Goal: Transaction & Acquisition: Purchase product/service

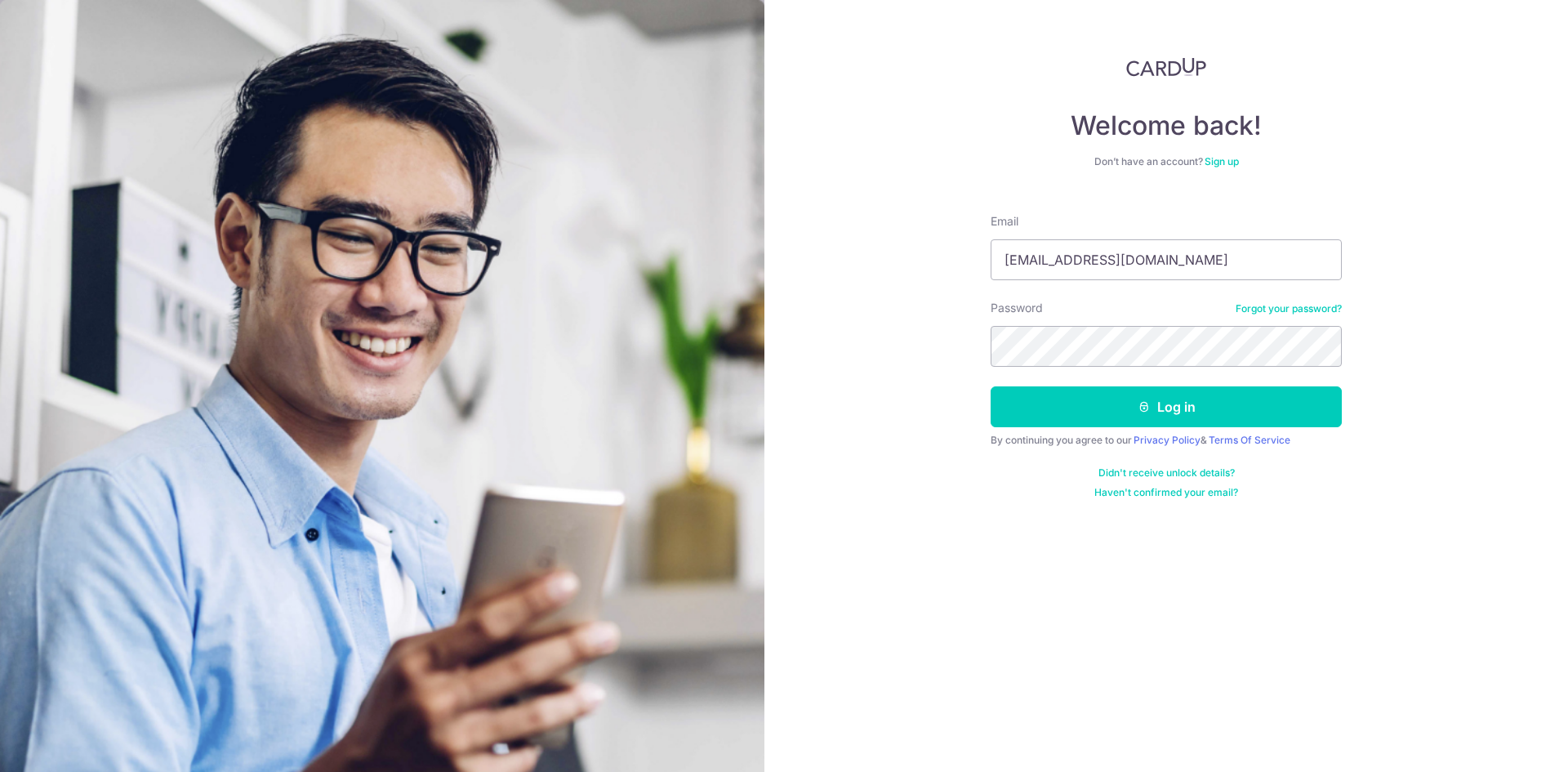
click at [991, 386] on button "Log in" at bounding box center [1165, 407] width 351 height 41
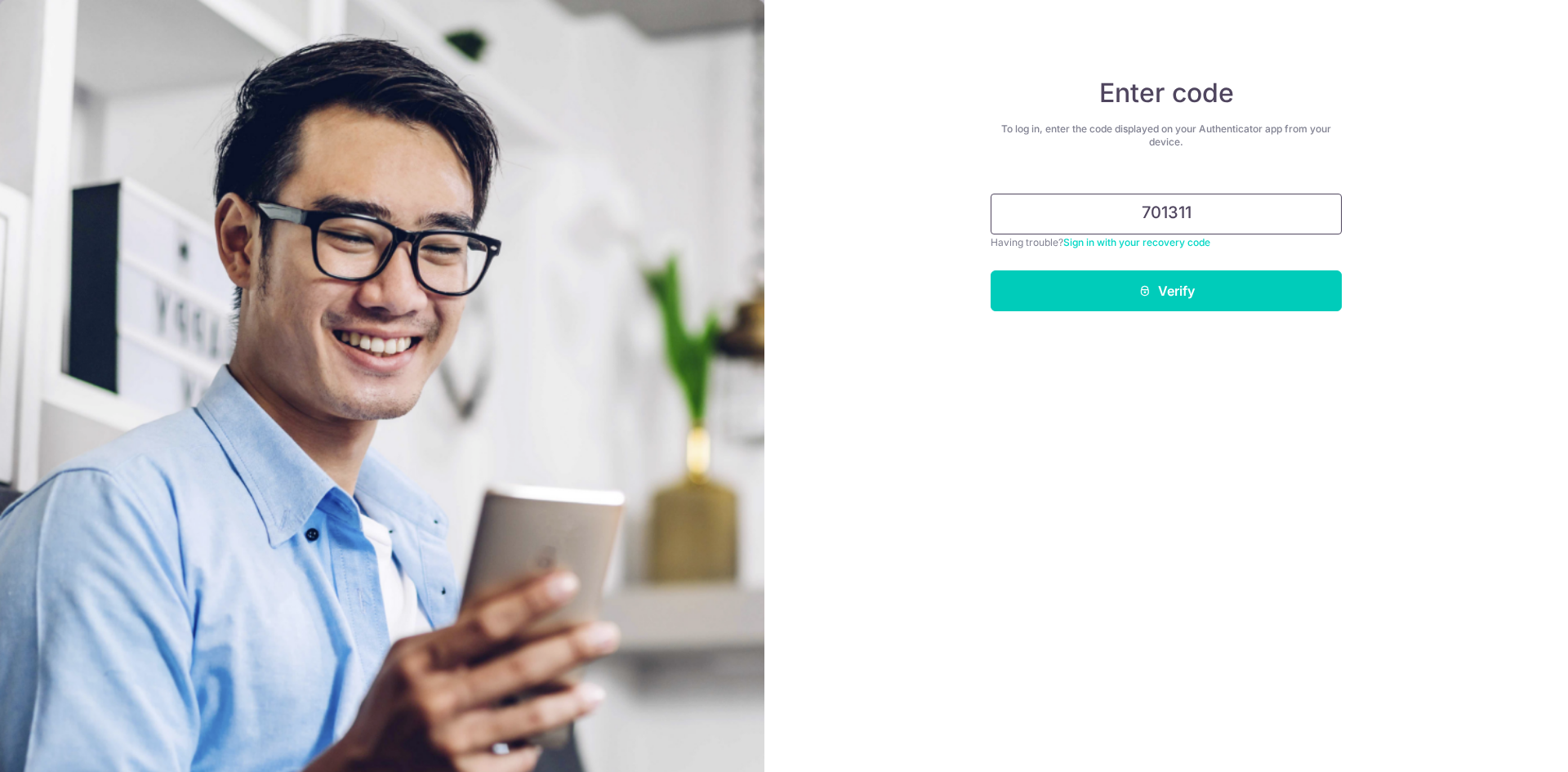
type input "701311"
click at [991, 271] on button "Verify" at bounding box center [1165, 291] width 351 height 41
click at [1182, 298] on button "Verify" at bounding box center [1165, 291] width 351 height 41
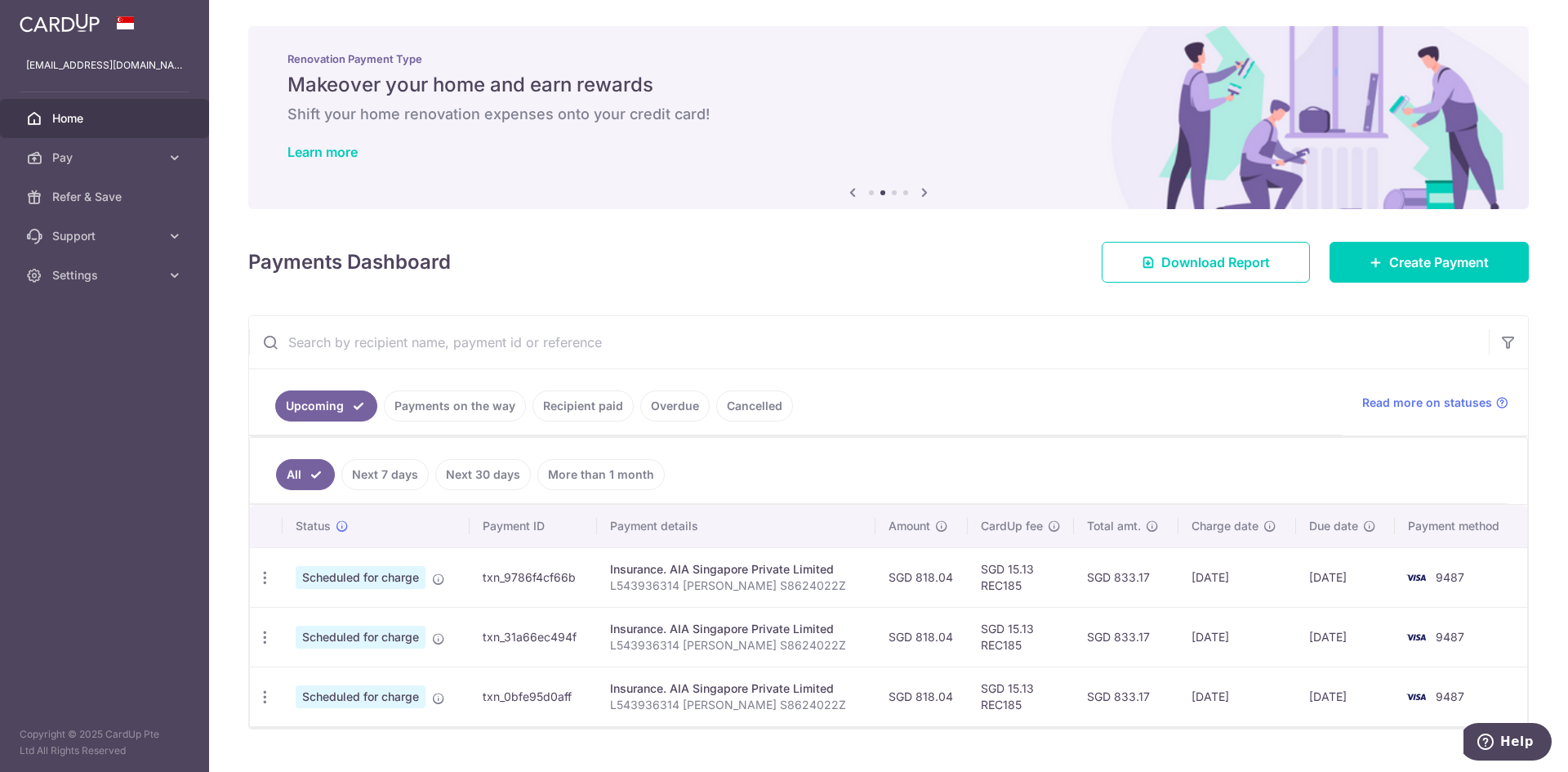
click at [579, 408] on link "Recipient paid" at bounding box center [583, 406] width 101 height 31
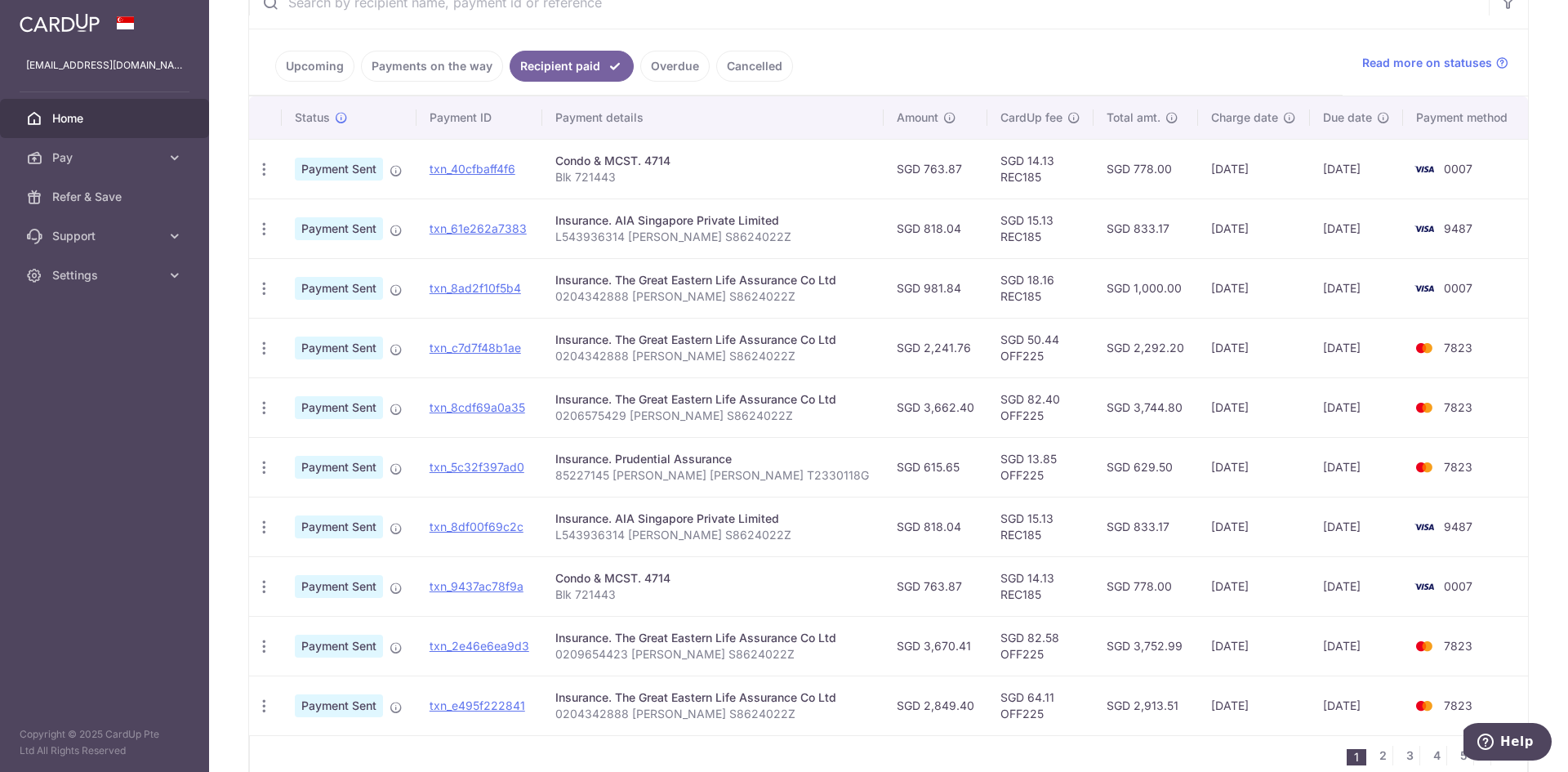
scroll to position [422, 0]
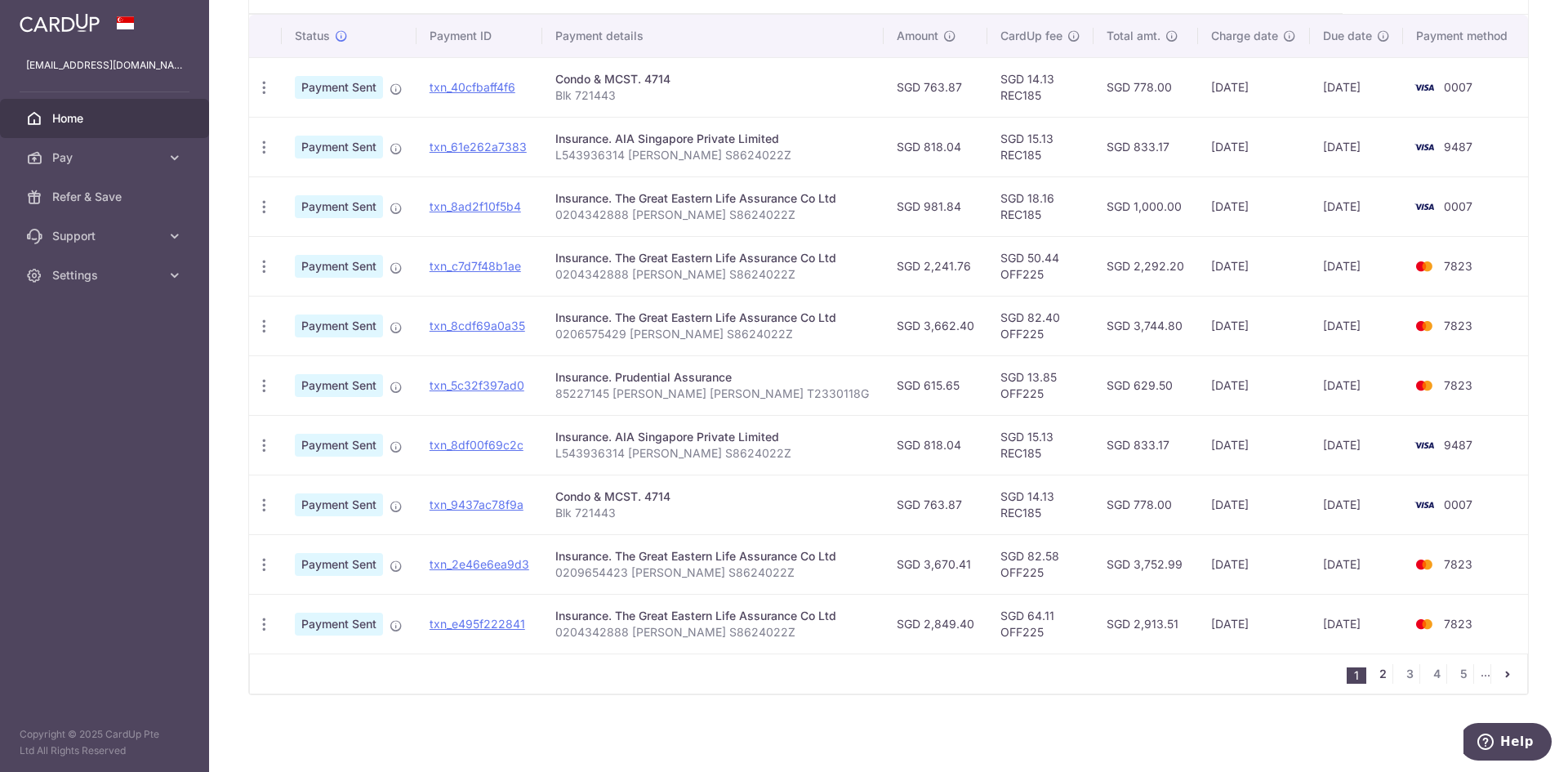
click at [1377, 673] on link "2" at bounding box center [1383, 674] width 20 height 20
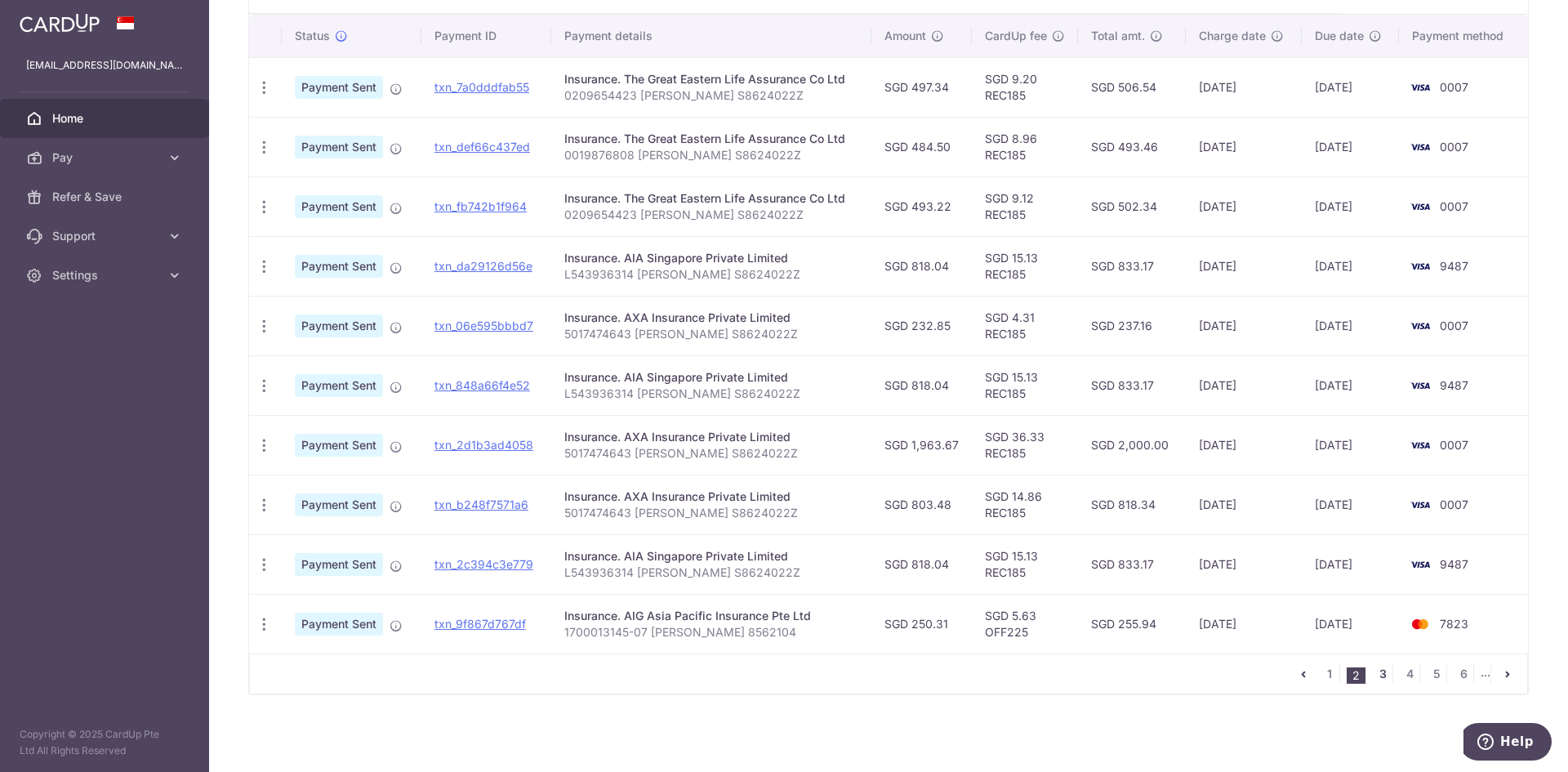
click at [1377, 679] on link "3" at bounding box center [1383, 674] width 20 height 20
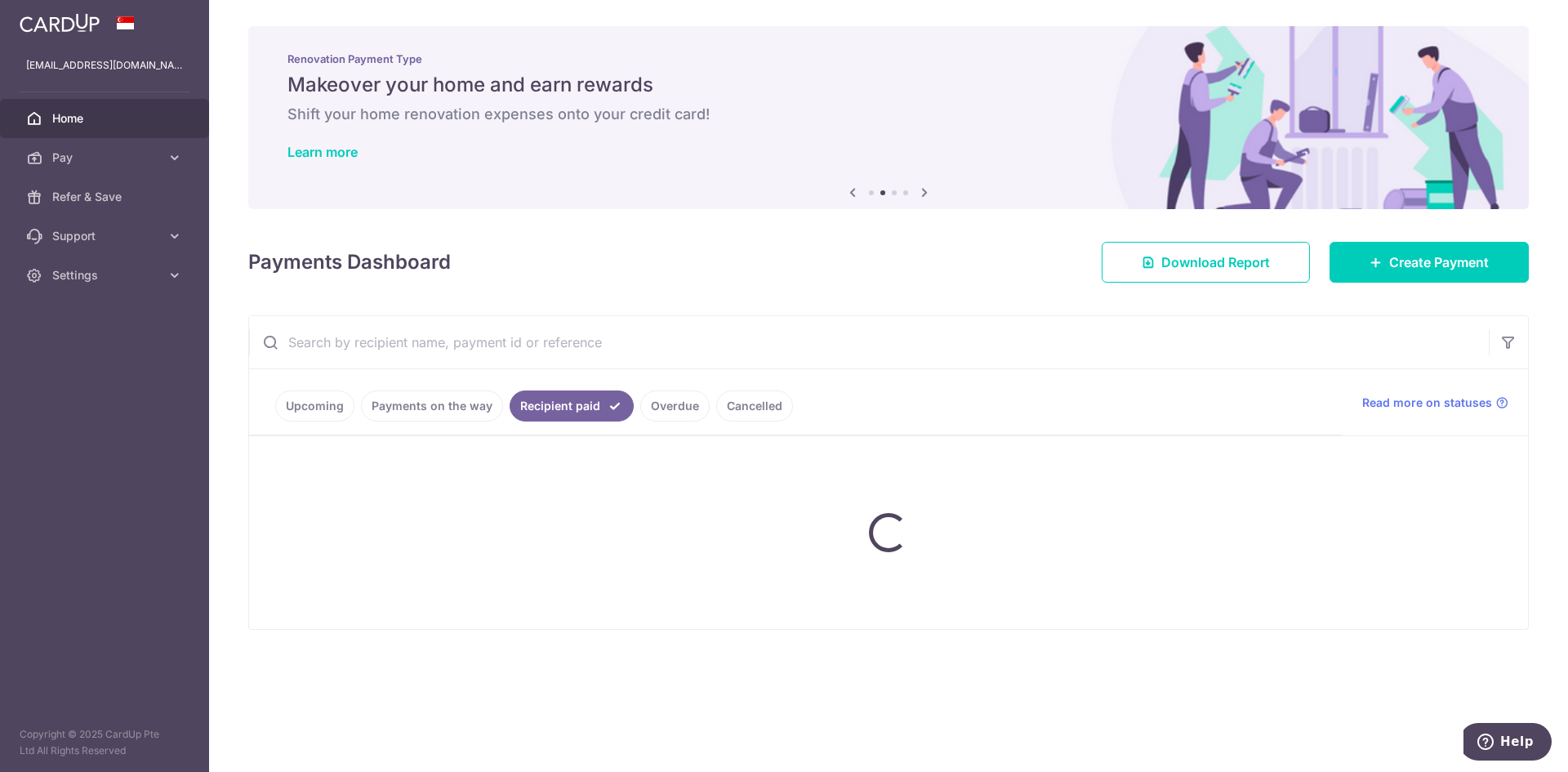
scroll to position [430, 0]
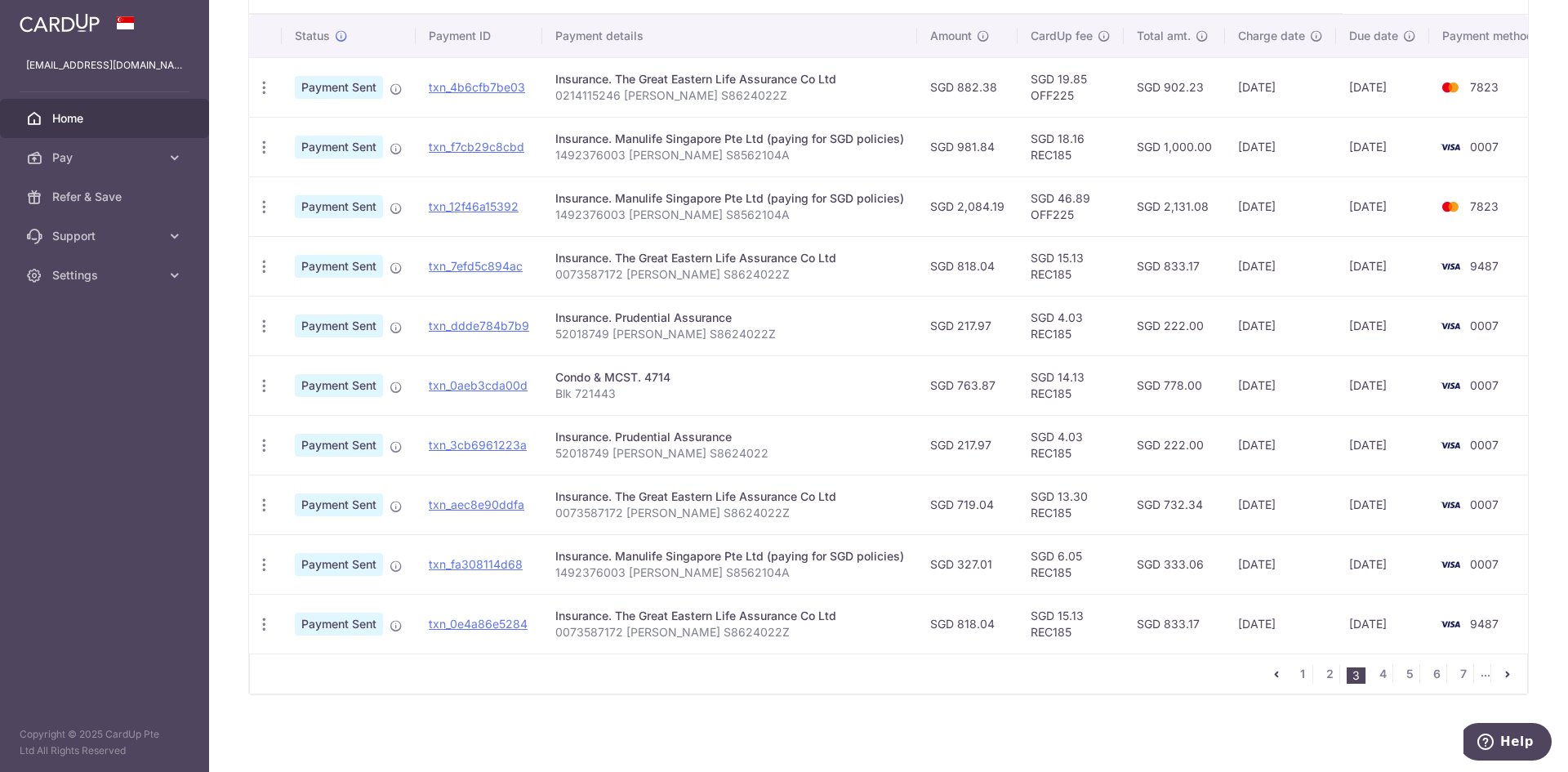
click at [956, 320] on td "SGD 217.97" at bounding box center [967, 325] width 100 height 59
click at [957, 320] on td "SGD 217.97" at bounding box center [967, 325] width 100 height 59
copy td "217.97"
click at [1046, 326] on td "SGD 4.03 REC185" at bounding box center [1070, 325] width 106 height 59
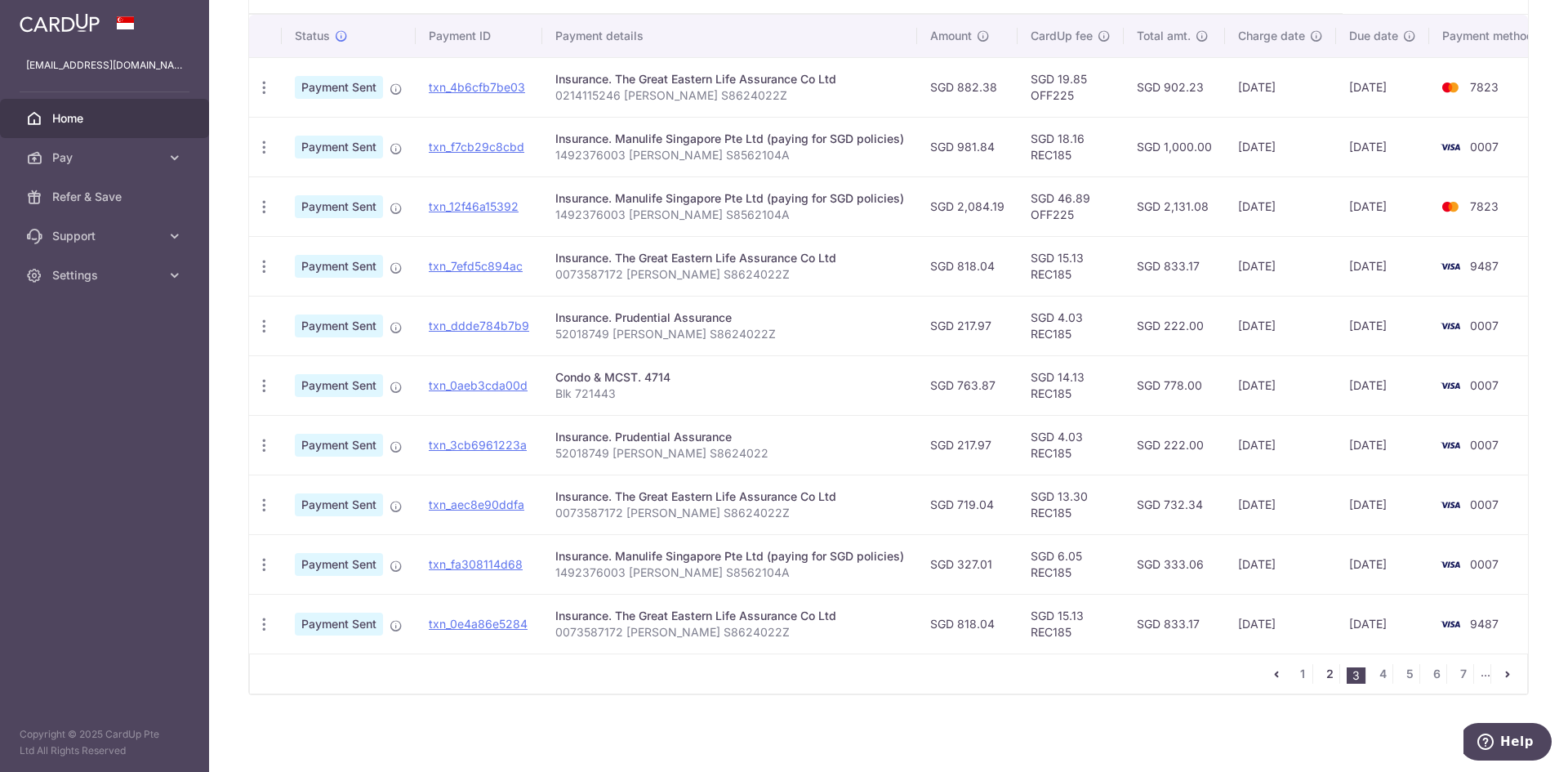
click at [1325, 682] on link "2" at bounding box center [1330, 674] width 20 height 20
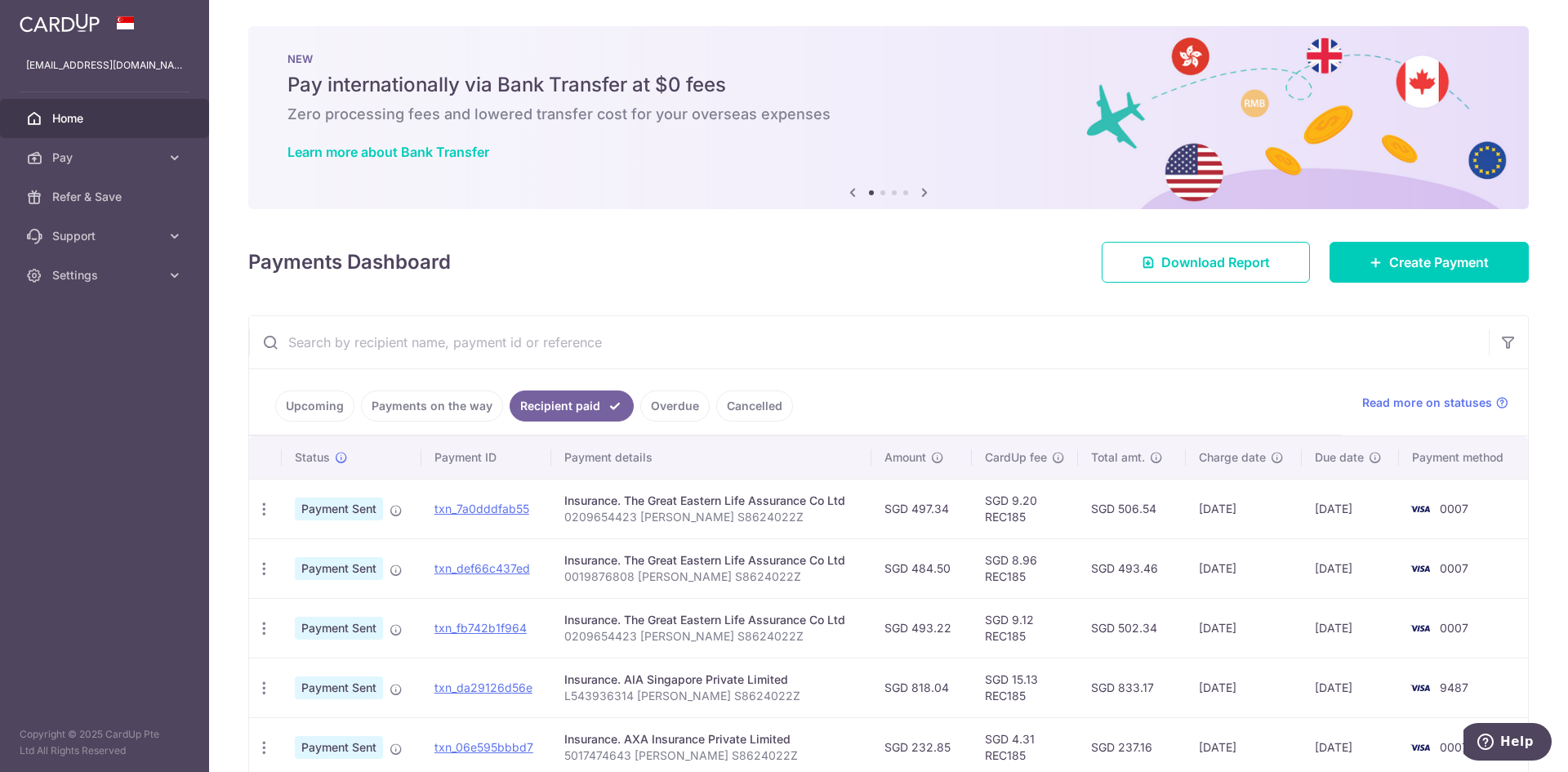
scroll to position [422, 0]
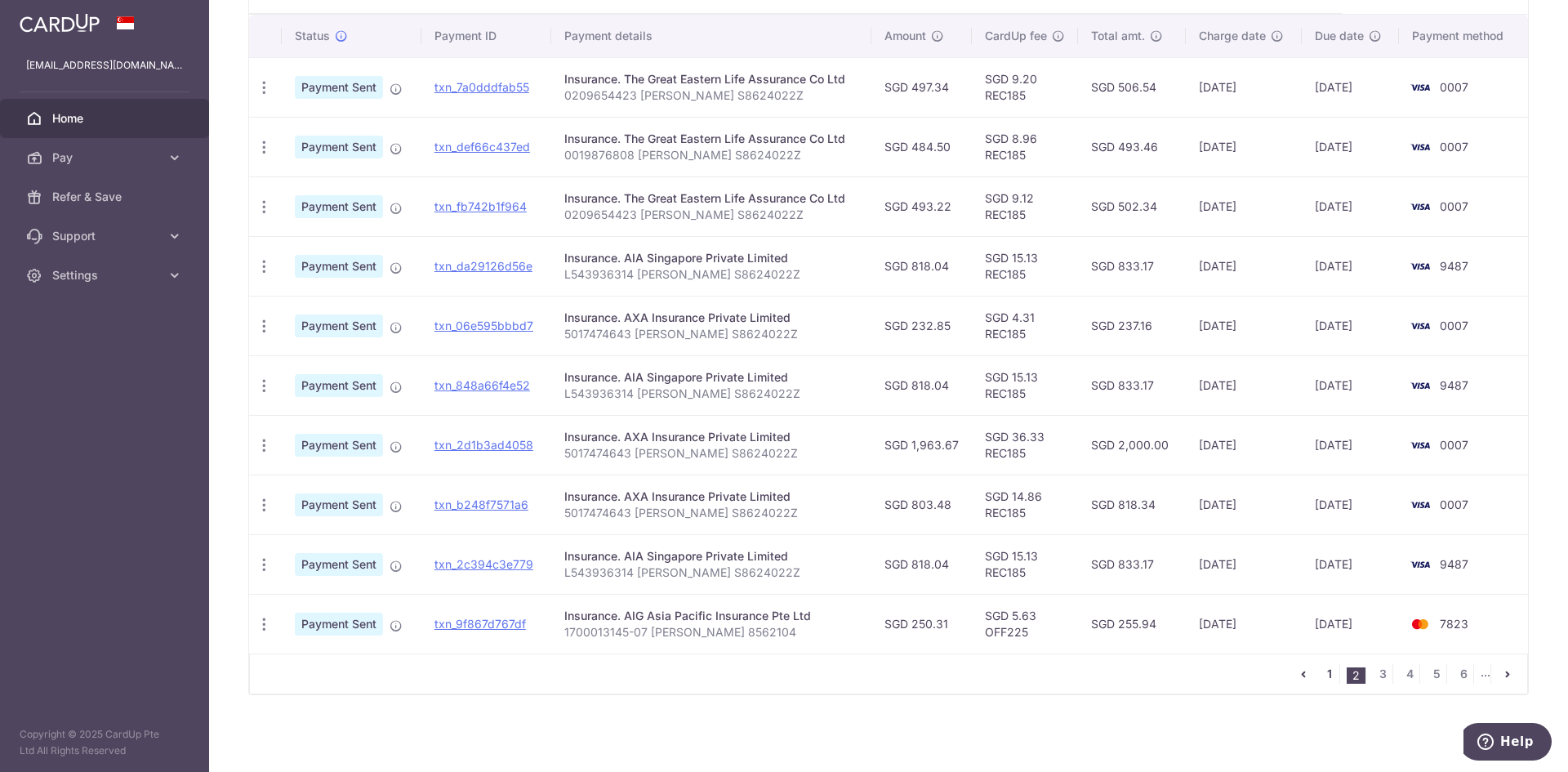
click at [1320, 675] on link "1" at bounding box center [1330, 674] width 20 height 20
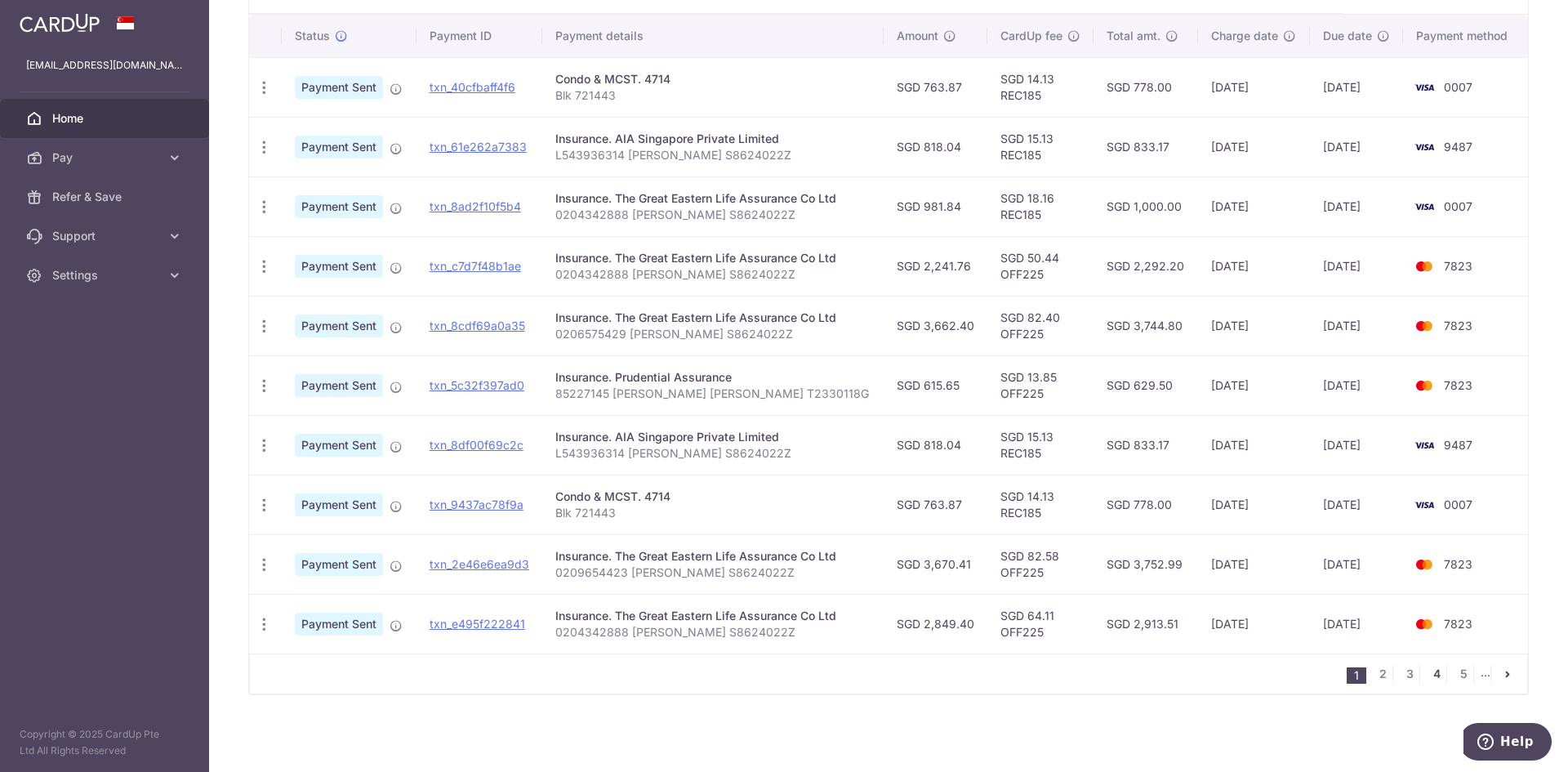
click at [1431, 671] on link "4" at bounding box center [1437, 674] width 20 height 20
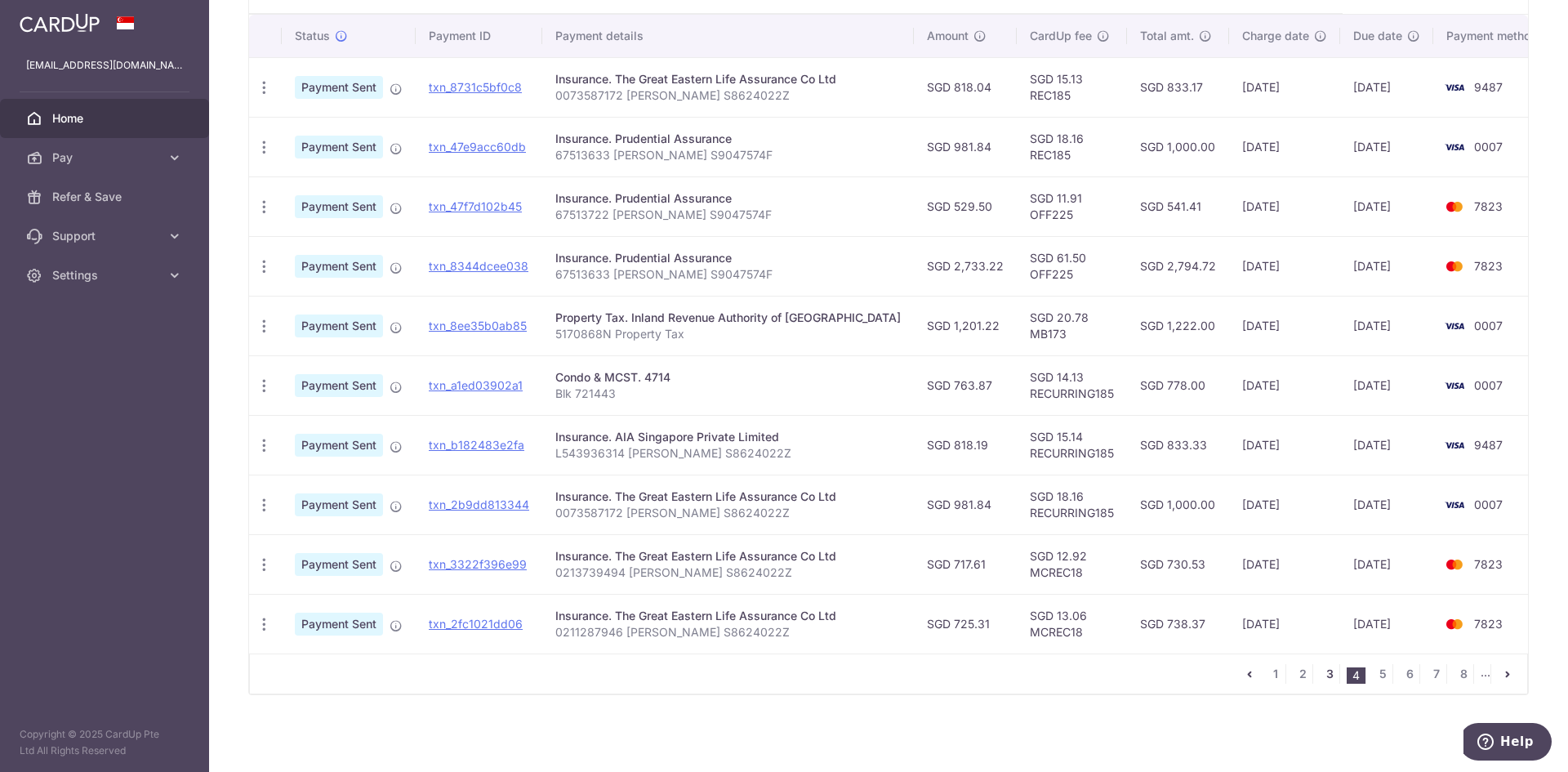
click at [1322, 681] on link "3" at bounding box center [1330, 674] width 20 height 20
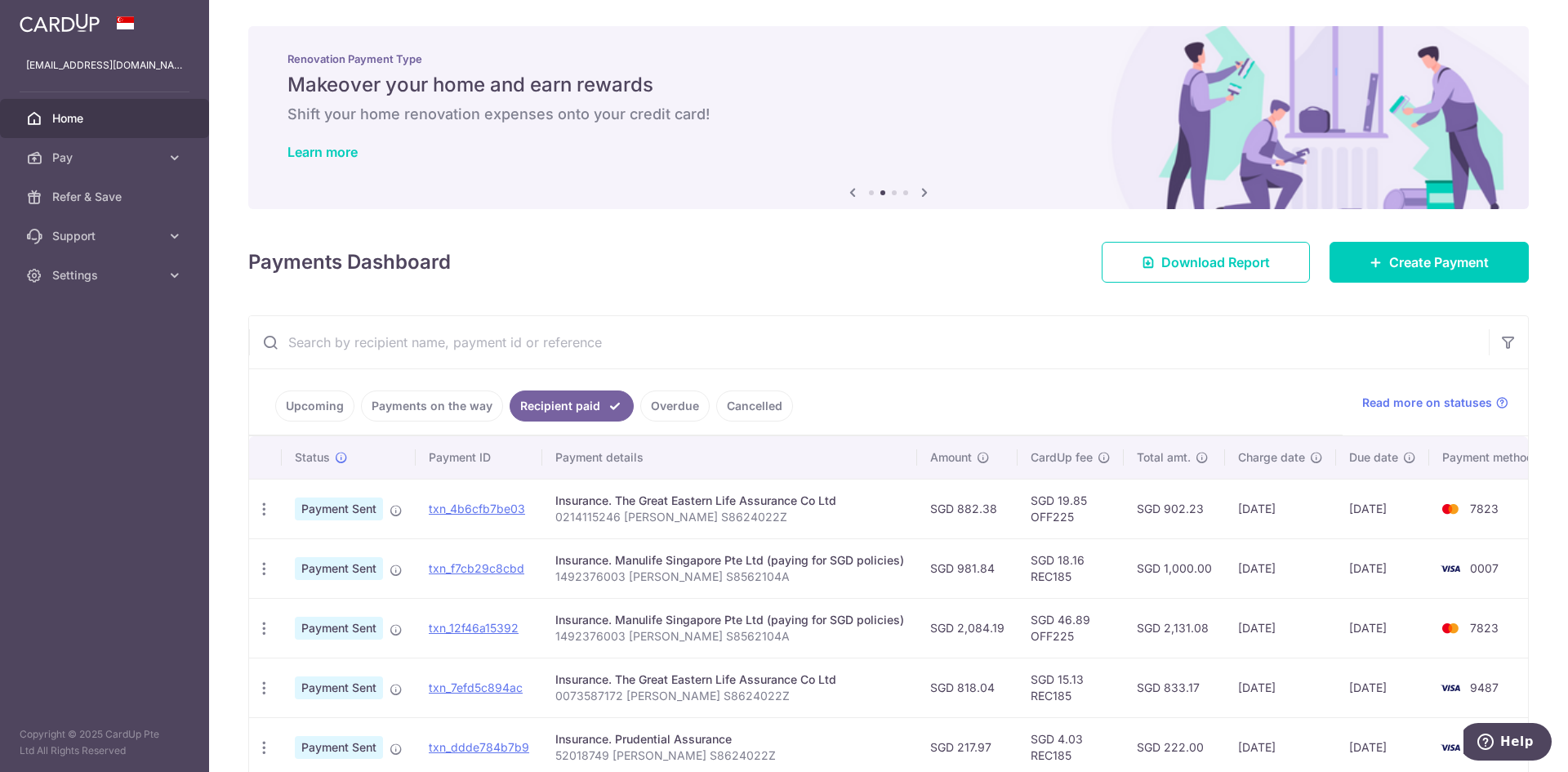
scroll to position [430, 0]
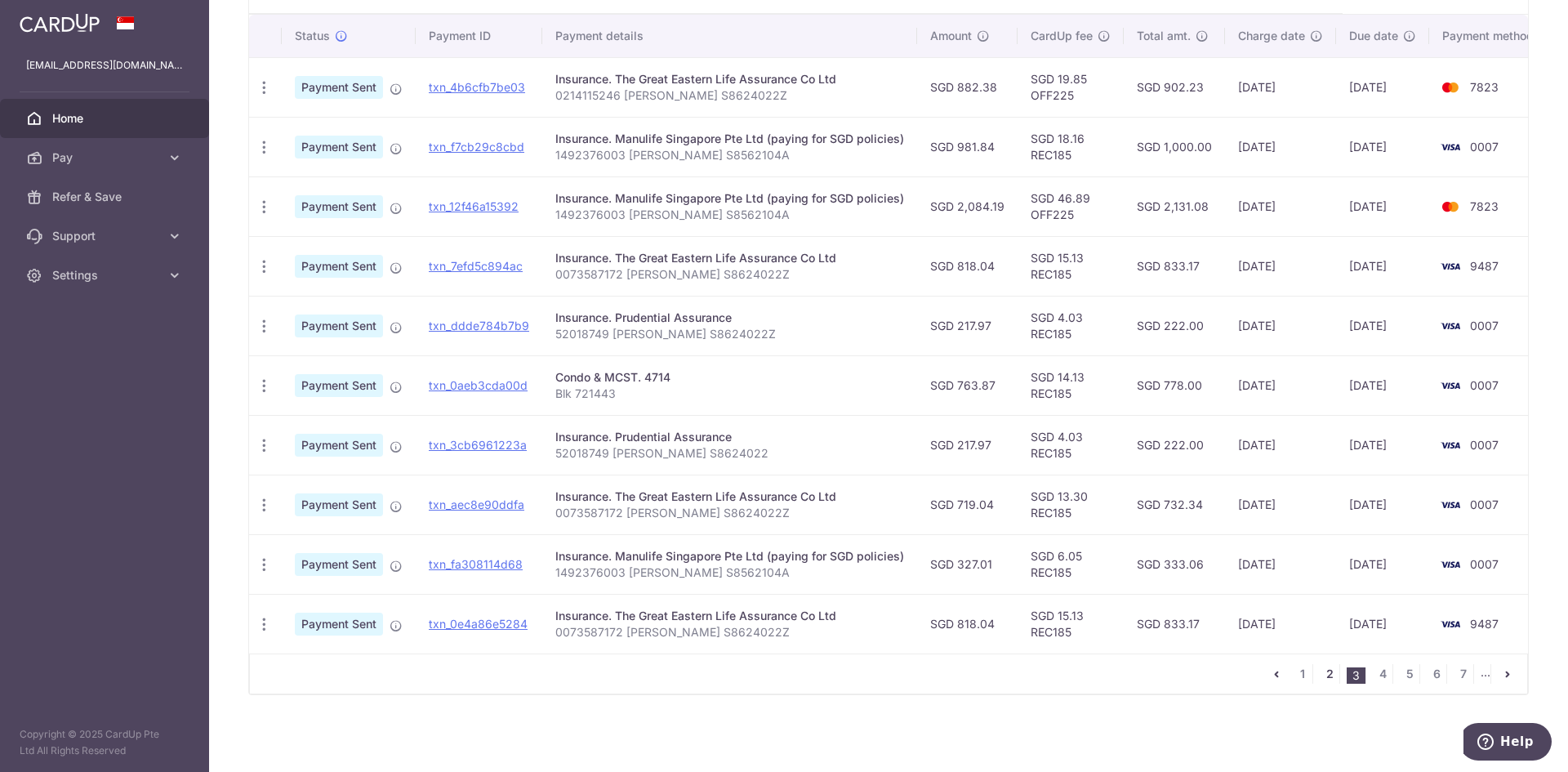
click at [1323, 680] on link "2" at bounding box center [1330, 674] width 20 height 20
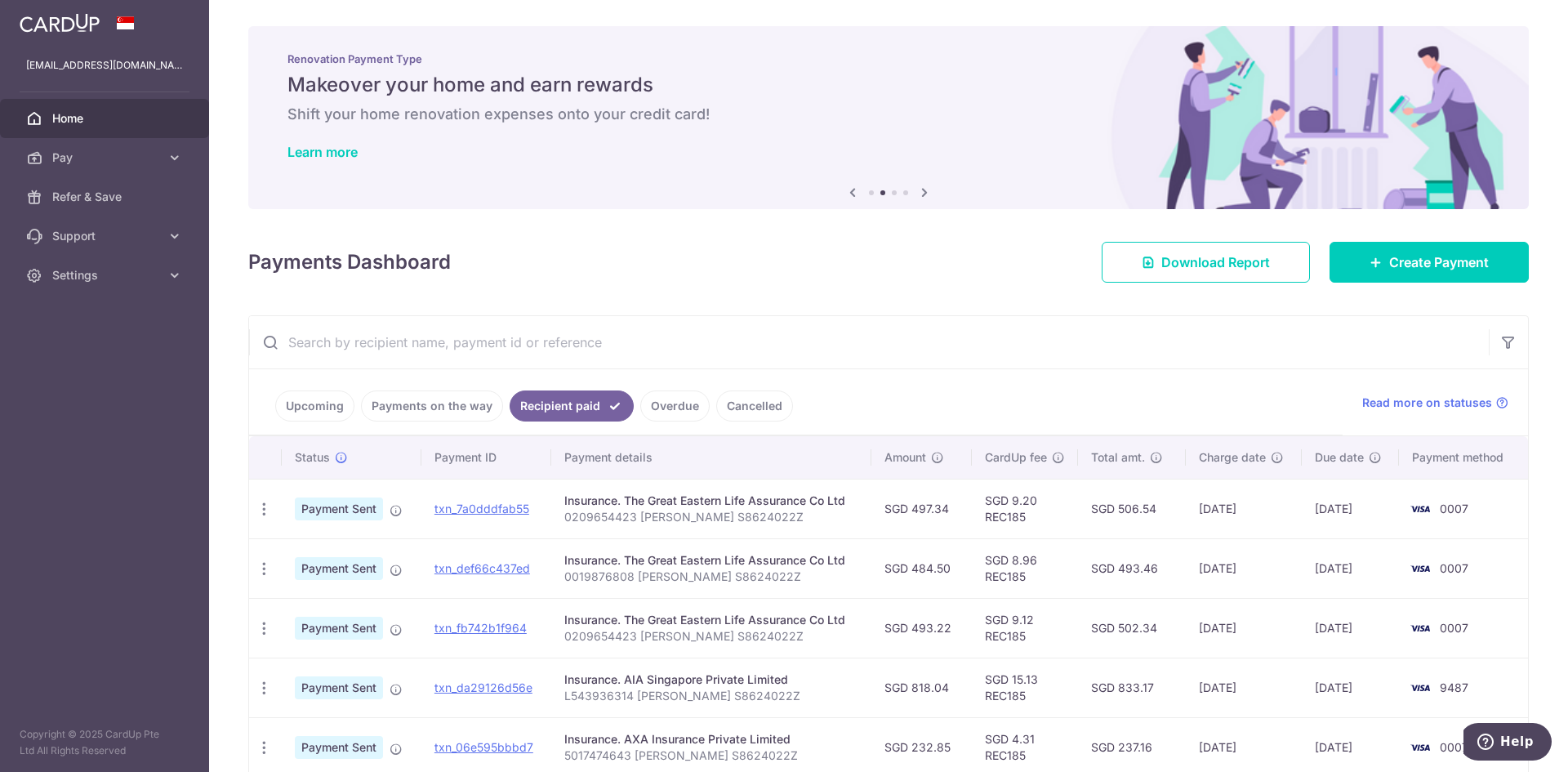
scroll to position [422, 0]
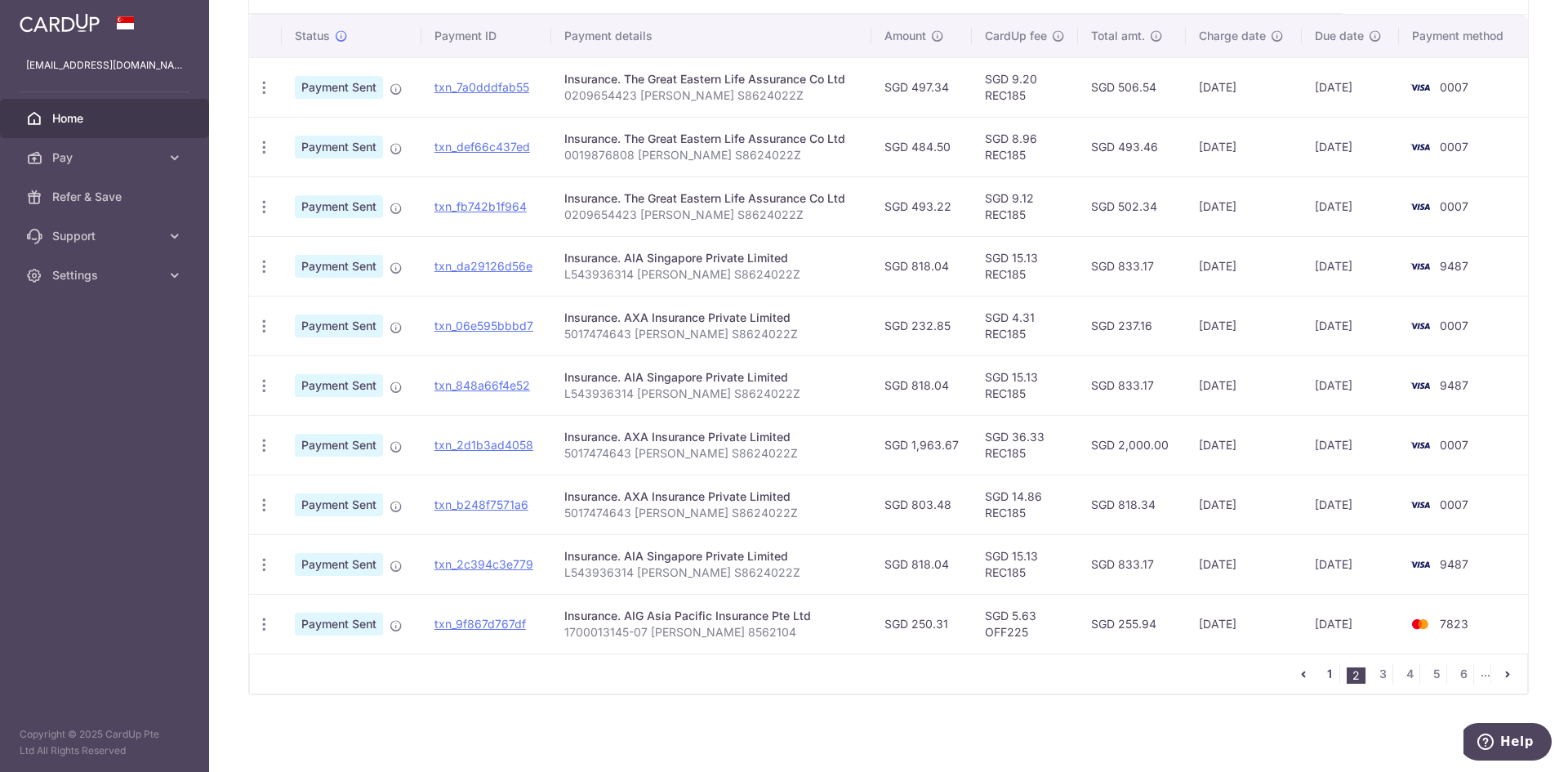
click at [1324, 673] on link "1" at bounding box center [1330, 674] width 20 height 20
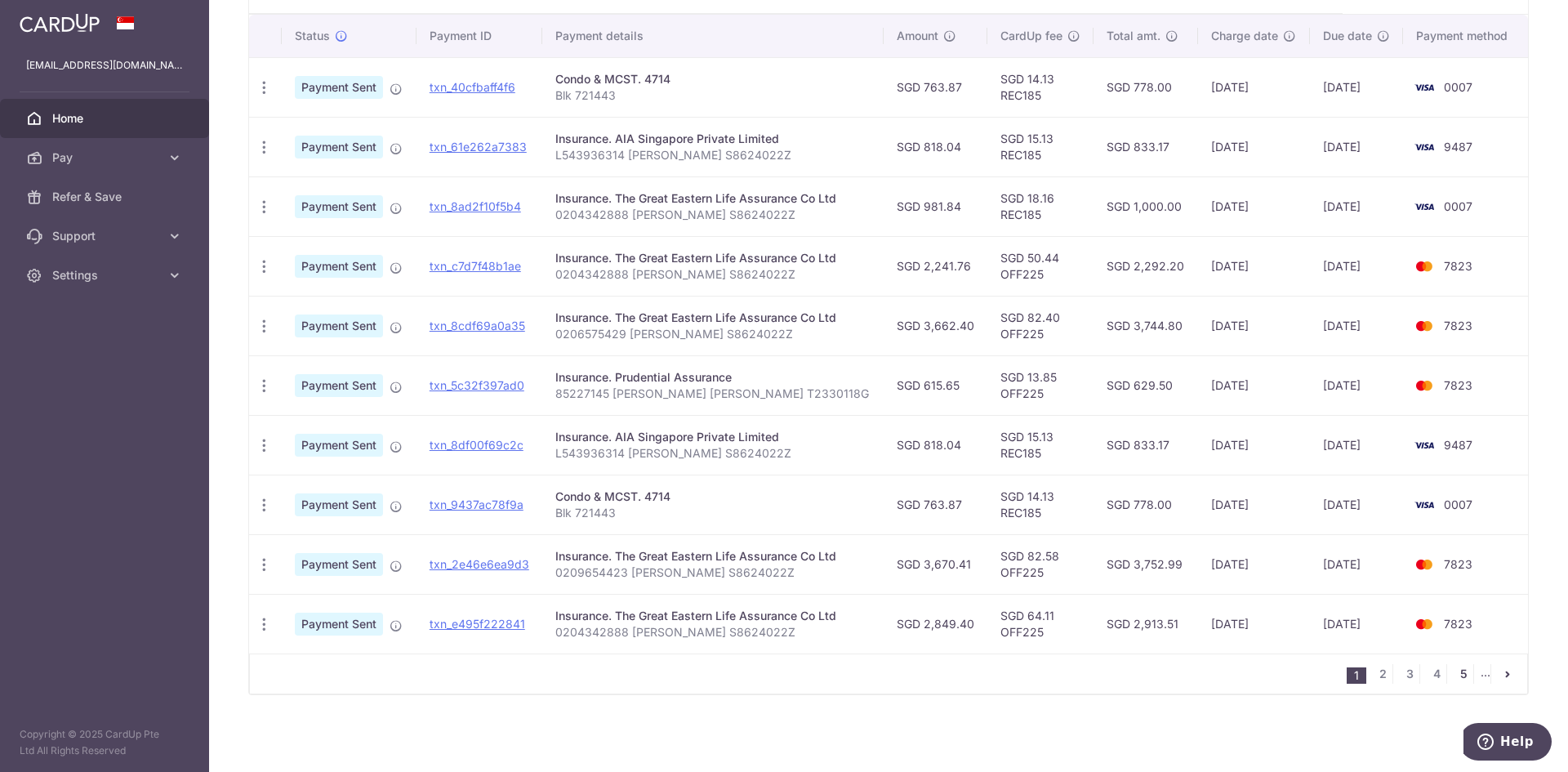
click at [1458, 676] on link "5" at bounding box center [1464, 674] width 20 height 20
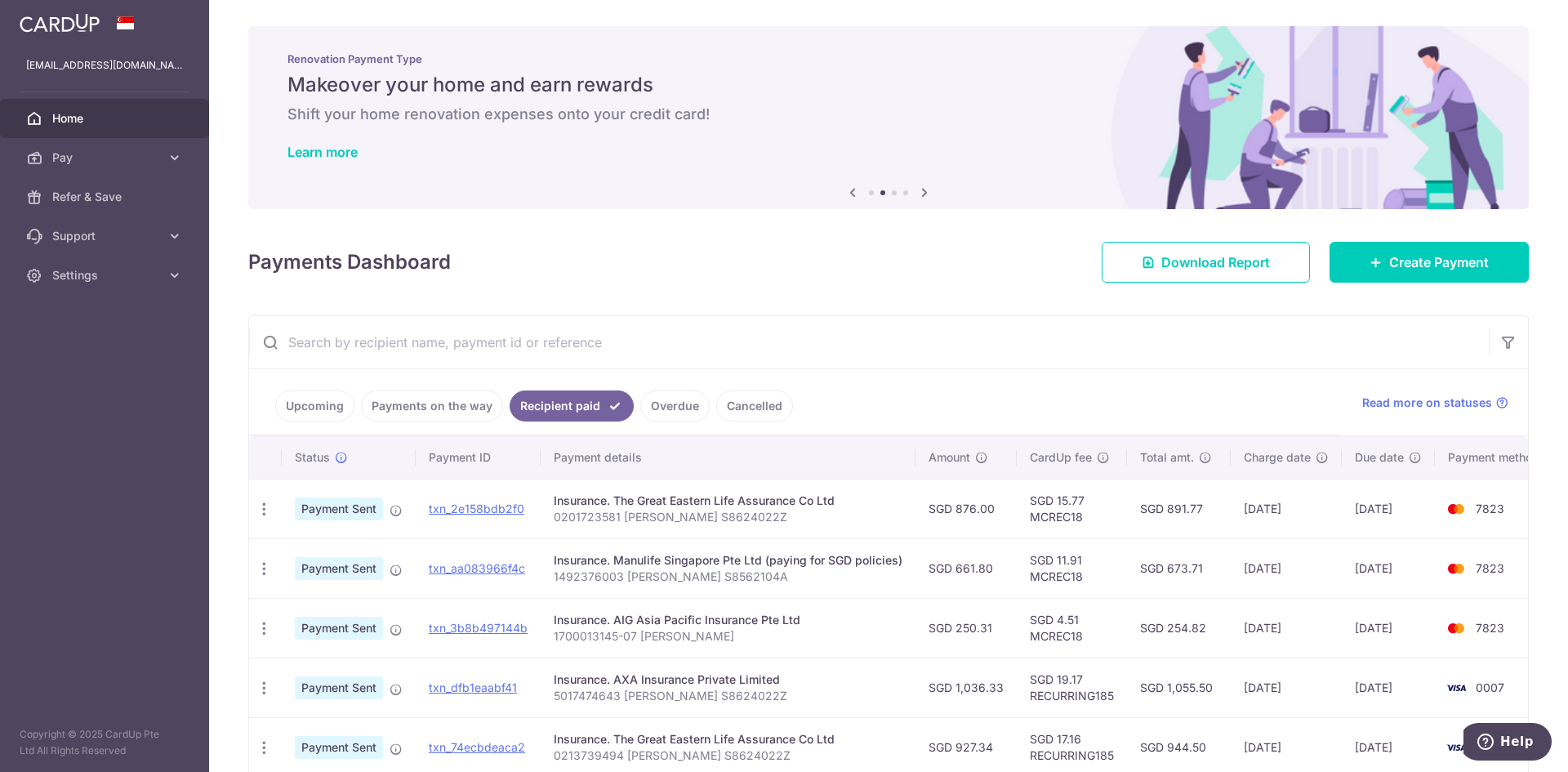
scroll to position [430, 0]
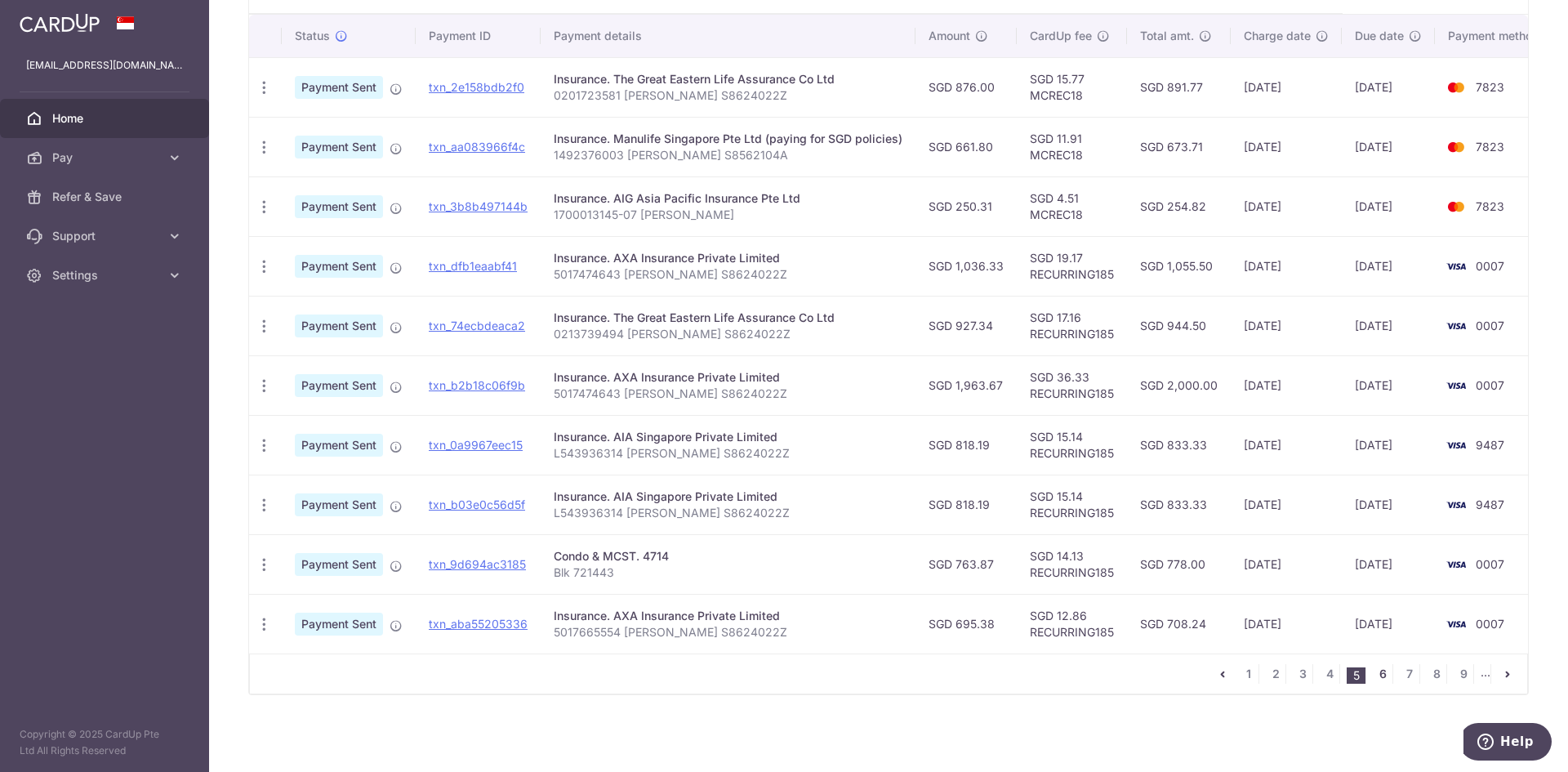
click at [1376, 676] on link "6" at bounding box center [1383, 674] width 20 height 20
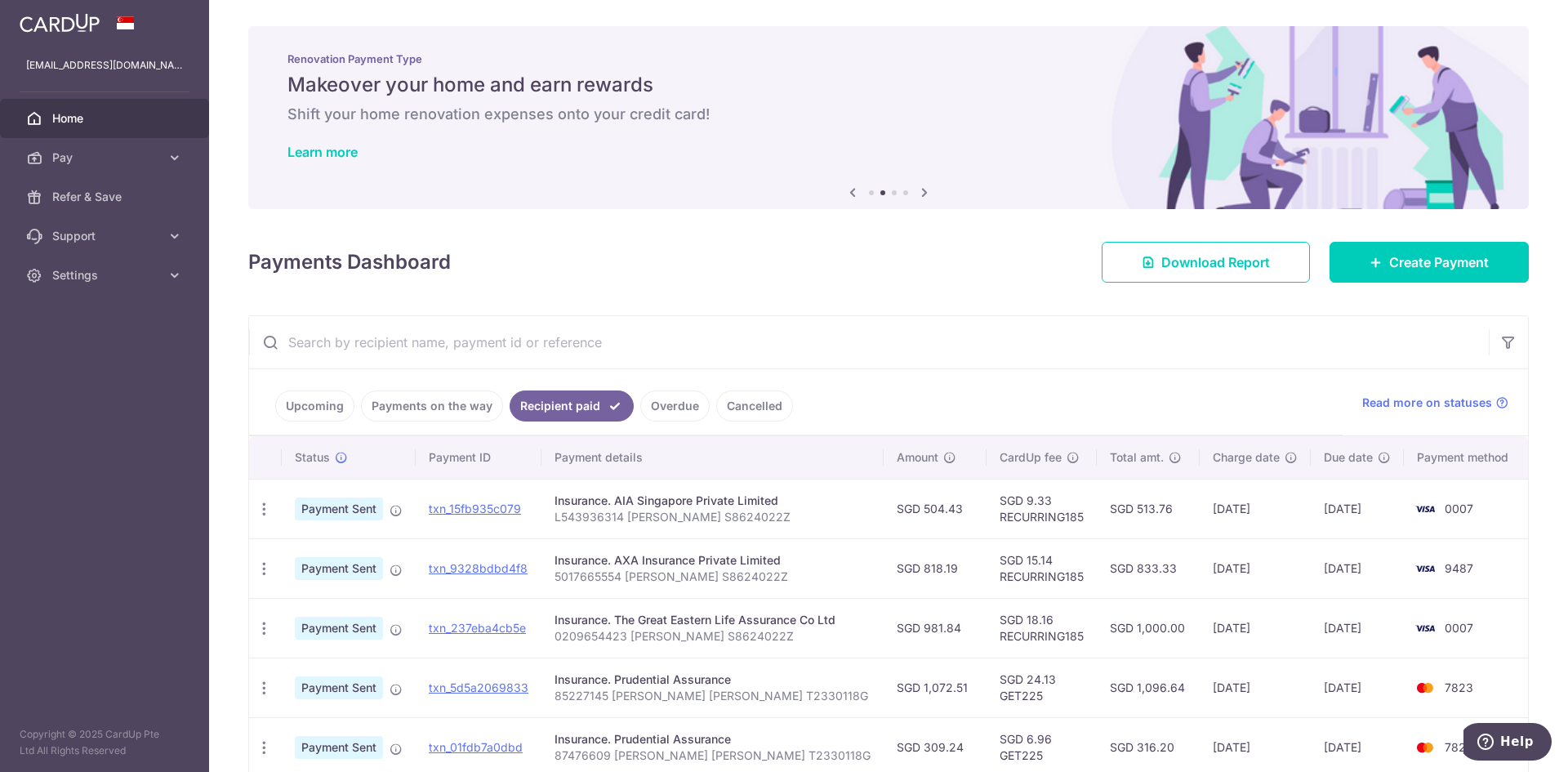
scroll to position [327, 0]
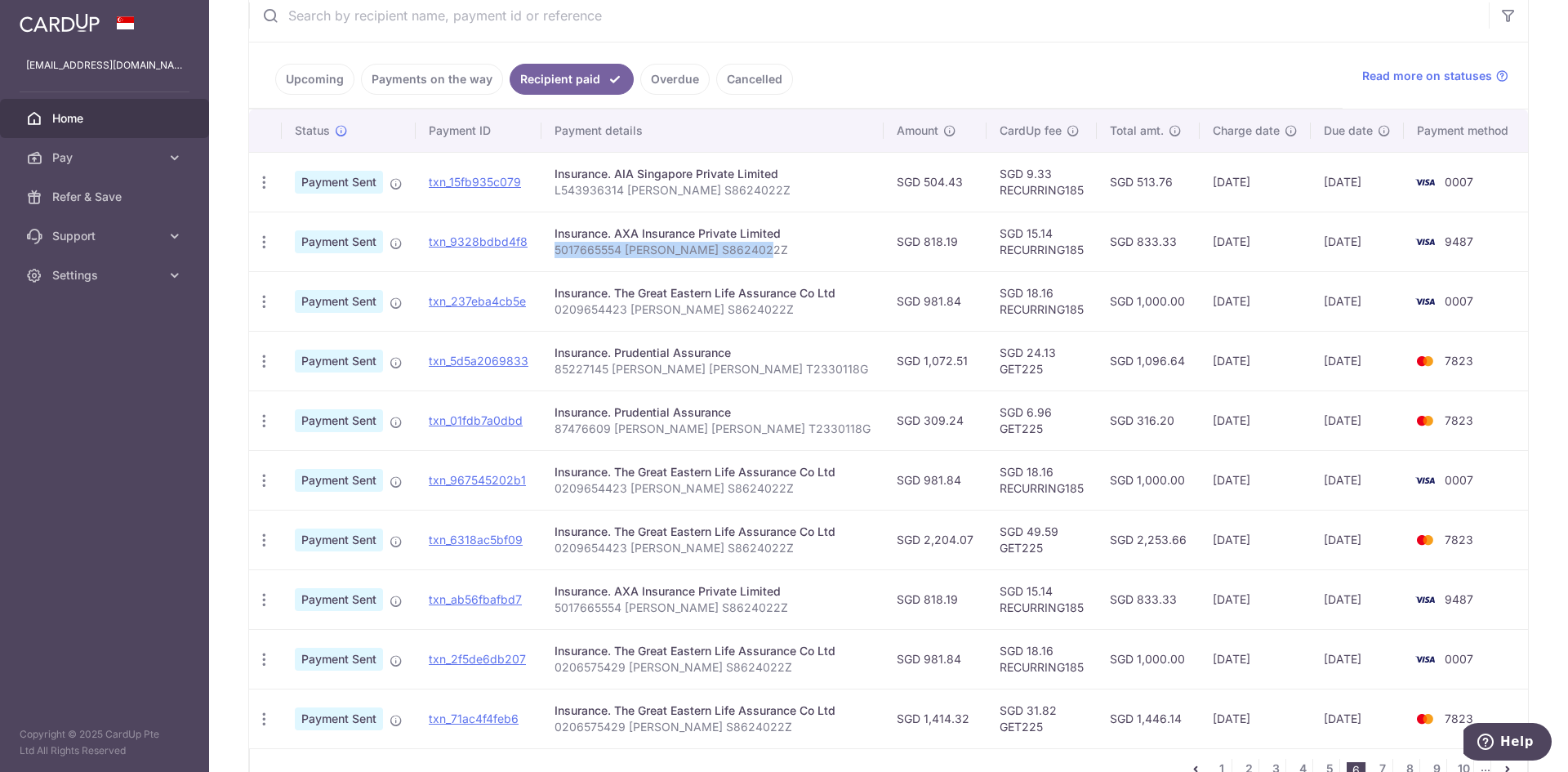
drag, startPoint x: 563, startPoint y: 245, endPoint x: 767, endPoint y: 256, distance: 204.3
click at [767, 256] on p "5017665554 Lee Wei Xun S8624022Z" at bounding box center [712, 250] width 316 height 16
copy p "5017665554 Lee Wei Xun S8624022Z"
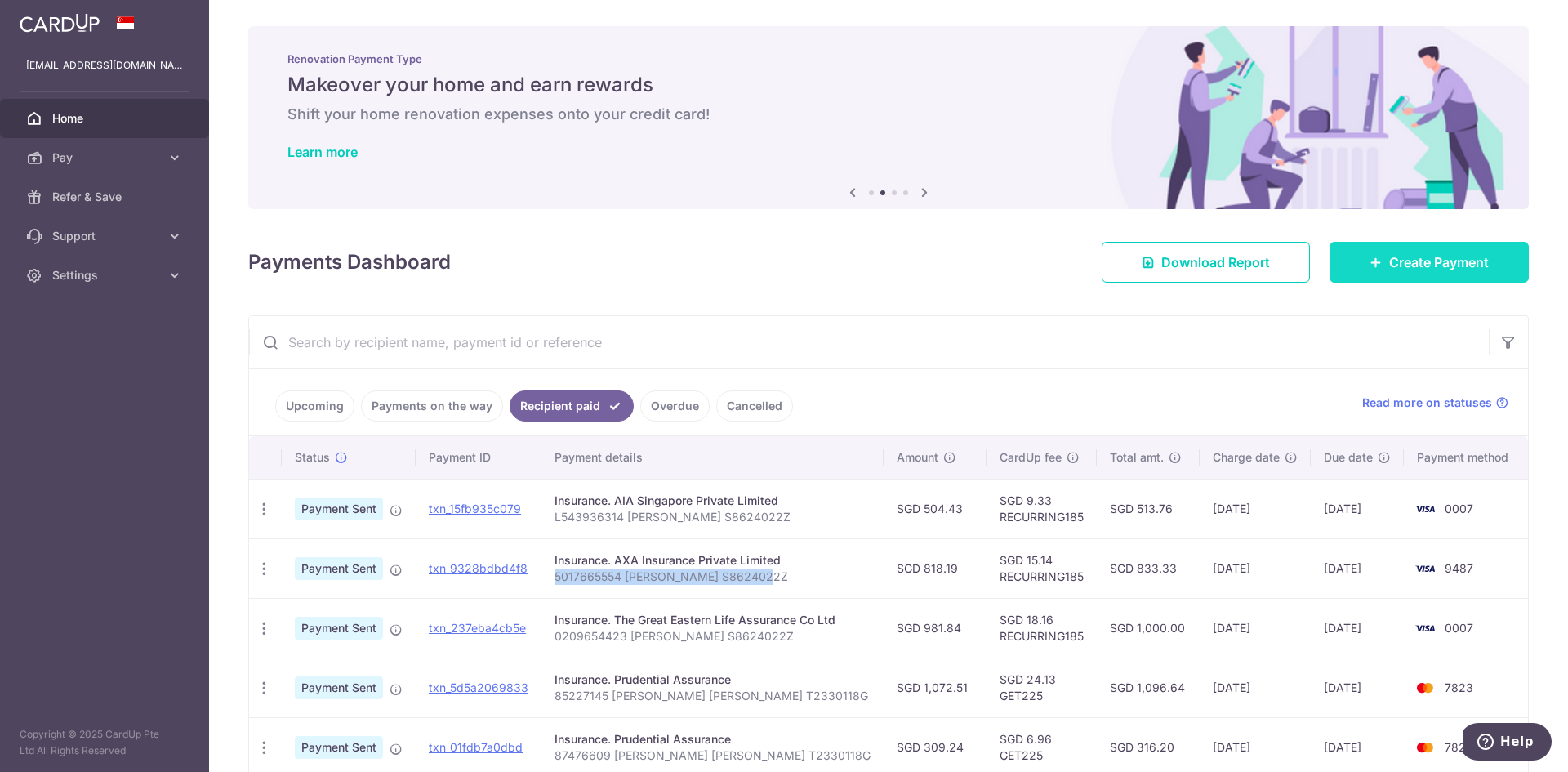
click at [1472, 259] on span "Create Payment" at bounding box center [1439, 262] width 99 height 20
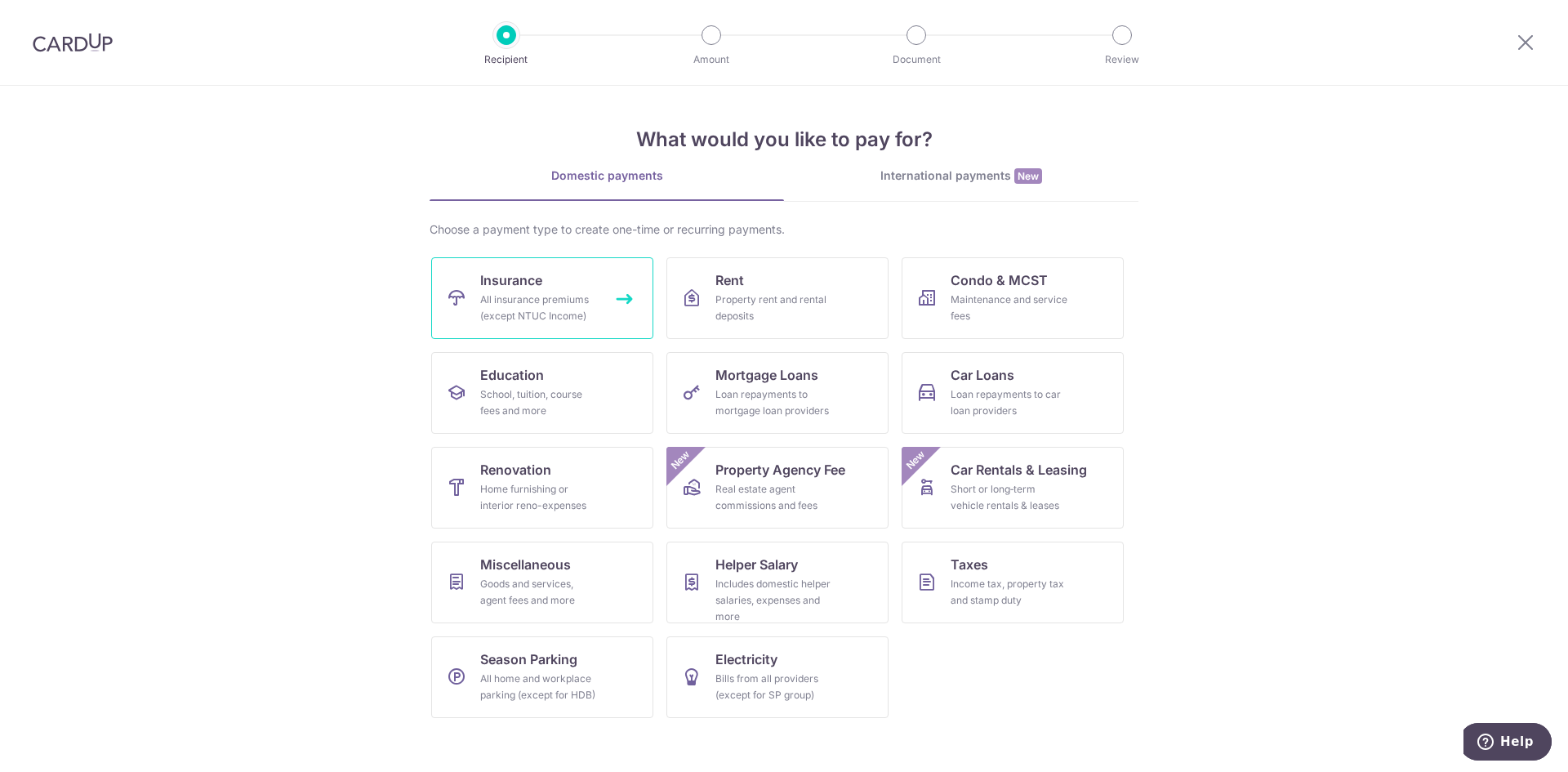
click at [645, 292] on link "Insurance All insurance premiums (except NTUC Income)" at bounding box center [542, 298] width 222 height 81
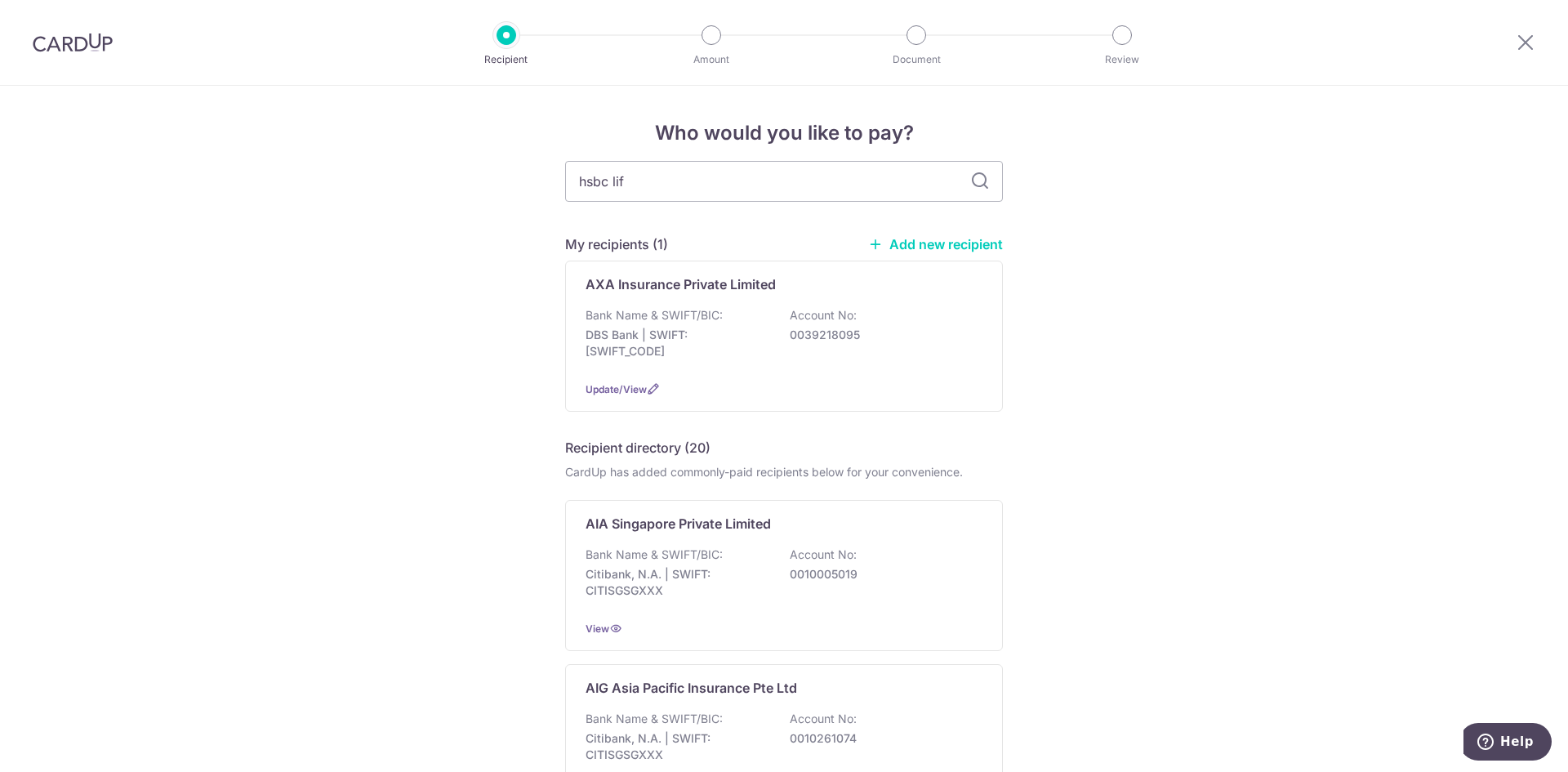
type input "hsbc life"
click at [634, 387] on span "Update/View" at bounding box center [617, 389] width 61 height 12
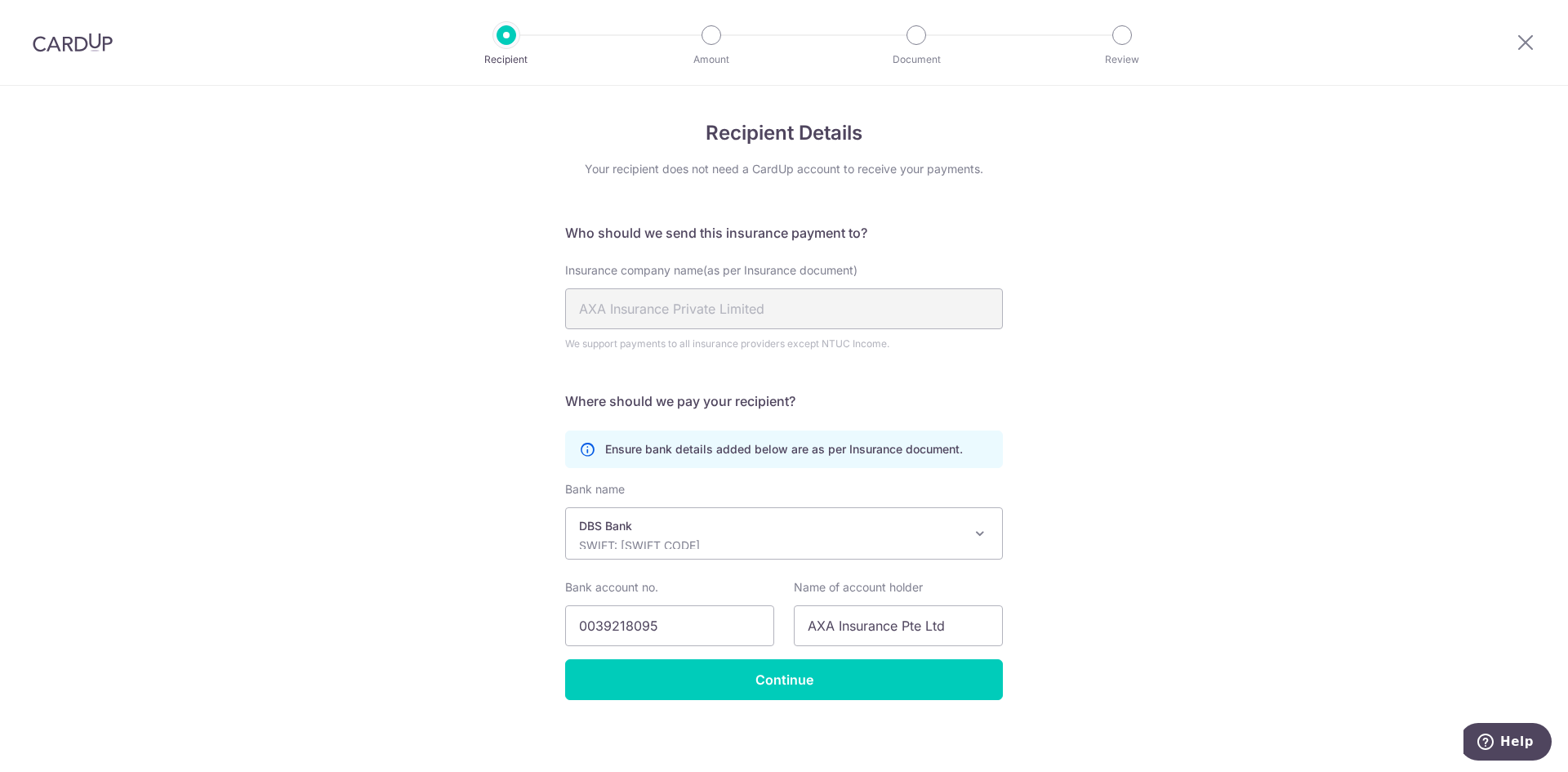
scroll to position [5, 0]
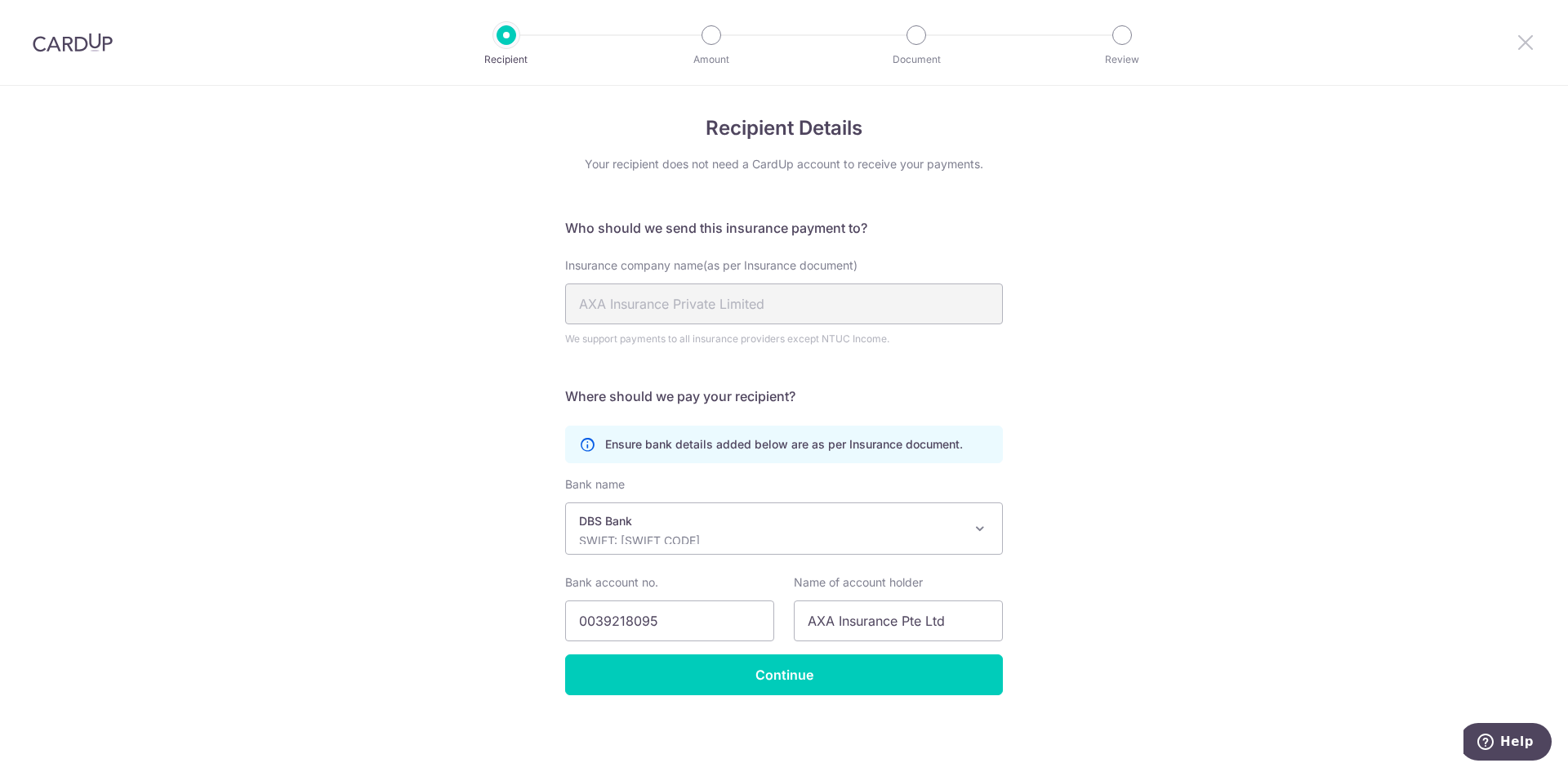
click at [1526, 47] on icon at bounding box center [1526, 41] width 20 height 20
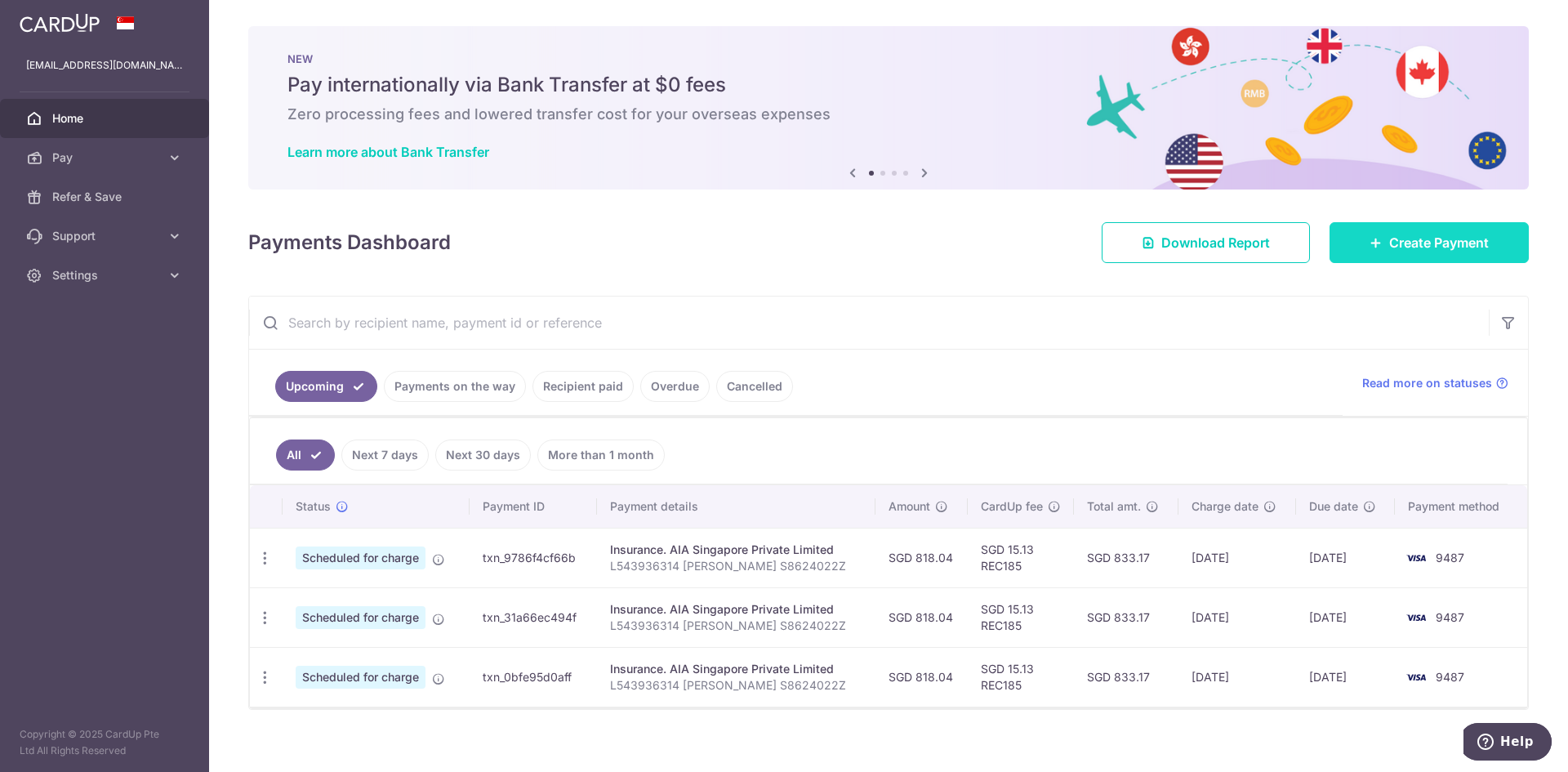
click at [1371, 247] on icon at bounding box center [1377, 243] width 13 height 13
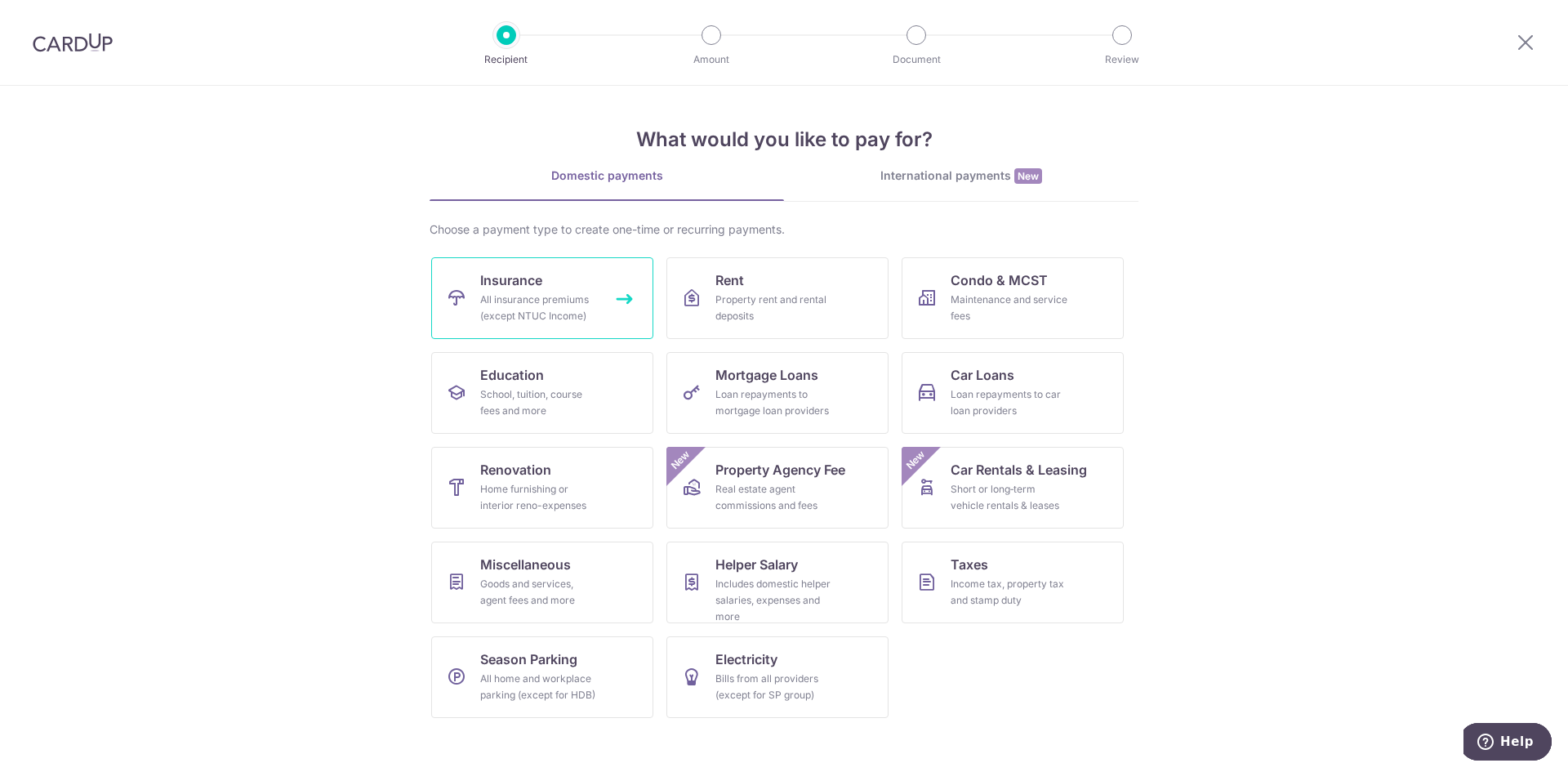
click at [529, 336] on link "Insurance All insurance premiums (except NTUC Income)" at bounding box center [542, 298] width 222 height 81
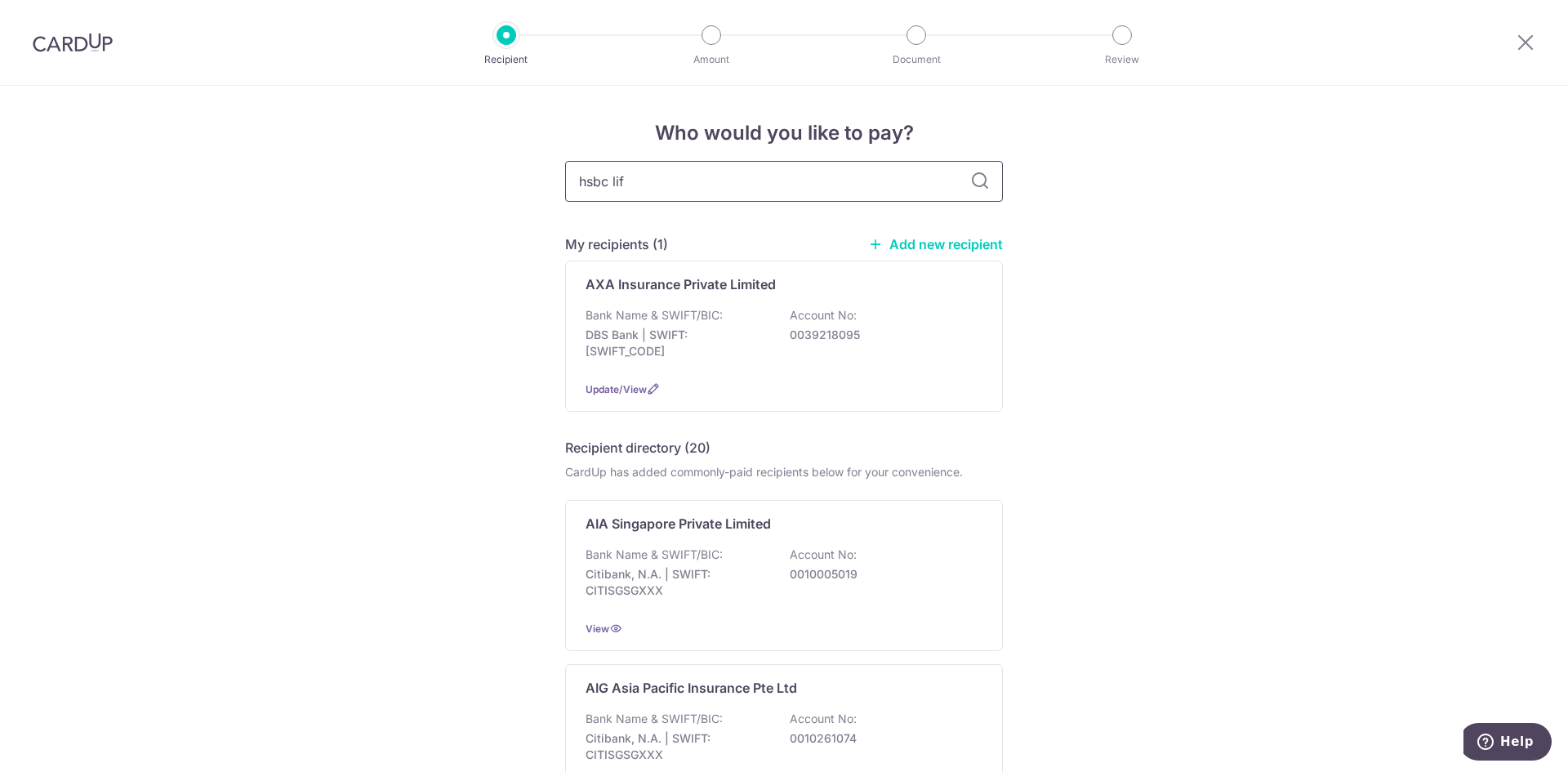
type input "hsbc life"
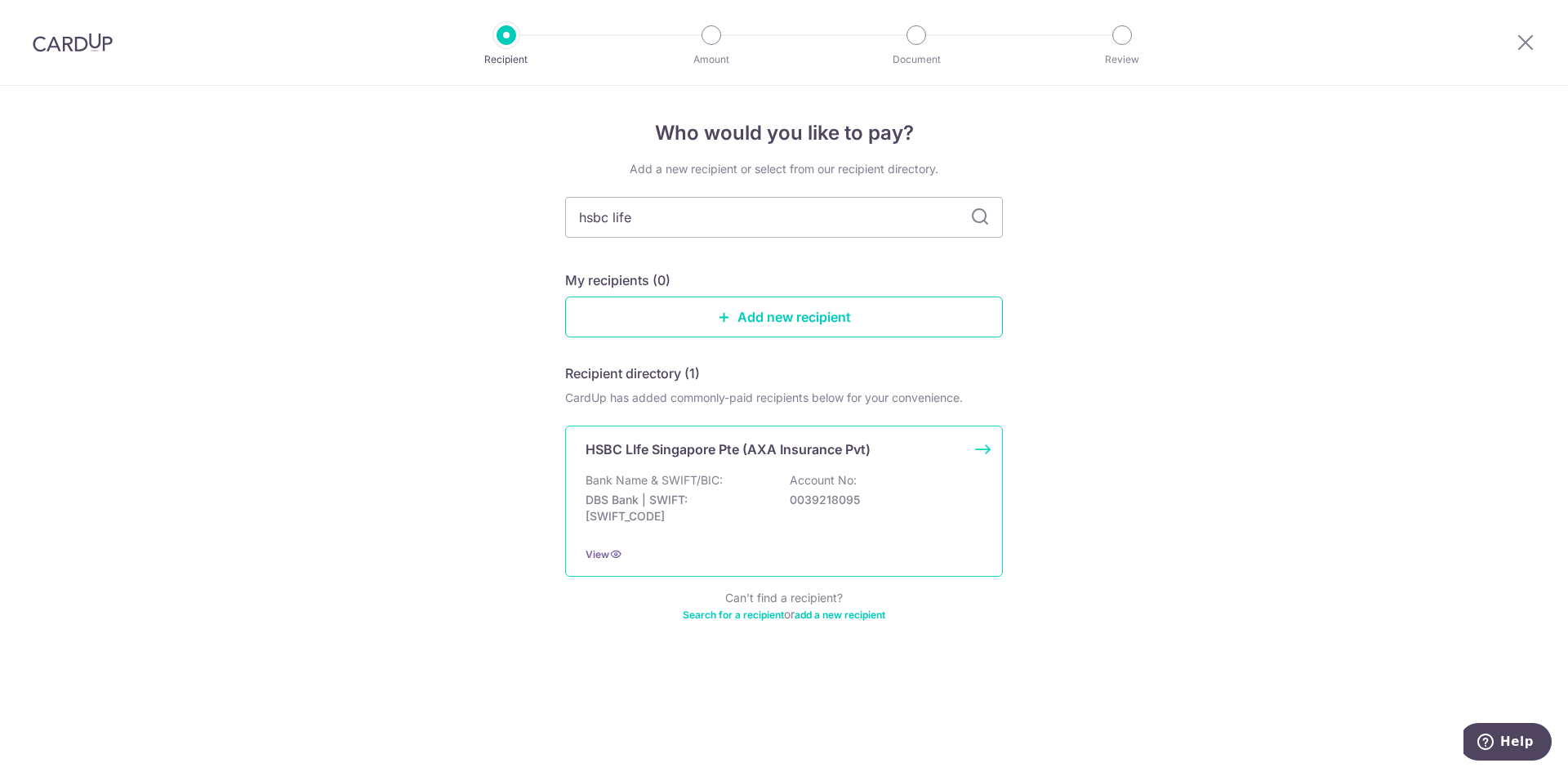
click at [958, 496] on p "0039218095" at bounding box center [881, 499] width 183 height 16
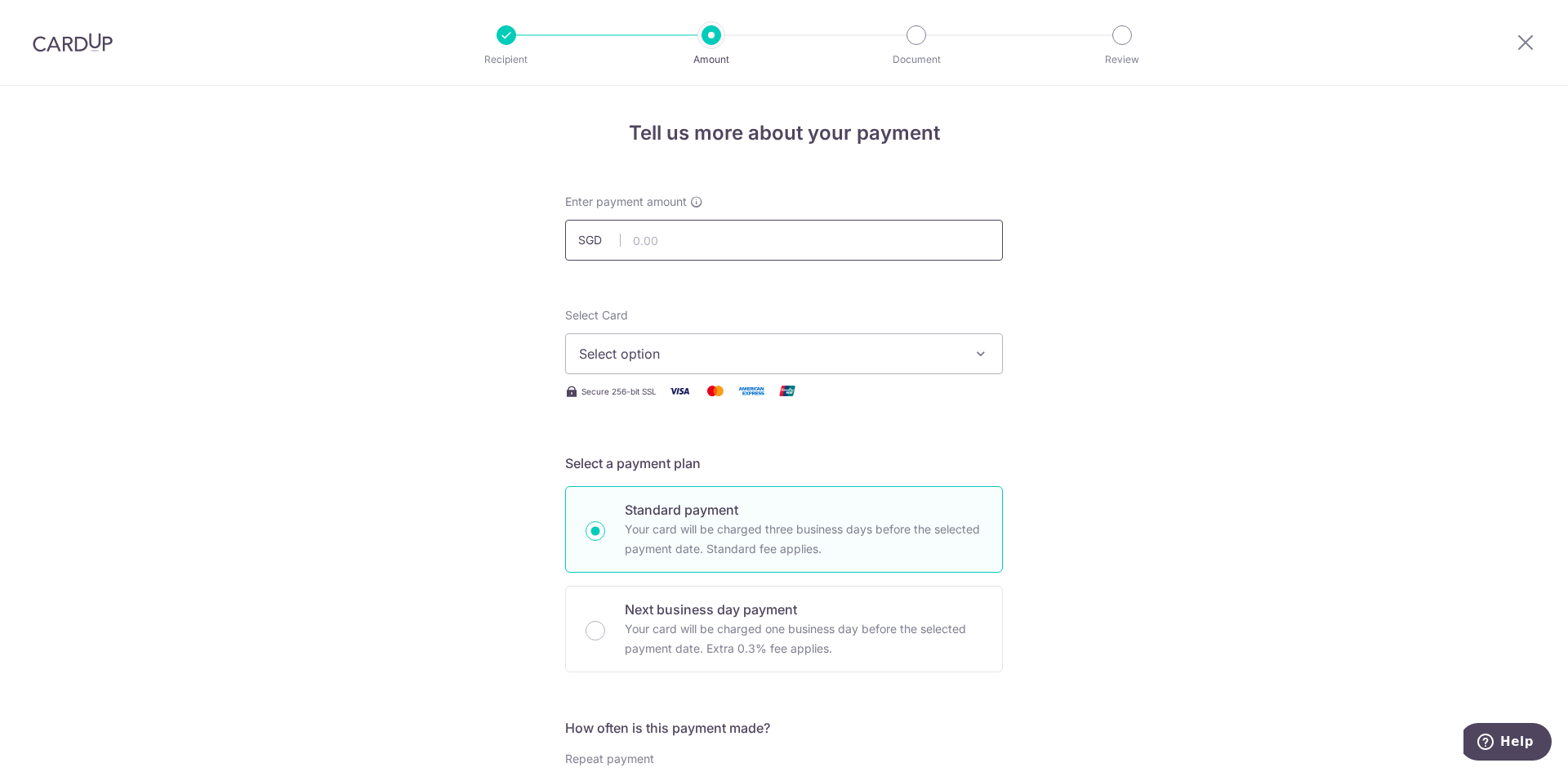
drag, startPoint x: 0, startPoint y: 0, endPoint x: 827, endPoint y: 232, distance: 858.9
click at [827, 232] on input "text" at bounding box center [784, 240] width 438 height 41
paste input "217.97"
type input "217.97"
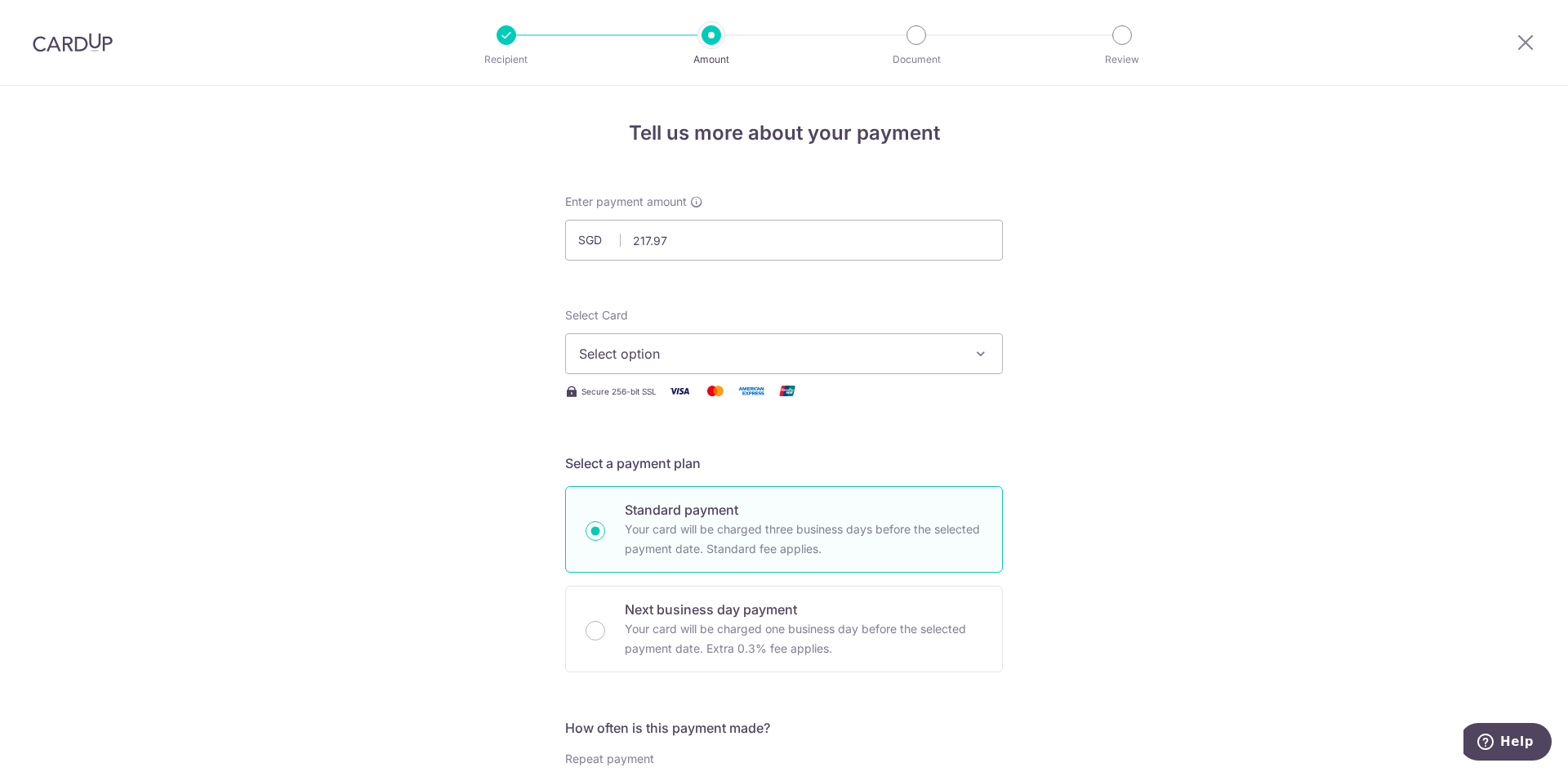
click at [698, 356] on span "Select option" at bounding box center [770, 354] width 381 height 20
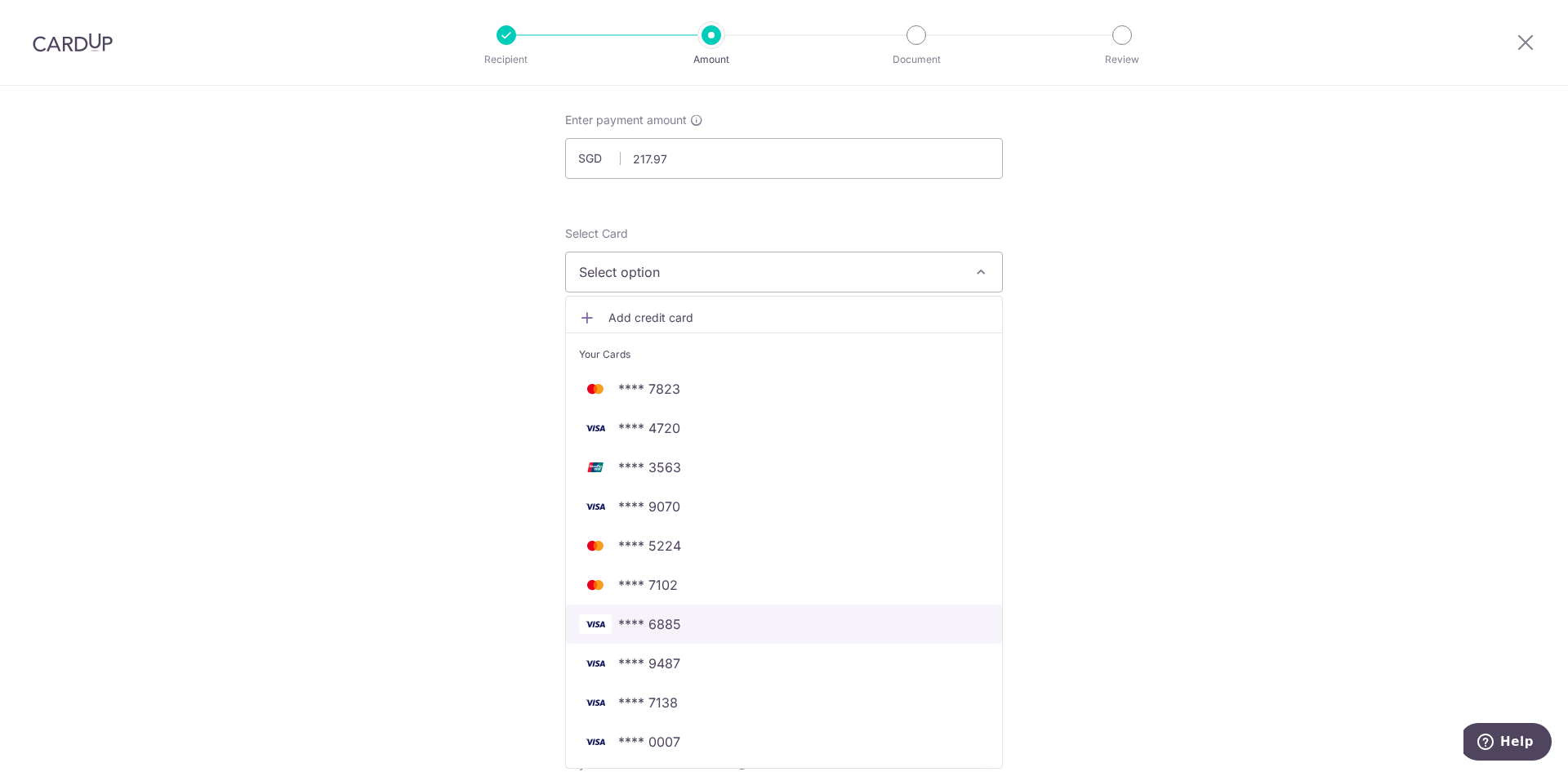
scroll to position [164, 0]
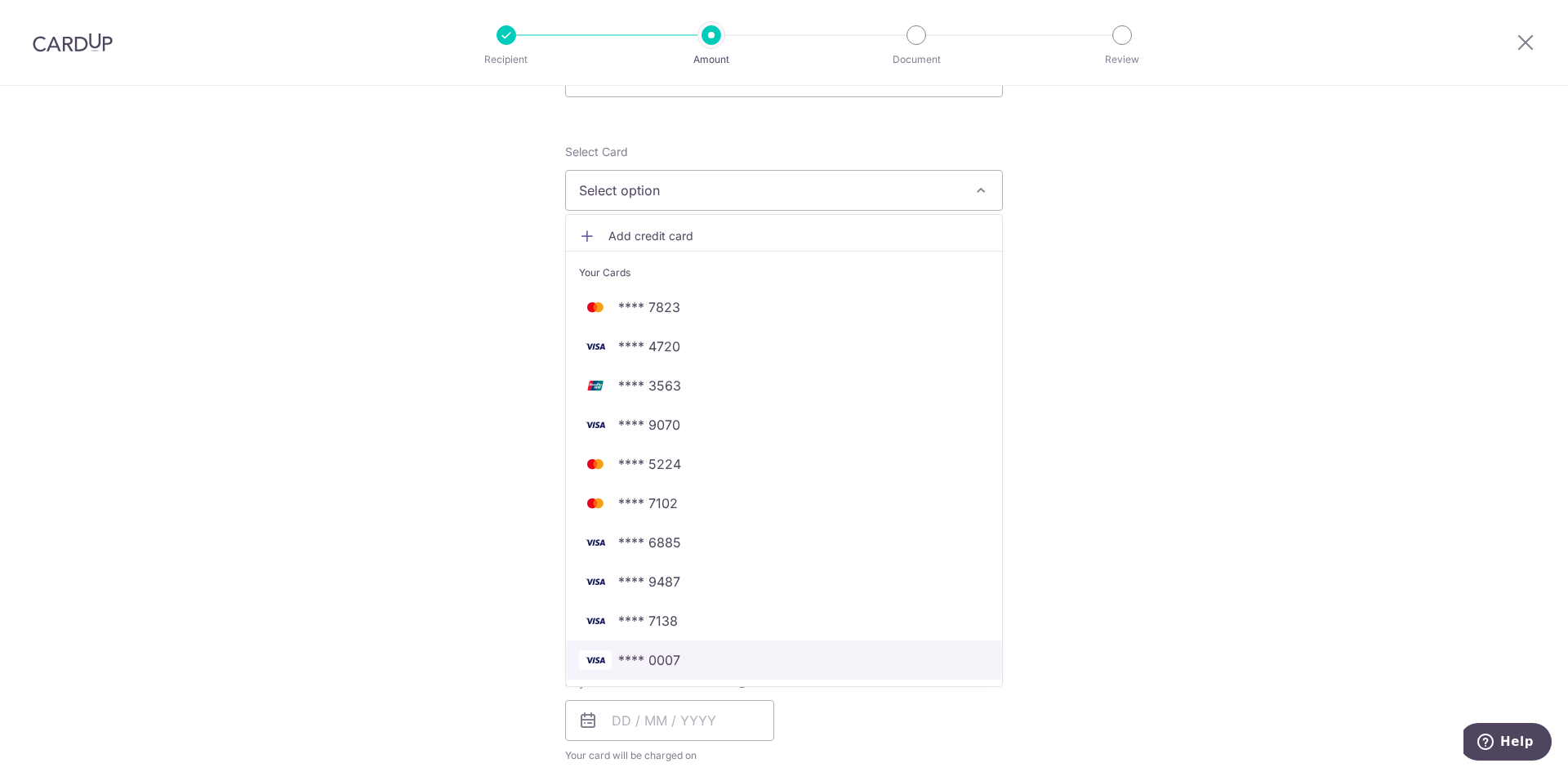
click at [692, 665] on span "**** 0007" at bounding box center [784, 660] width 410 height 20
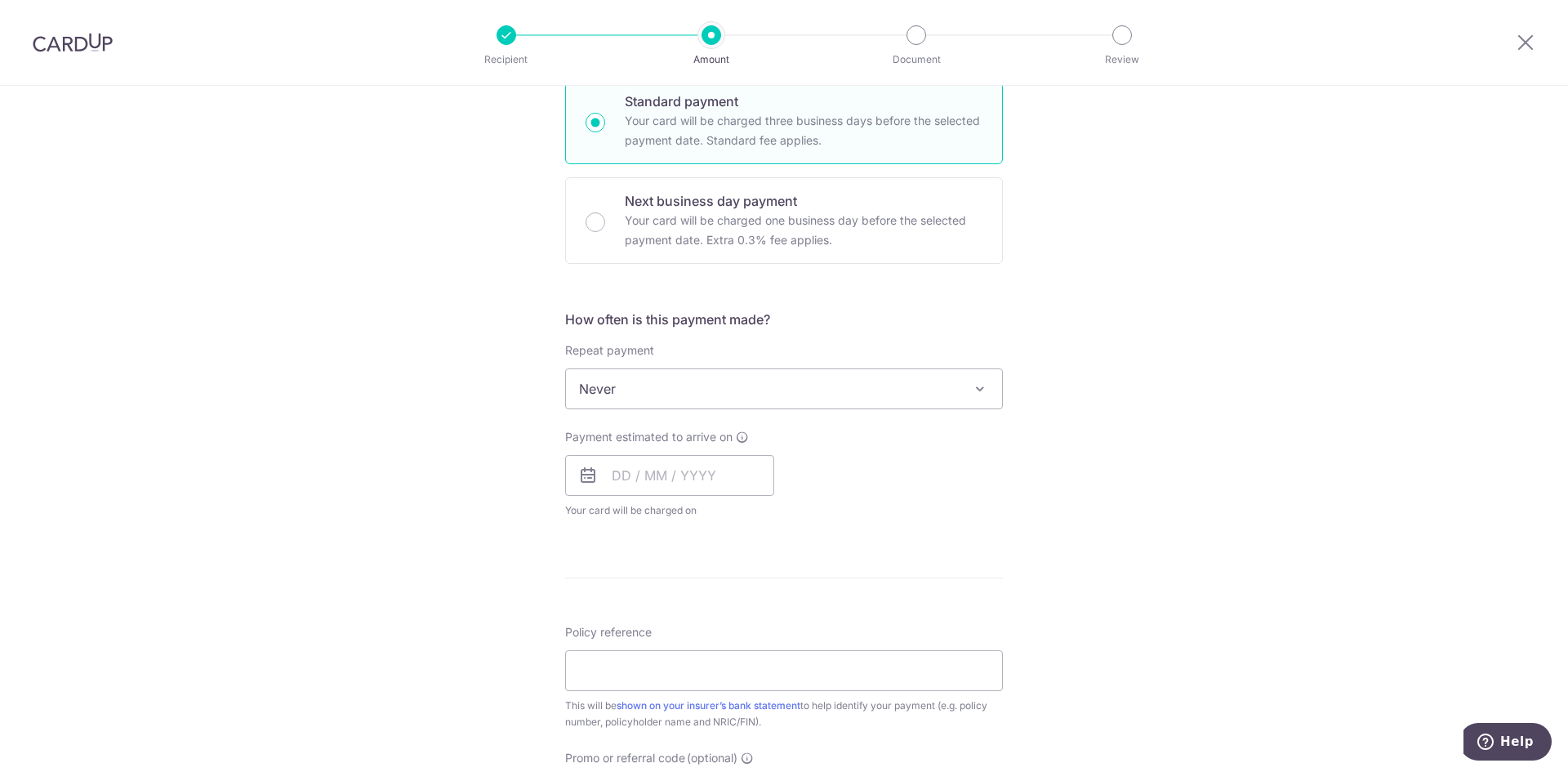
scroll to position [491, 0]
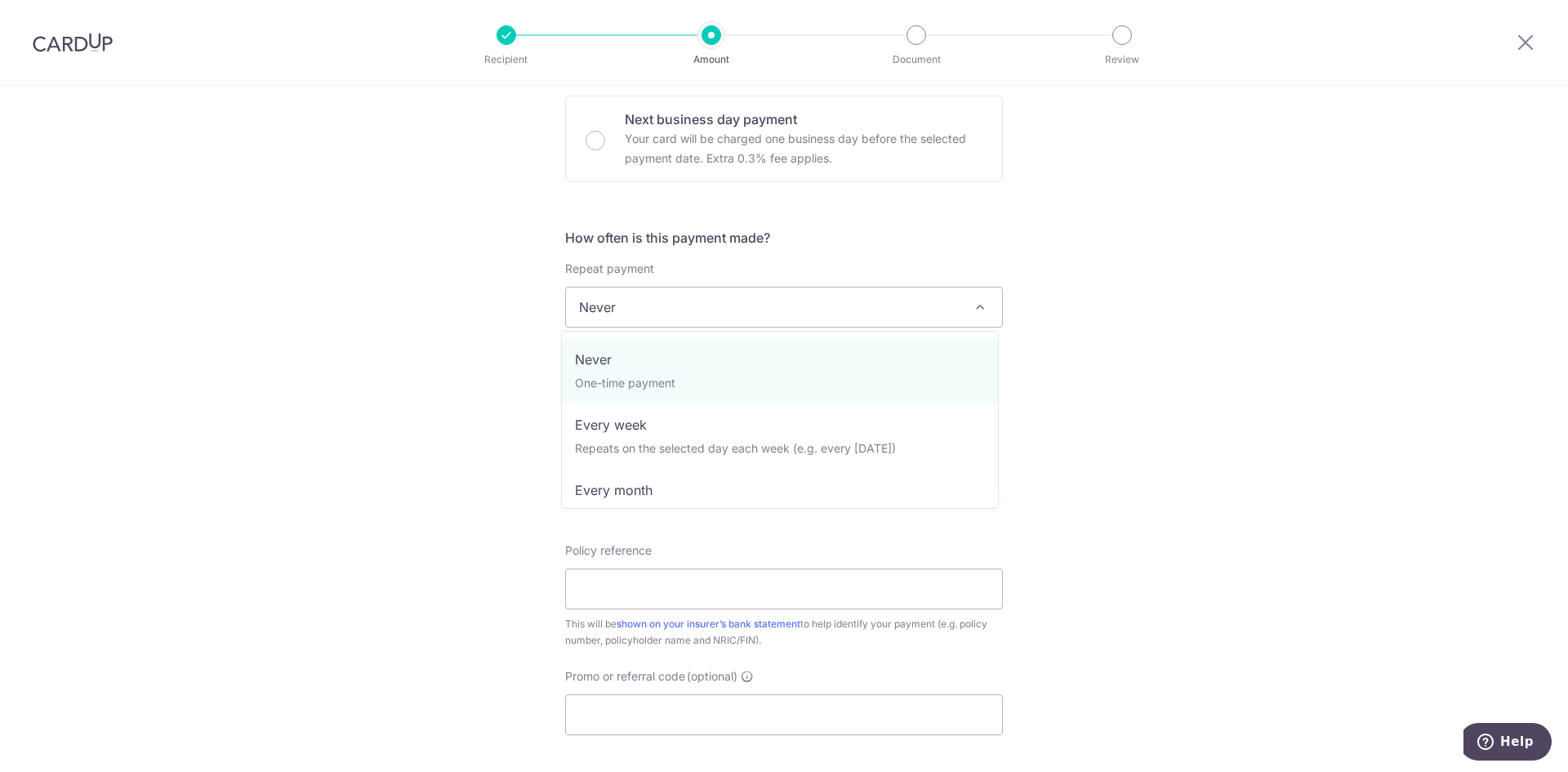
click at [684, 314] on span "Never" at bounding box center [784, 307] width 436 height 39
select select "3"
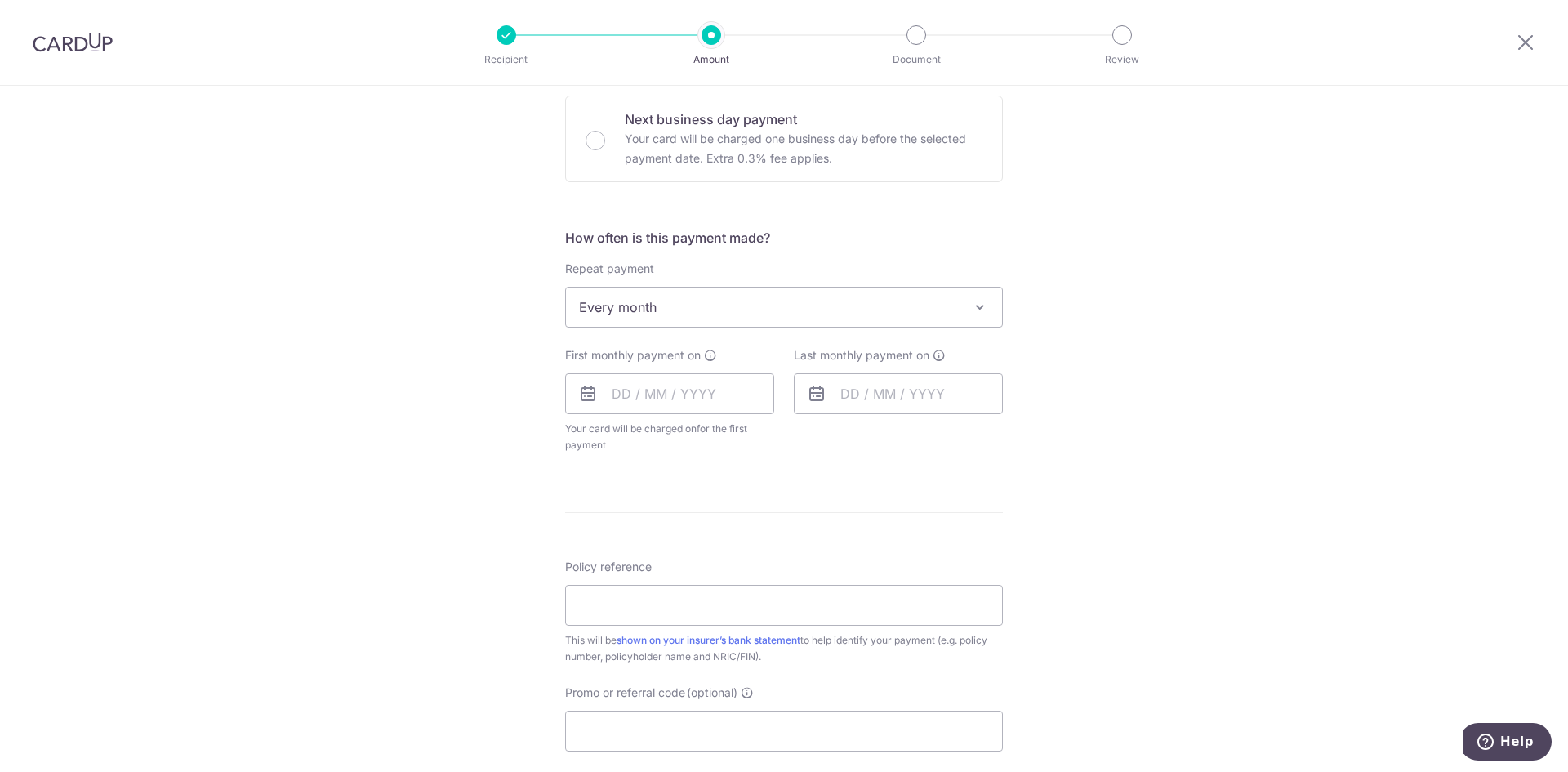
scroll to position [736, 0]
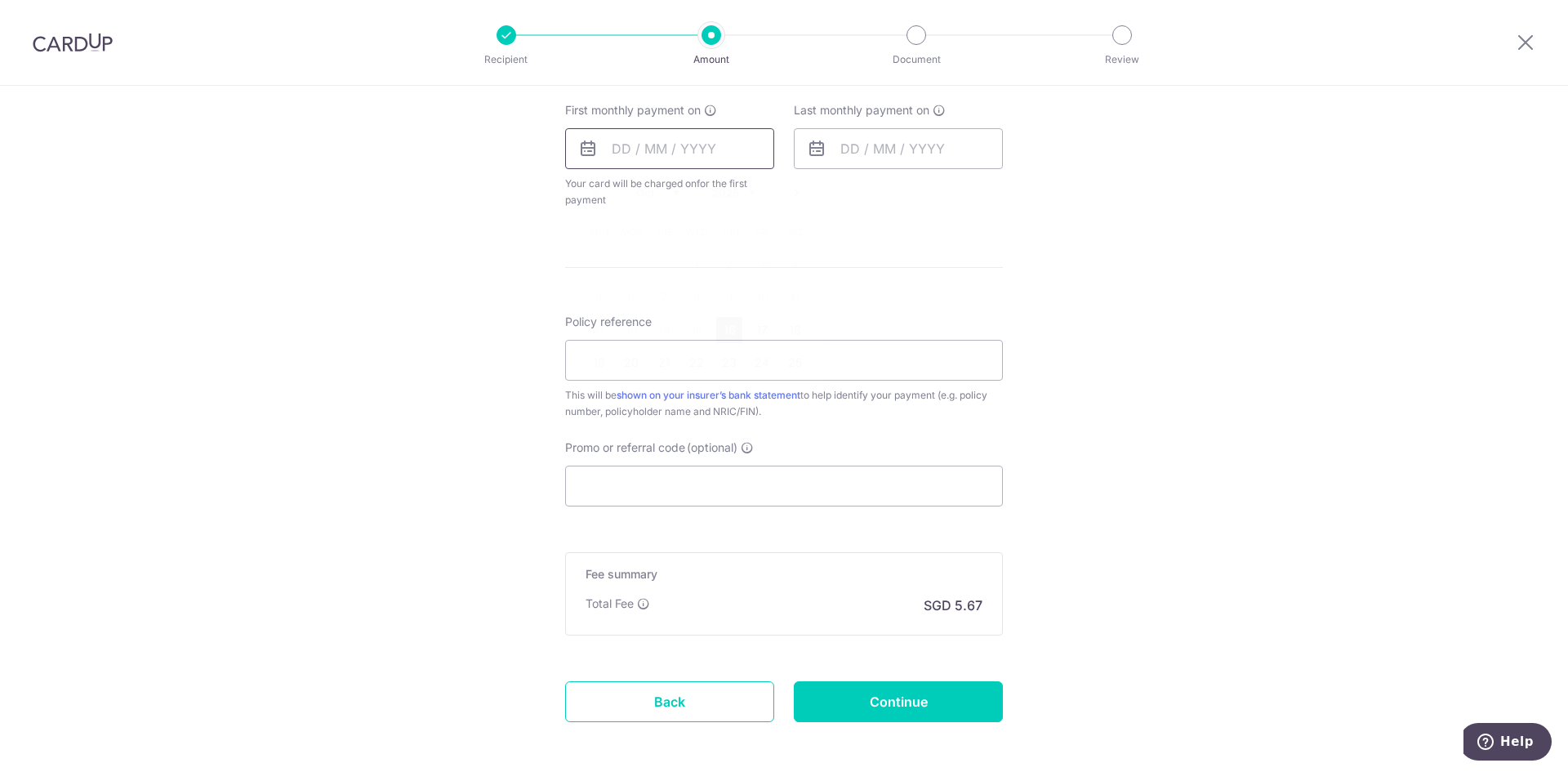
click at [662, 154] on input "text" at bounding box center [669, 148] width 209 height 41
click at [1234, 183] on div "Tell us more about your payment Enter payment amount SGD 217.97 217.97 Select C…" at bounding box center [784, 98] width 1568 height 1495
click at [742, 155] on input "text" at bounding box center [669, 148] width 209 height 41
click at [730, 335] on link "16" at bounding box center [729, 329] width 26 height 26
type input "16/10/2025"
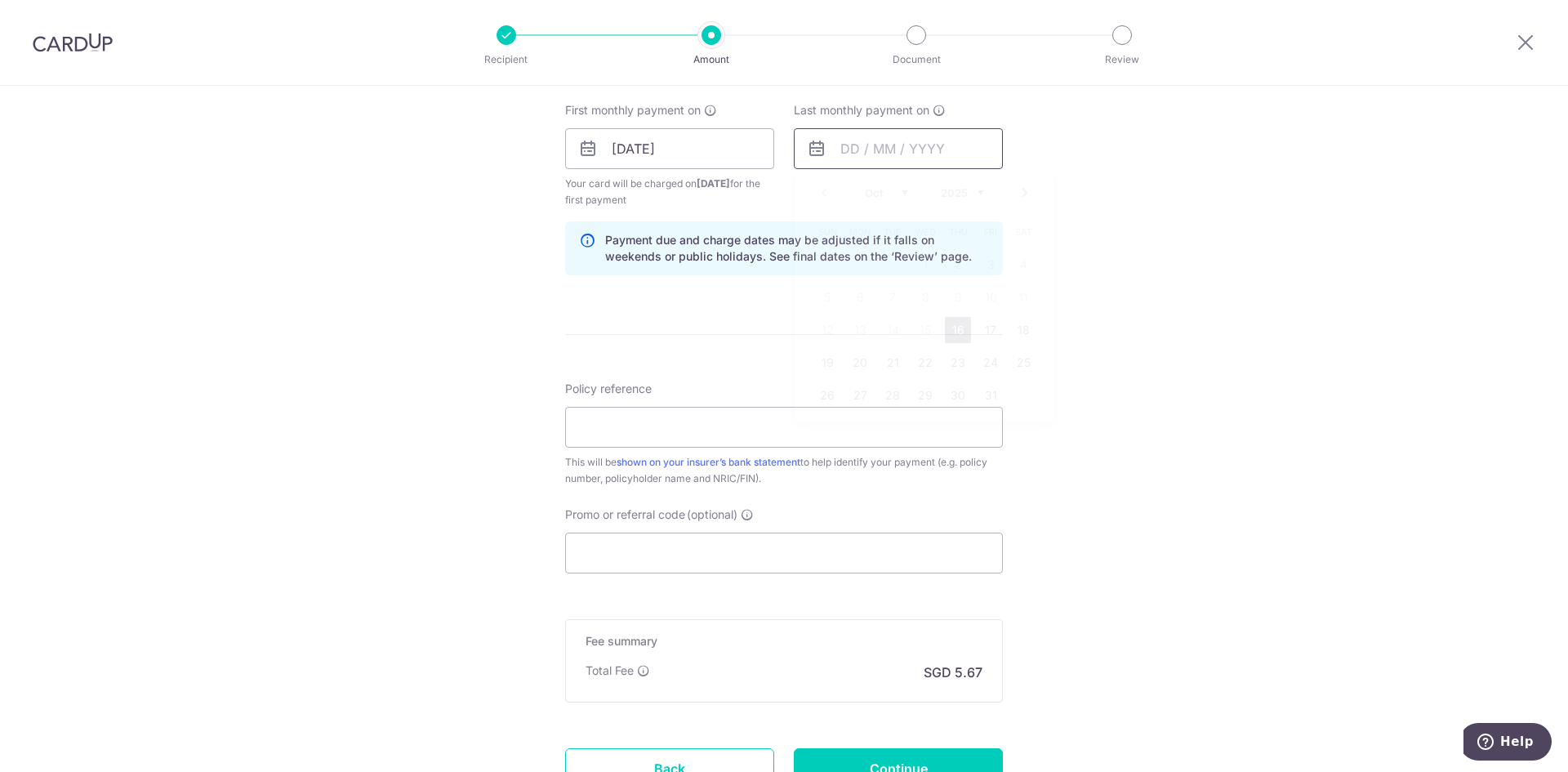
click at [868, 151] on input "text" at bounding box center [898, 148] width 209 height 41
click at [1024, 190] on link "Next" at bounding box center [1025, 192] width 20 height 20
click at [830, 368] on link "16" at bounding box center [827, 363] width 26 height 26
type input "16/11/2025"
click at [490, 277] on div "Tell us more about your payment Enter payment amount SGD 217.97 217.97 Select C…" at bounding box center [784, 131] width 1568 height 1562
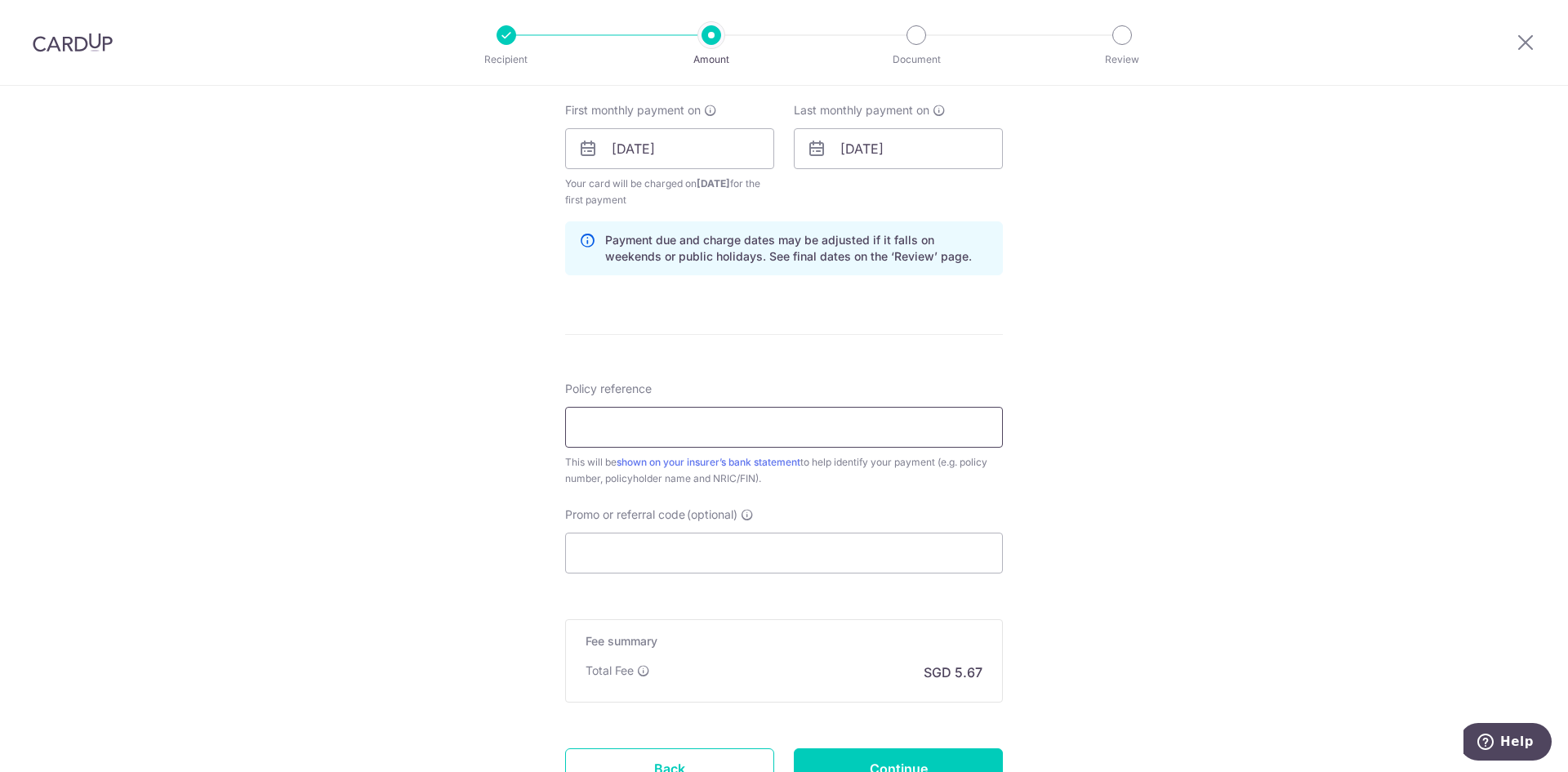
click at [704, 435] on input "Policy reference" at bounding box center [784, 427] width 438 height 41
paste input "5017665554 Lee Wei Xun S8624022Z"
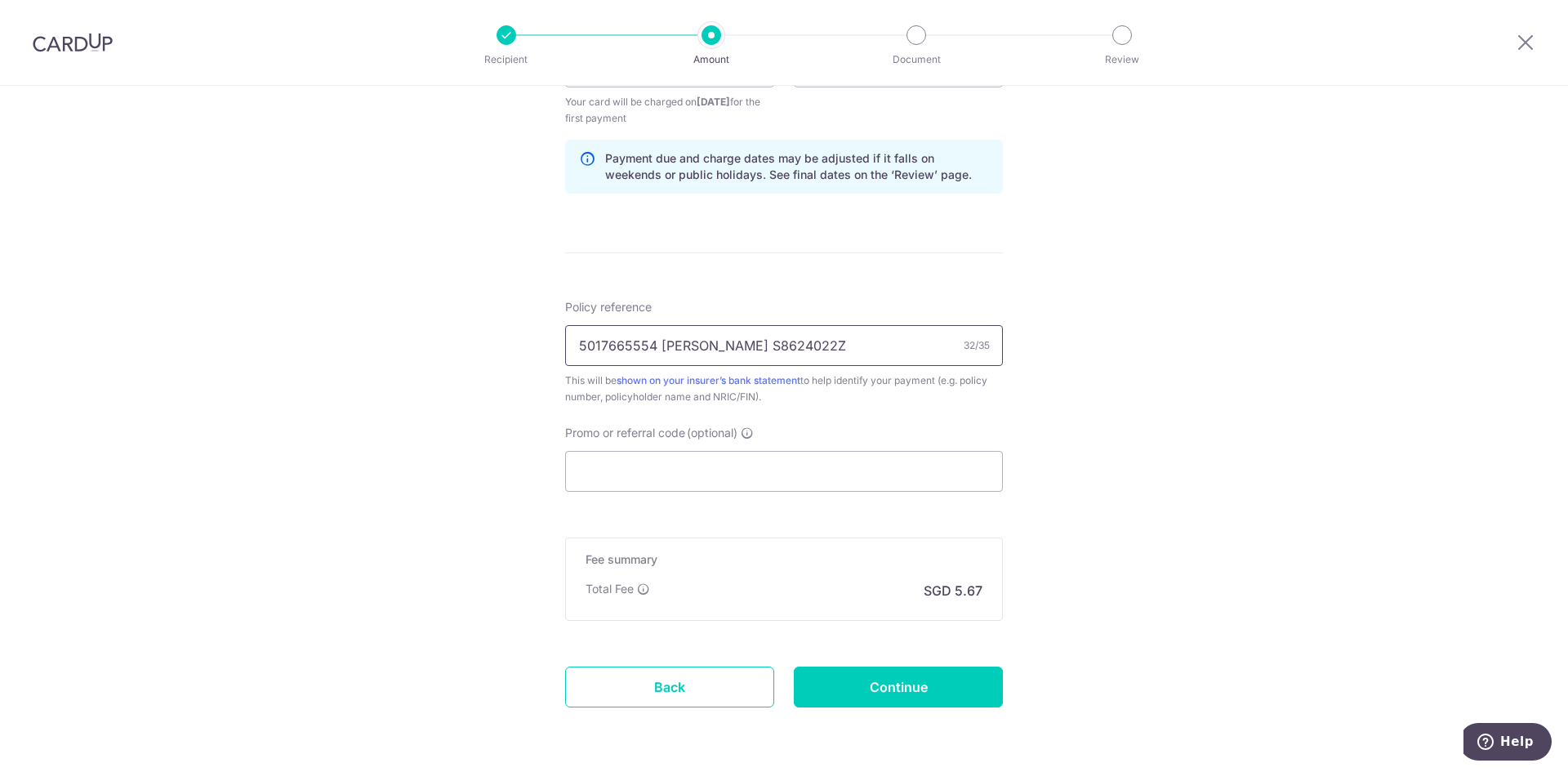
scroll to position [875, 0]
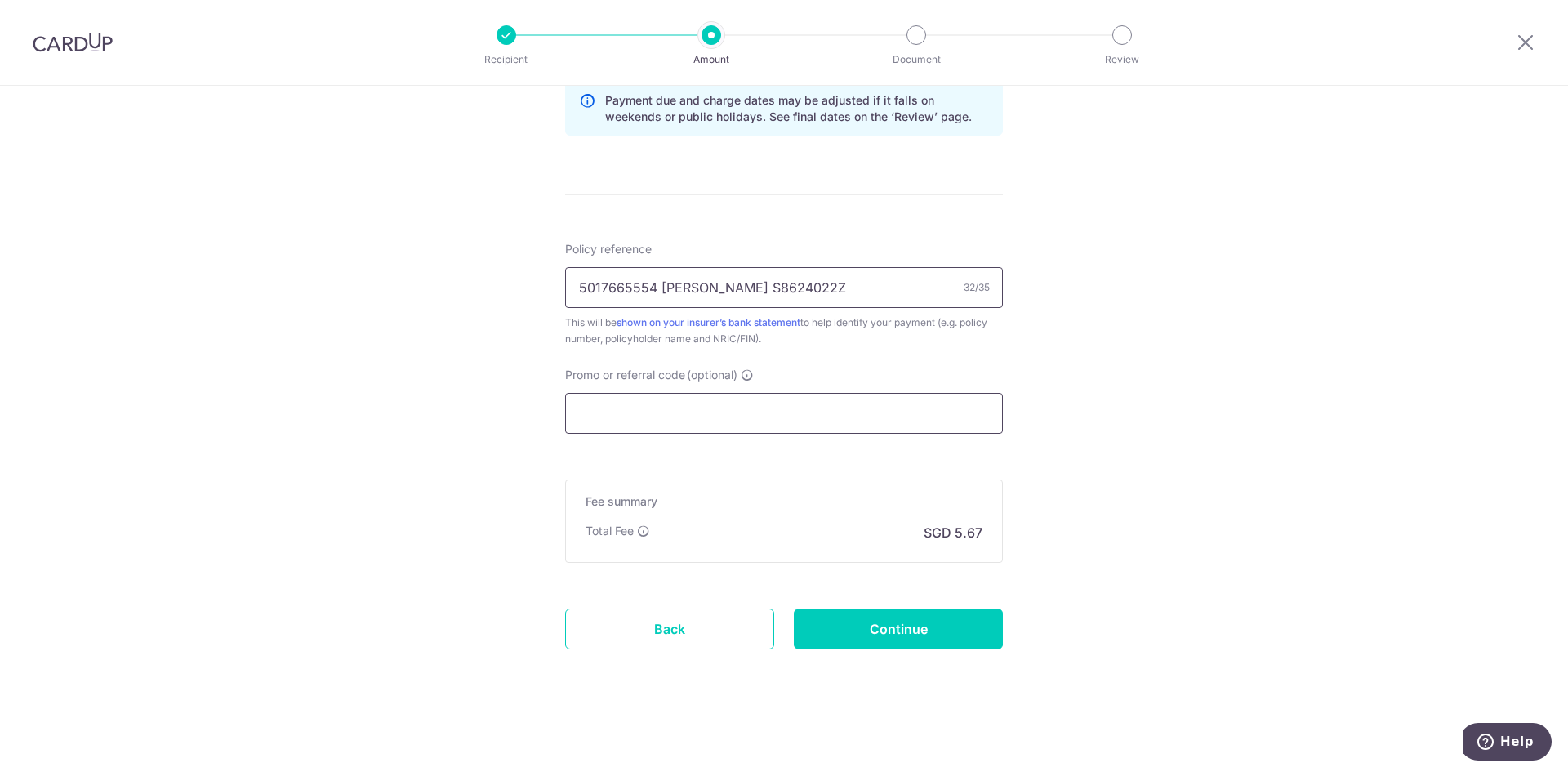
type input "5017665554 Lee Wei Xun S8624022Z"
click at [618, 406] on input "Promo or referral code (optional)" at bounding box center [784, 413] width 438 height 41
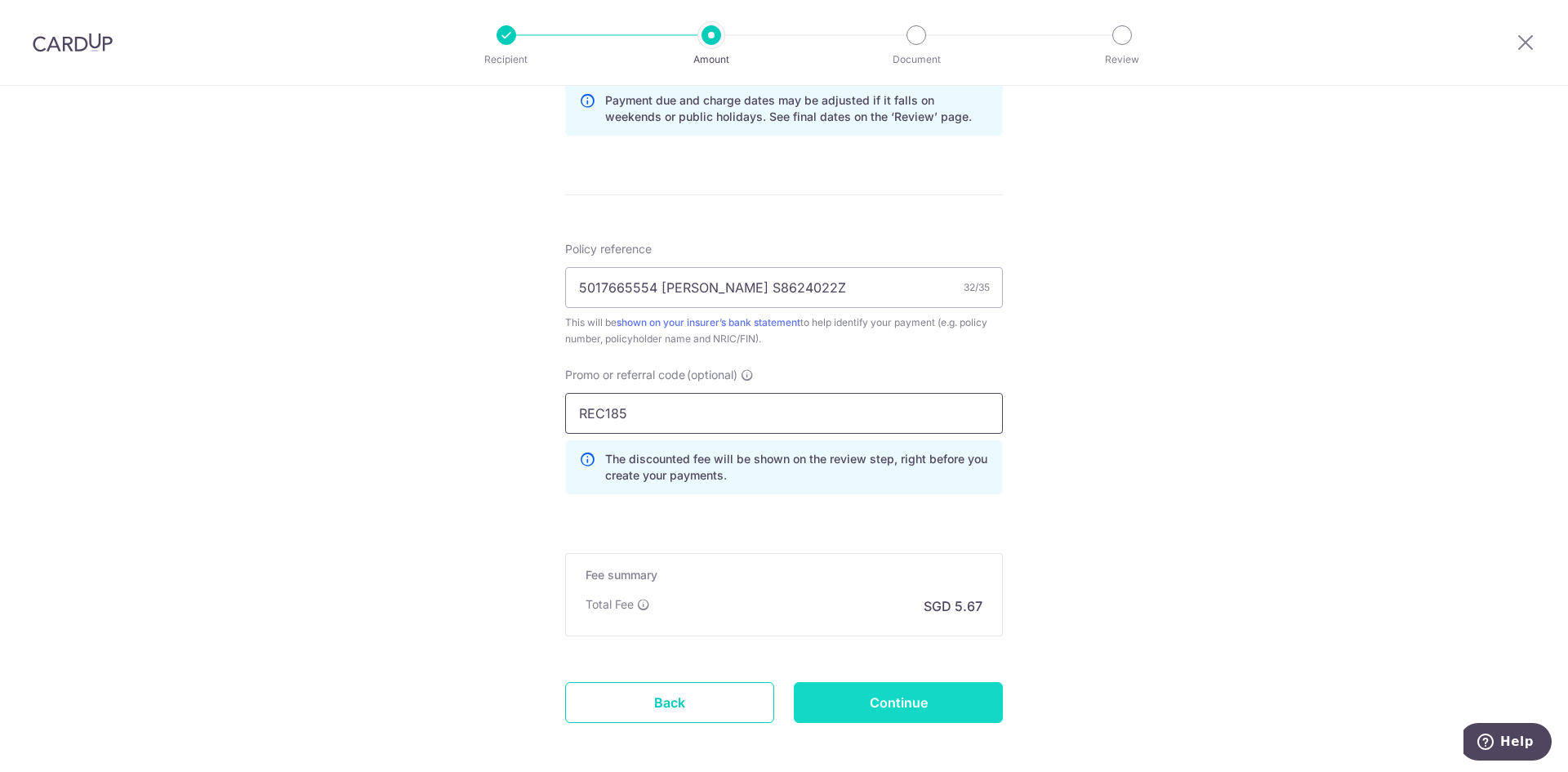
type input "REC185"
click at [965, 716] on input "Continue" at bounding box center [898, 702] width 209 height 41
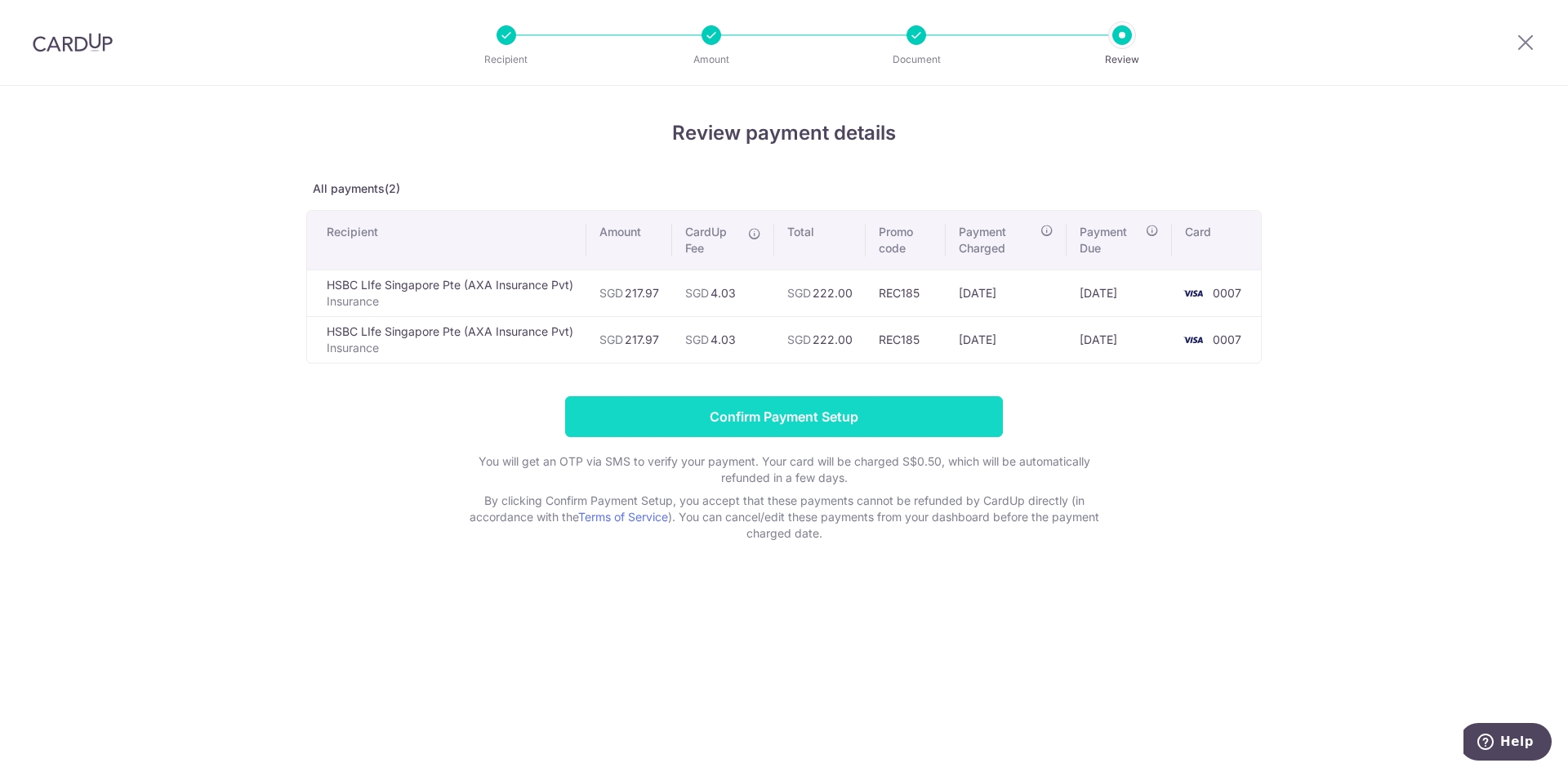
click at [929, 420] on input "Confirm Payment Setup" at bounding box center [784, 416] width 438 height 41
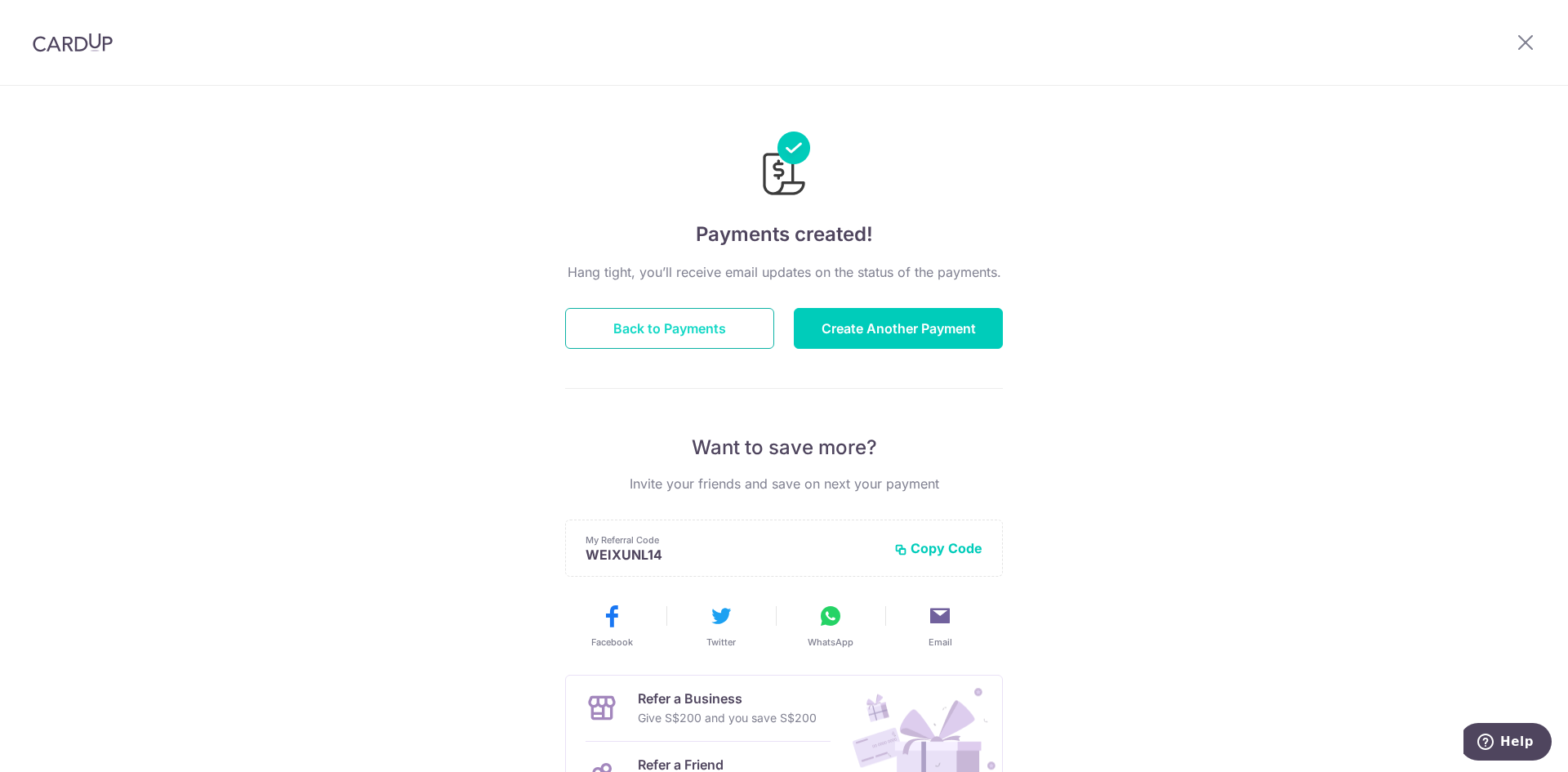
click at [704, 336] on button "Back to Payments" at bounding box center [669, 328] width 209 height 41
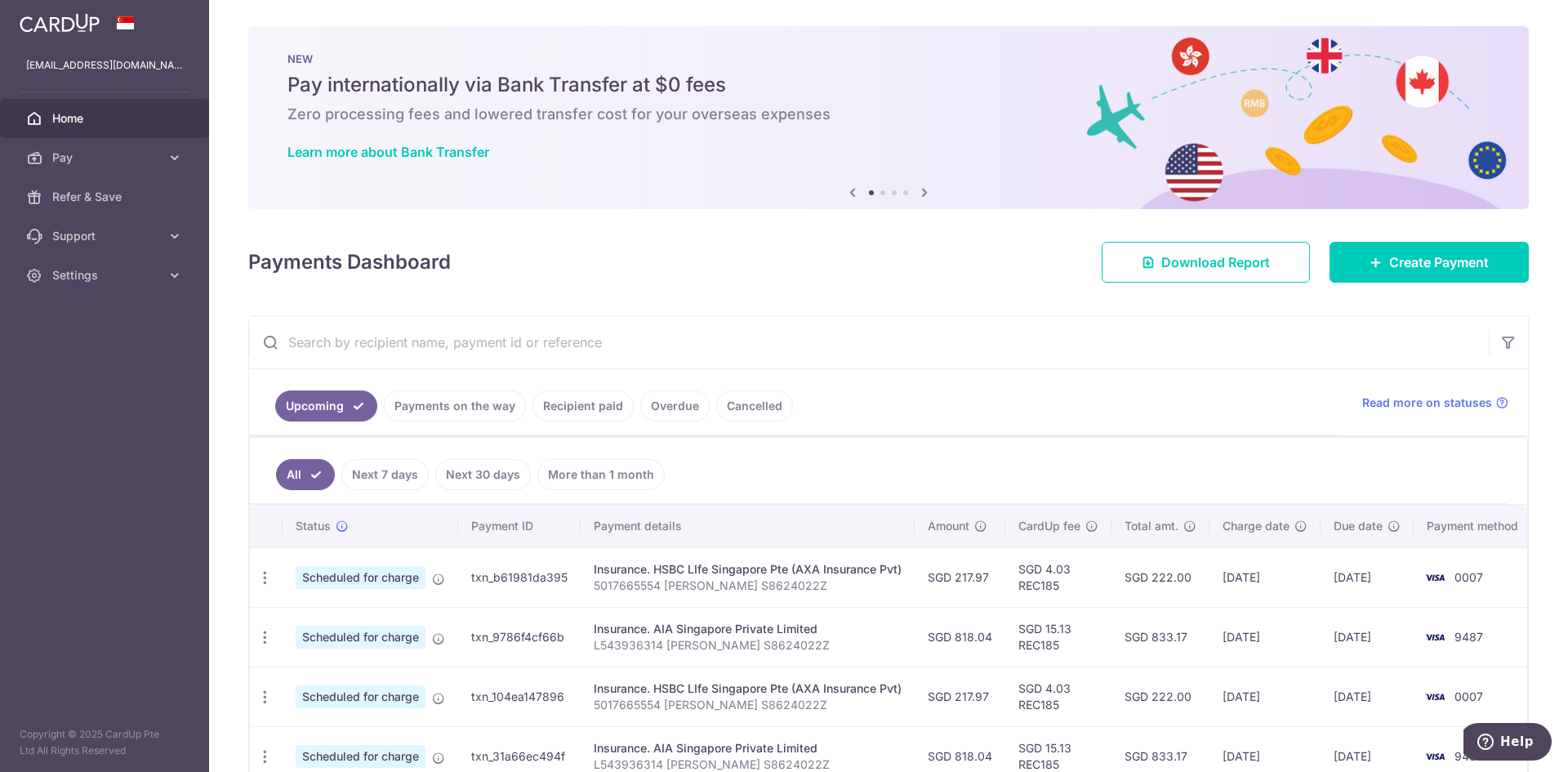
click at [470, 476] on link "Next 30 days" at bounding box center [483, 474] width 96 height 31
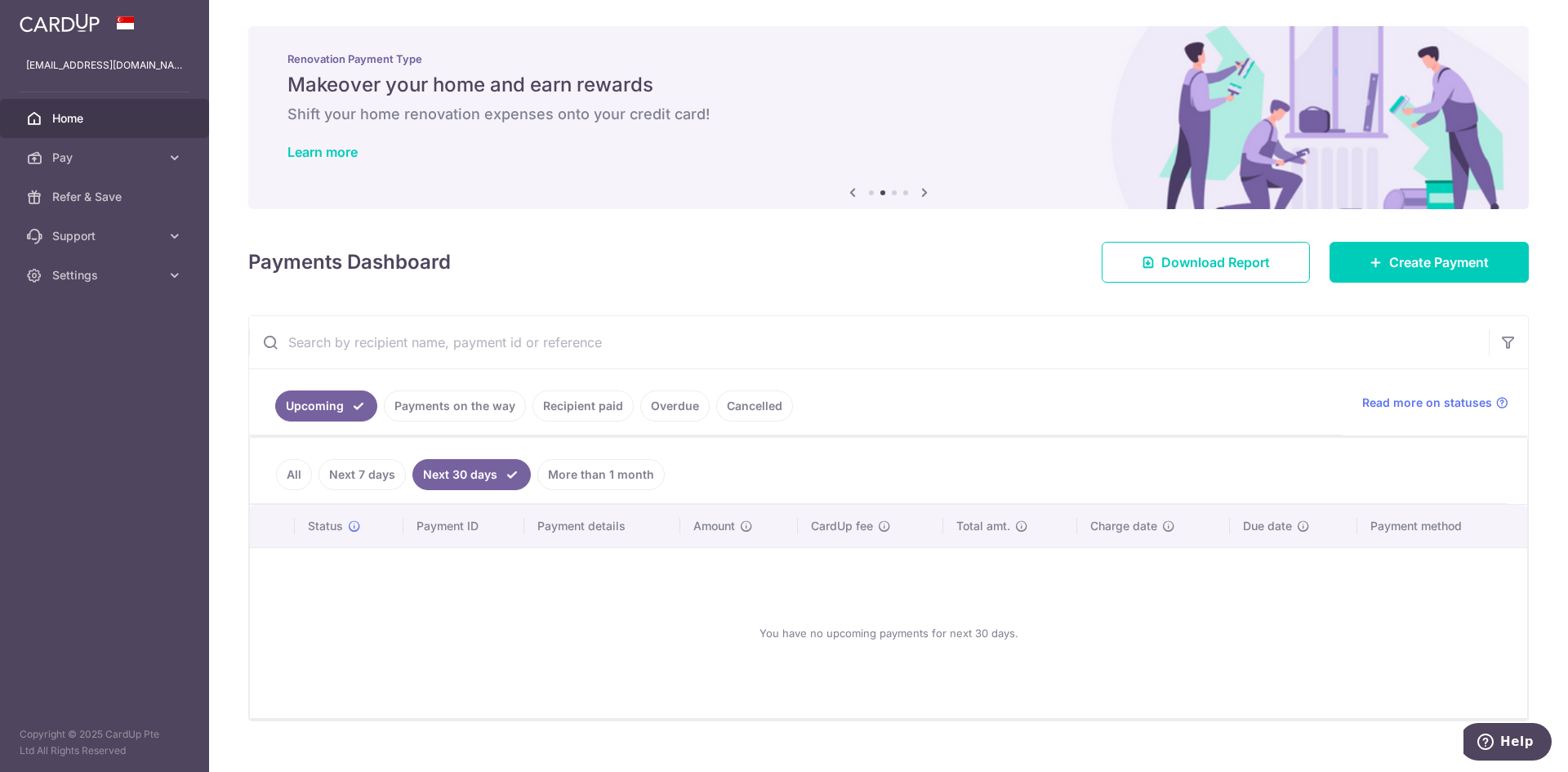
click at [584, 468] on link "More than 1 month" at bounding box center [600, 474] width 127 height 31
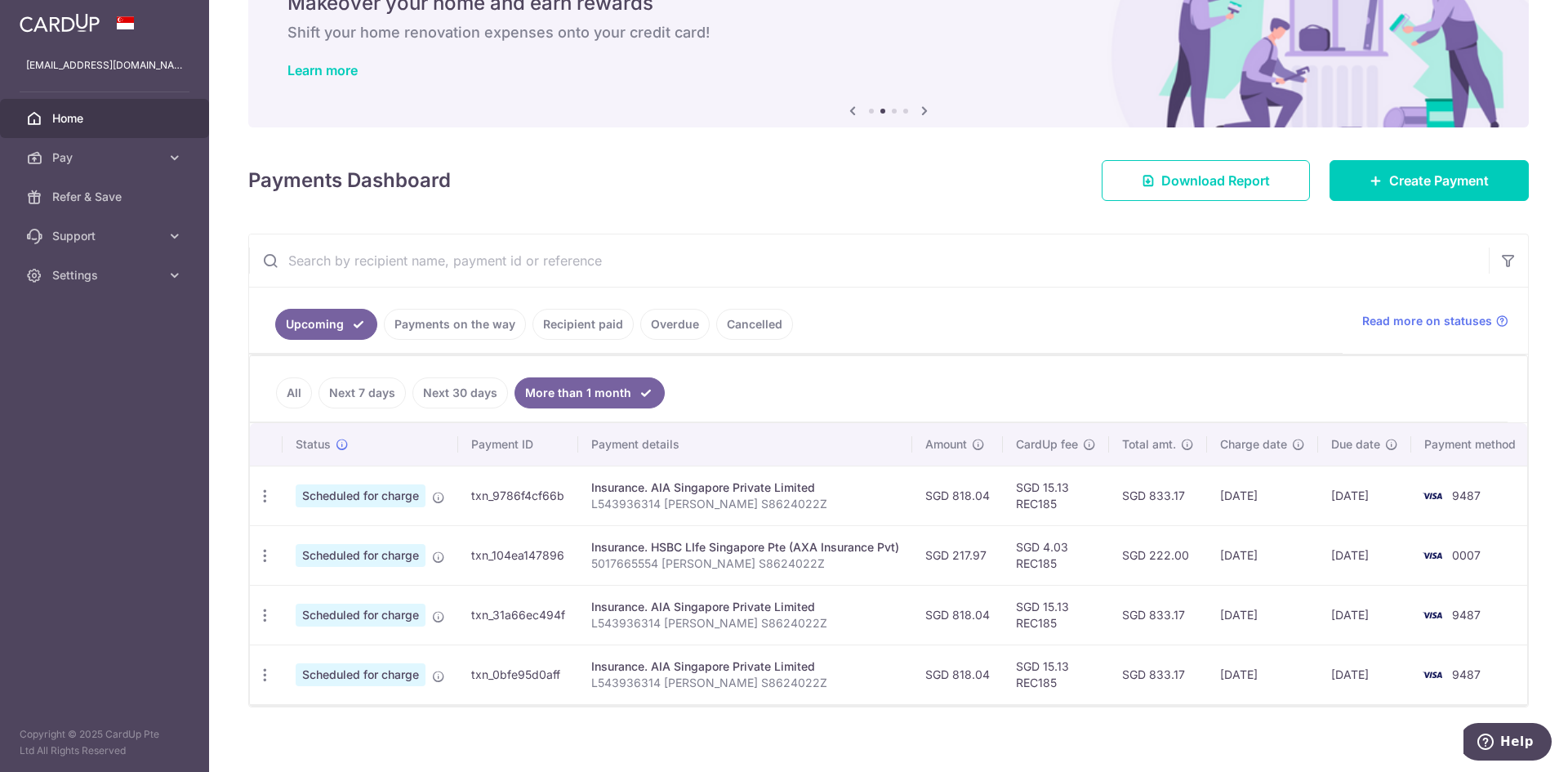
scroll to position [102, 0]
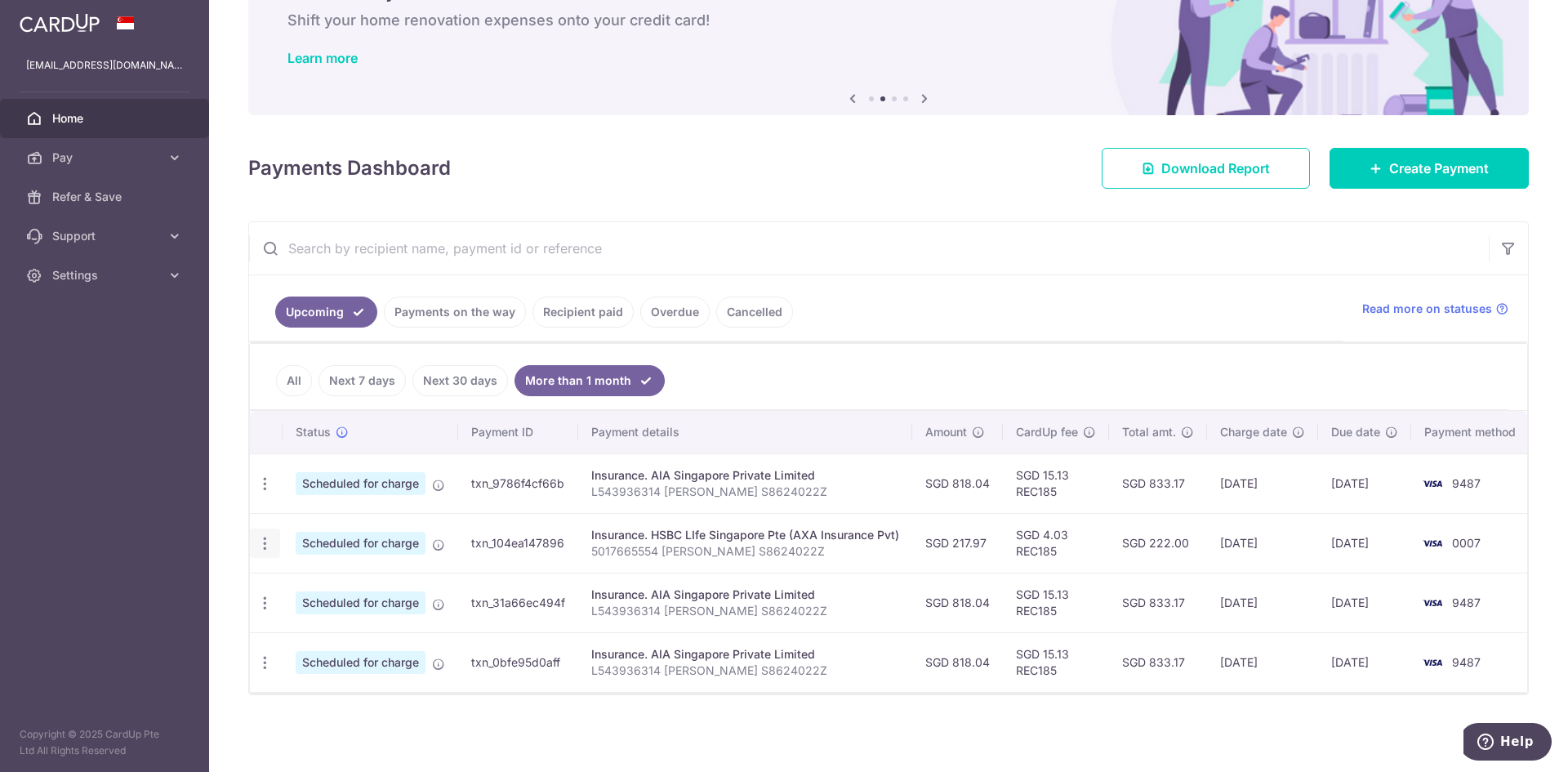
click at [263, 544] on div "Update payment Cancel payment" at bounding box center [265, 544] width 31 height 31
click at [263, 540] on icon "button" at bounding box center [265, 544] width 17 height 17
click at [351, 619] on span "Cancel payment" at bounding box center [352, 629] width 109 height 20
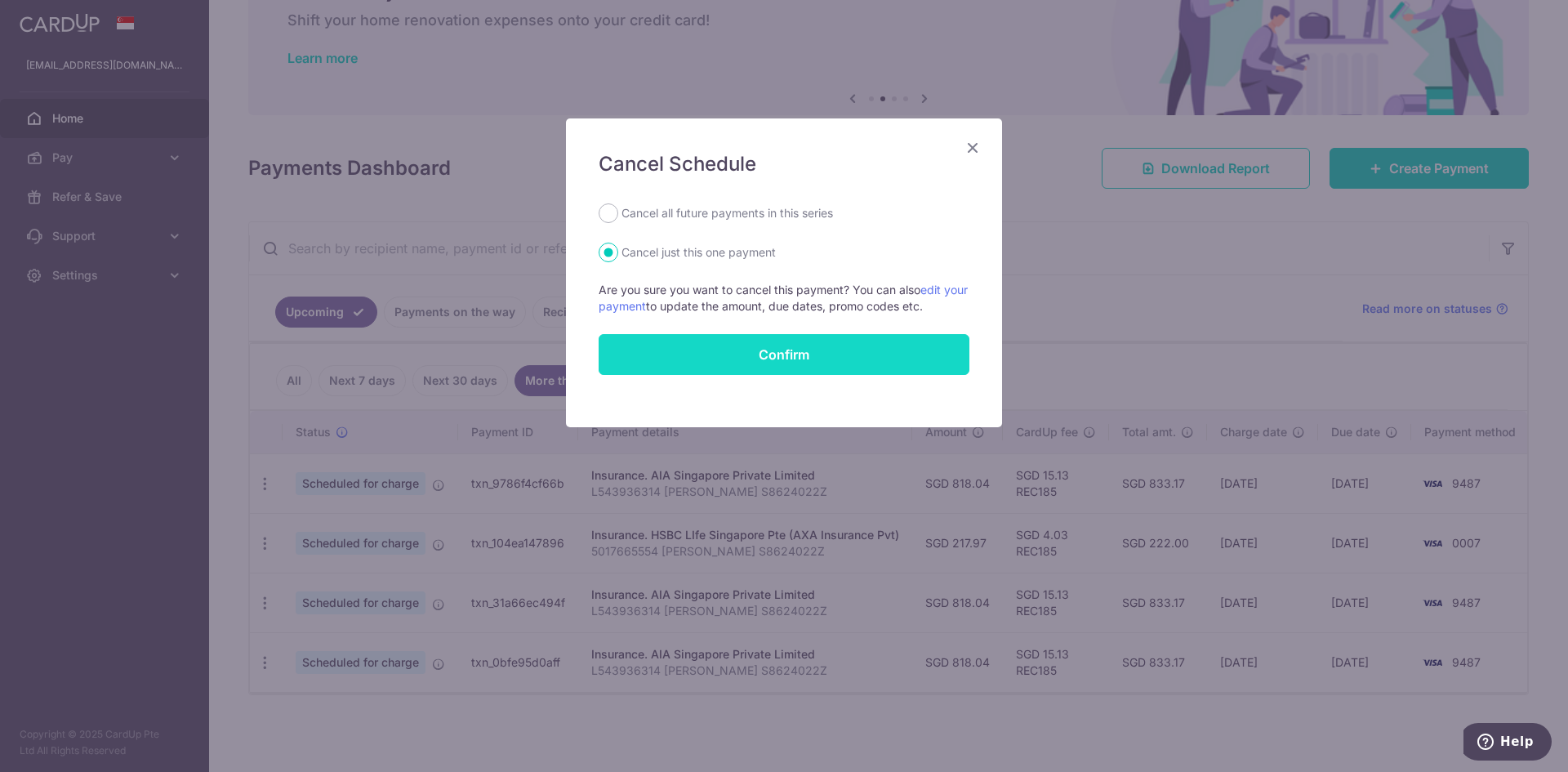
click at [866, 356] on button "Confirm" at bounding box center [784, 354] width 371 height 41
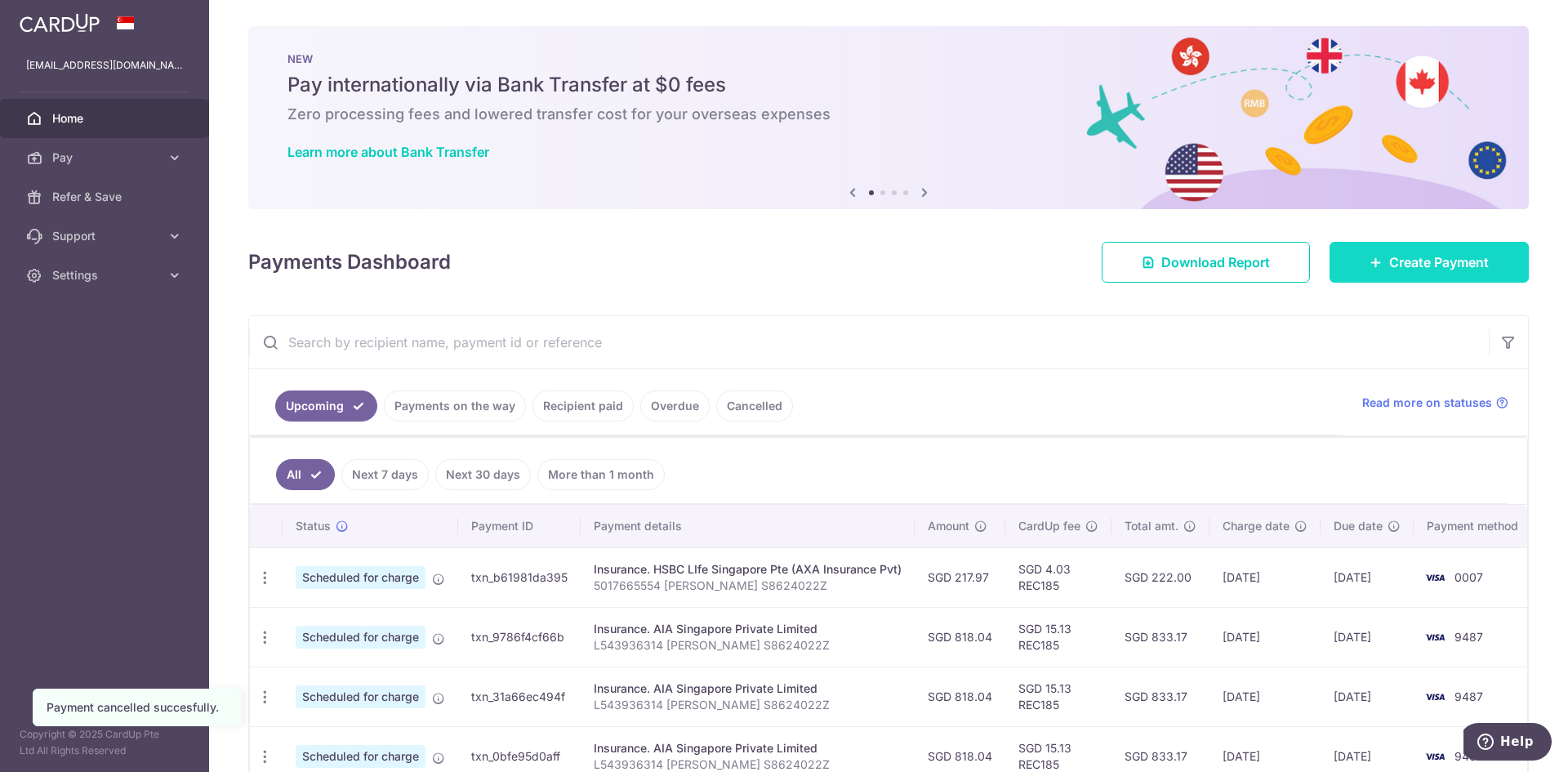
click at [1419, 270] on span "Create Payment" at bounding box center [1439, 262] width 99 height 20
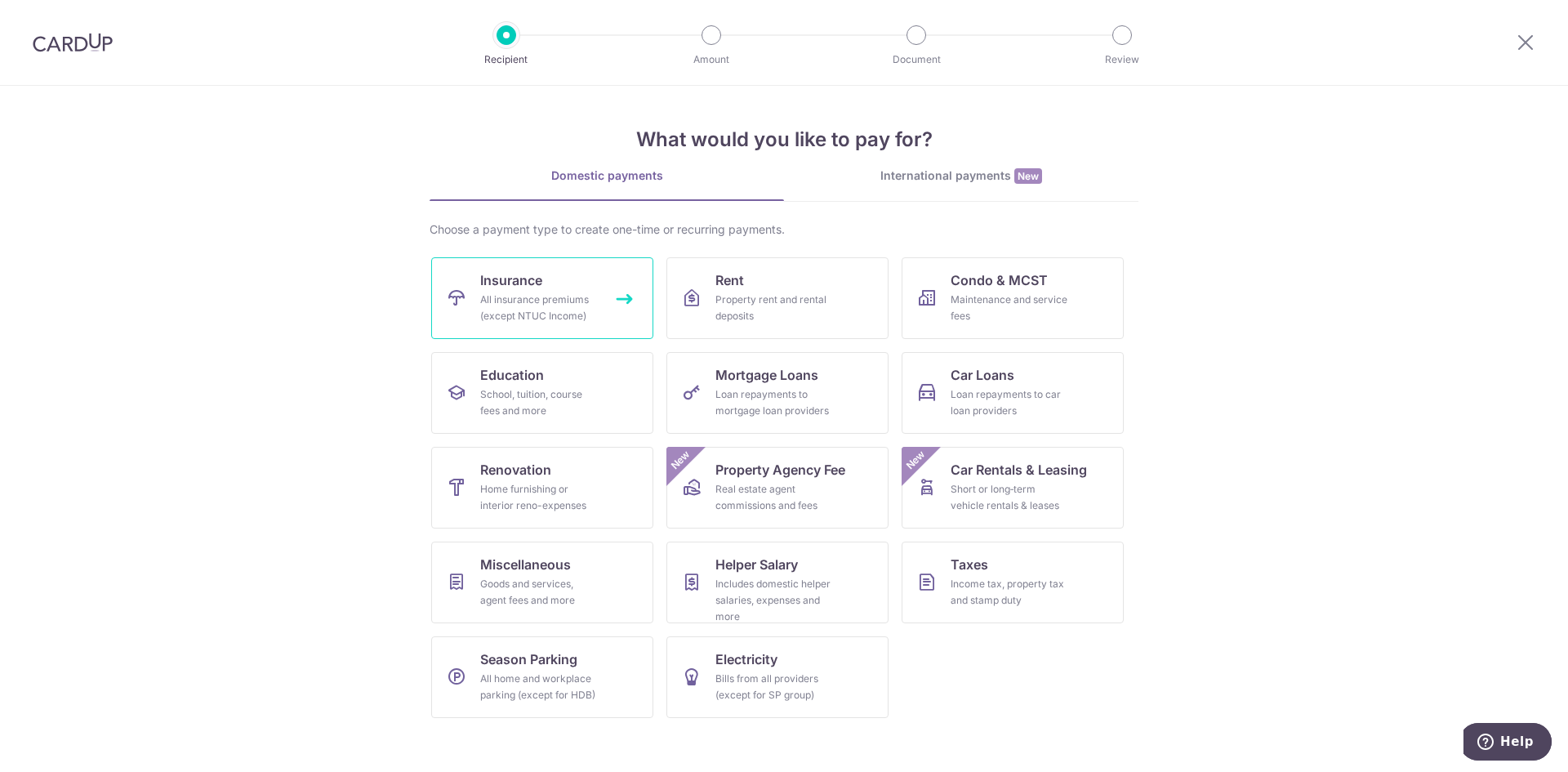
click at [513, 320] on div "All insurance premiums (except NTUC Income)" at bounding box center [538, 308] width 118 height 33
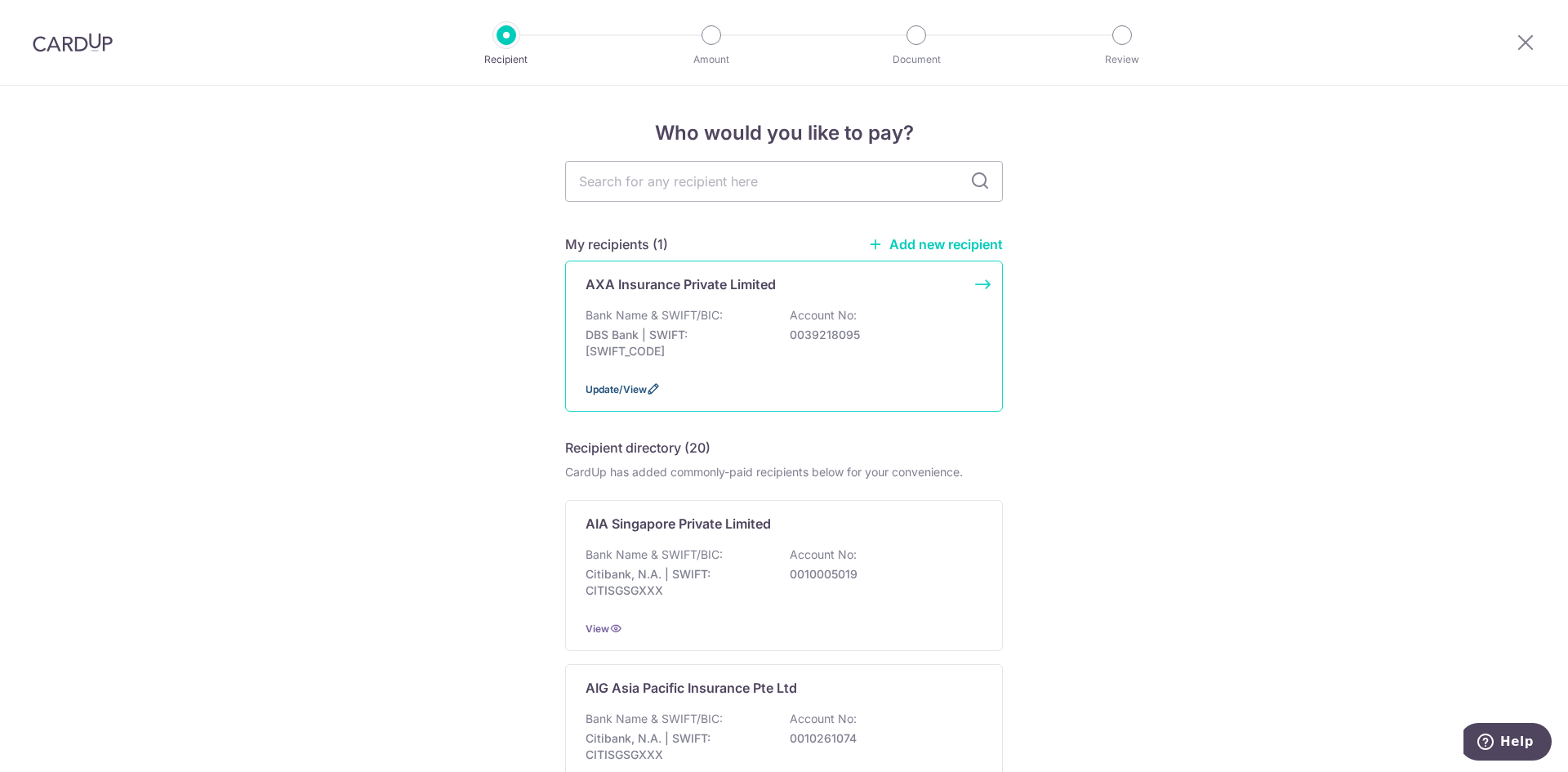
click at [653, 389] on icon at bounding box center [654, 389] width 13 height 13
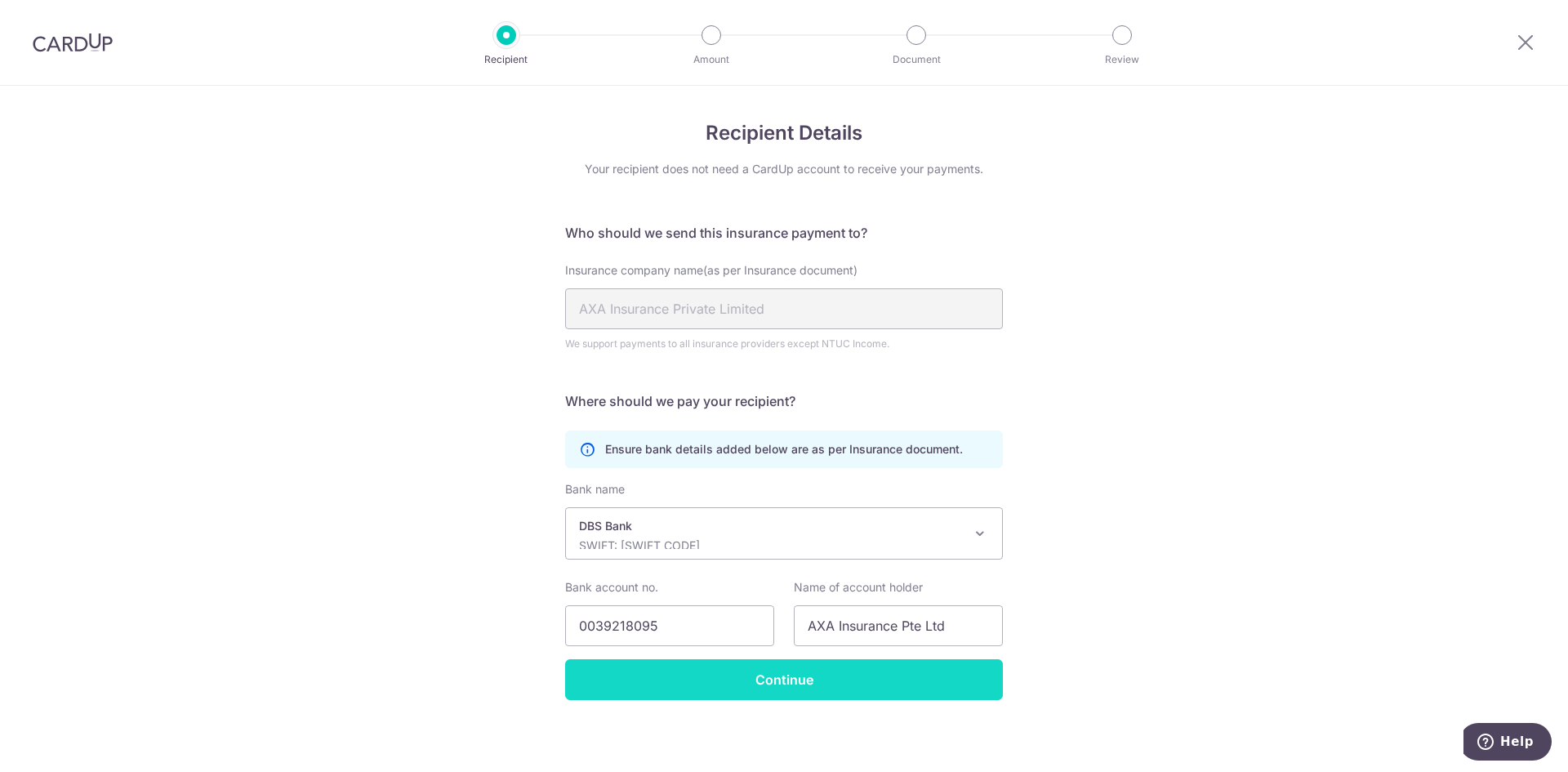
click at [872, 684] on input "Continue" at bounding box center [784, 679] width 438 height 41
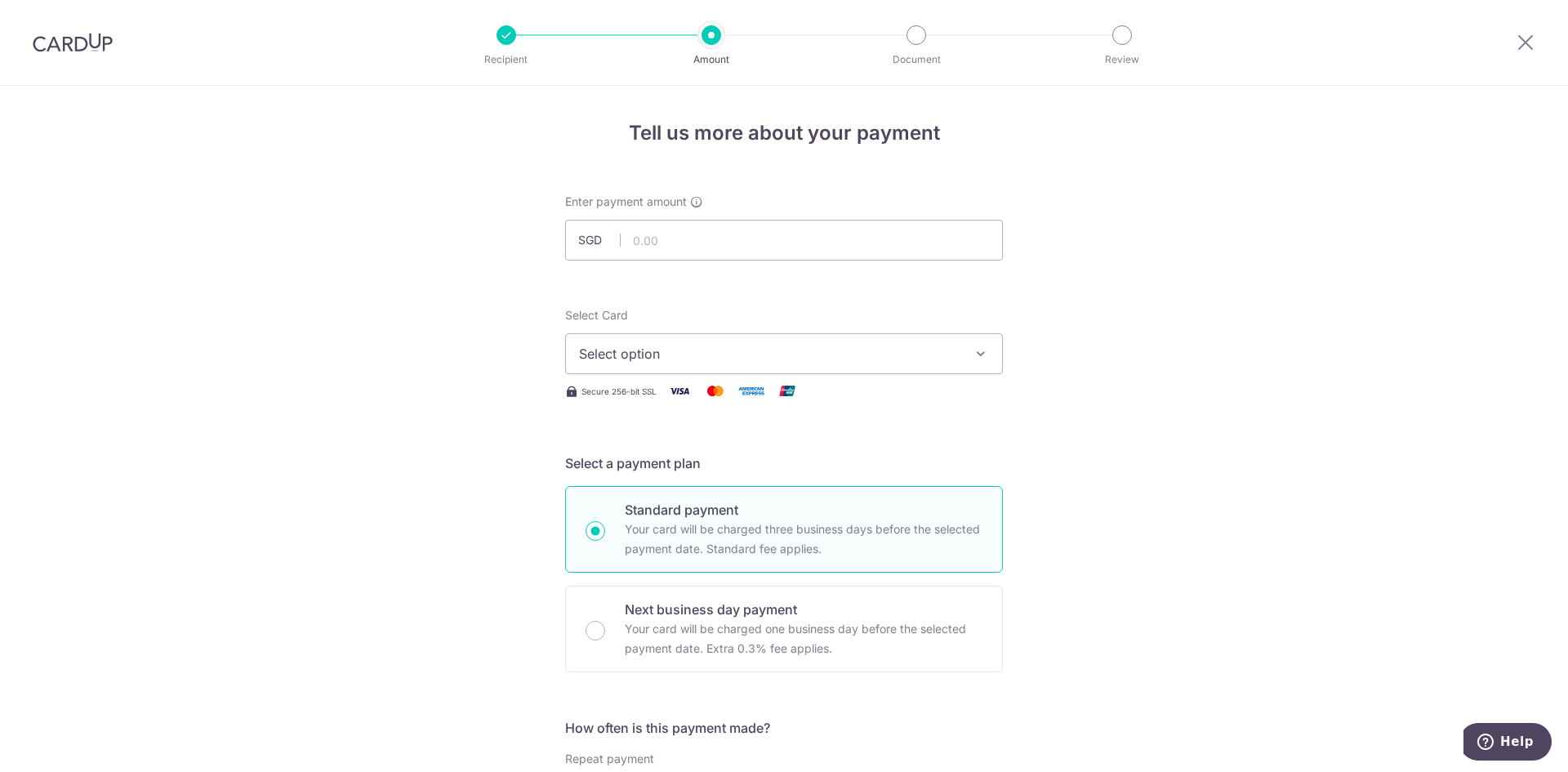
click at [1523, 31] on div at bounding box center [1525, 42] width 85 height 85
click at [1525, 42] on icon at bounding box center [1526, 41] width 20 height 20
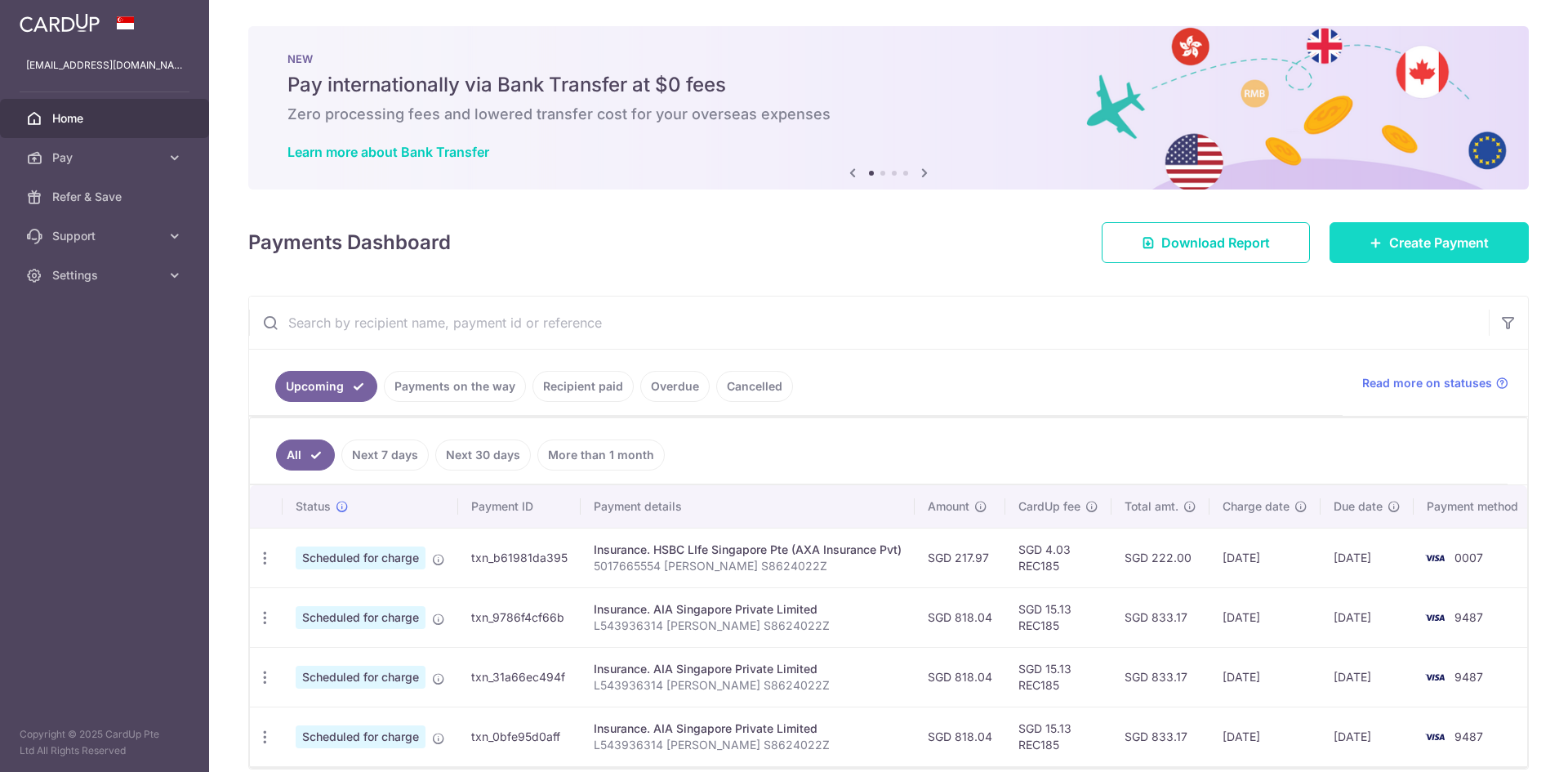
click at [1487, 253] on link "Create Payment" at bounding box center [1429, 242] width 199 height 41
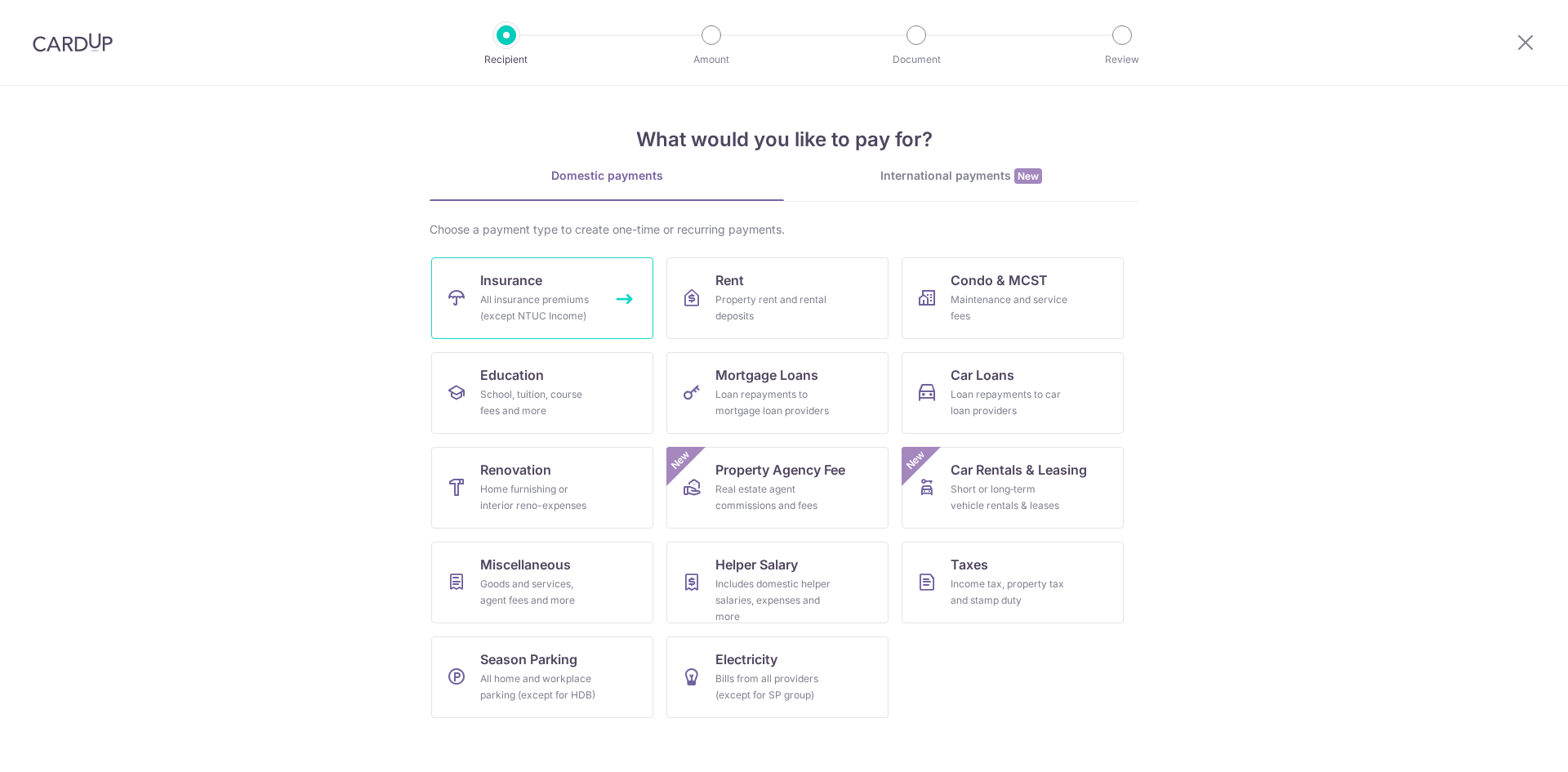
click at [577, 296] on div "All insurance premiums (except NTUC Income)" at bounding box center [538, 308] width 118 height 33
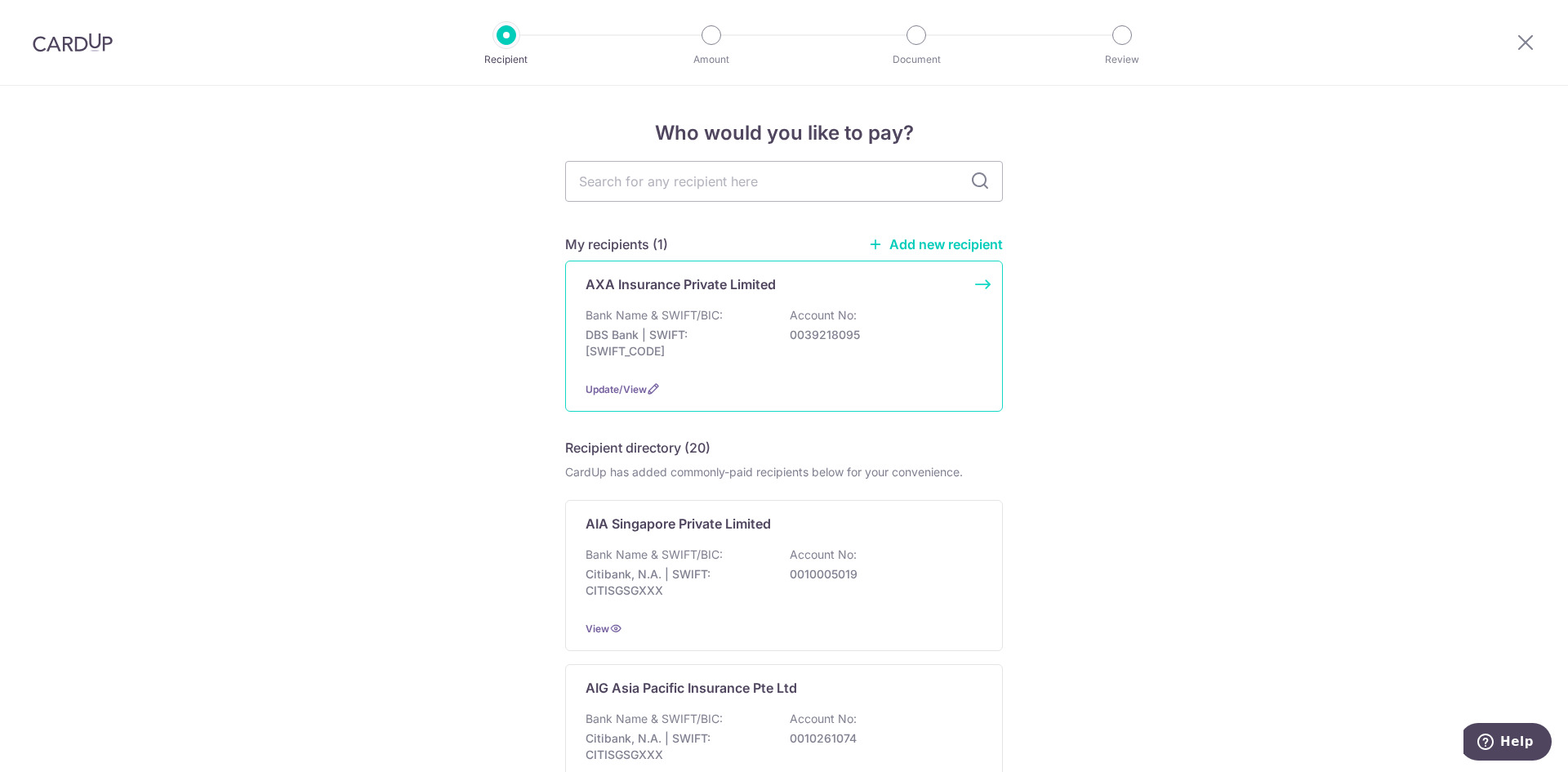
click at [984, 286] on div "AXA Insurance Private Limited Bank Name & SWIFT/BIC: DBS Bank | SWIFT: DBSSSGSG…" at bounding box center [784, 337] width 438 height 151
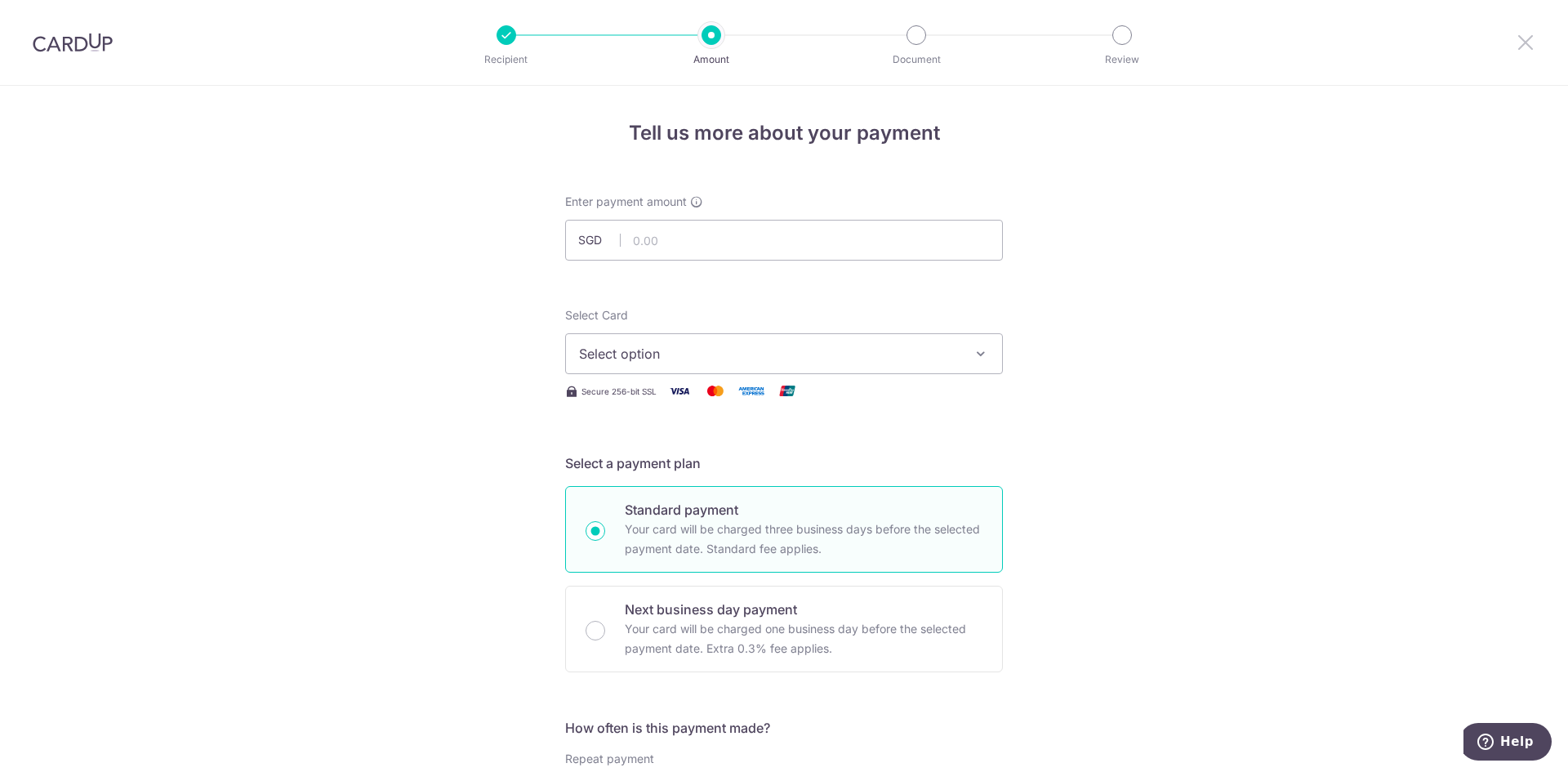
click at [1530, 48] on icon at bounding box center [1526, 41] width 20 height 20
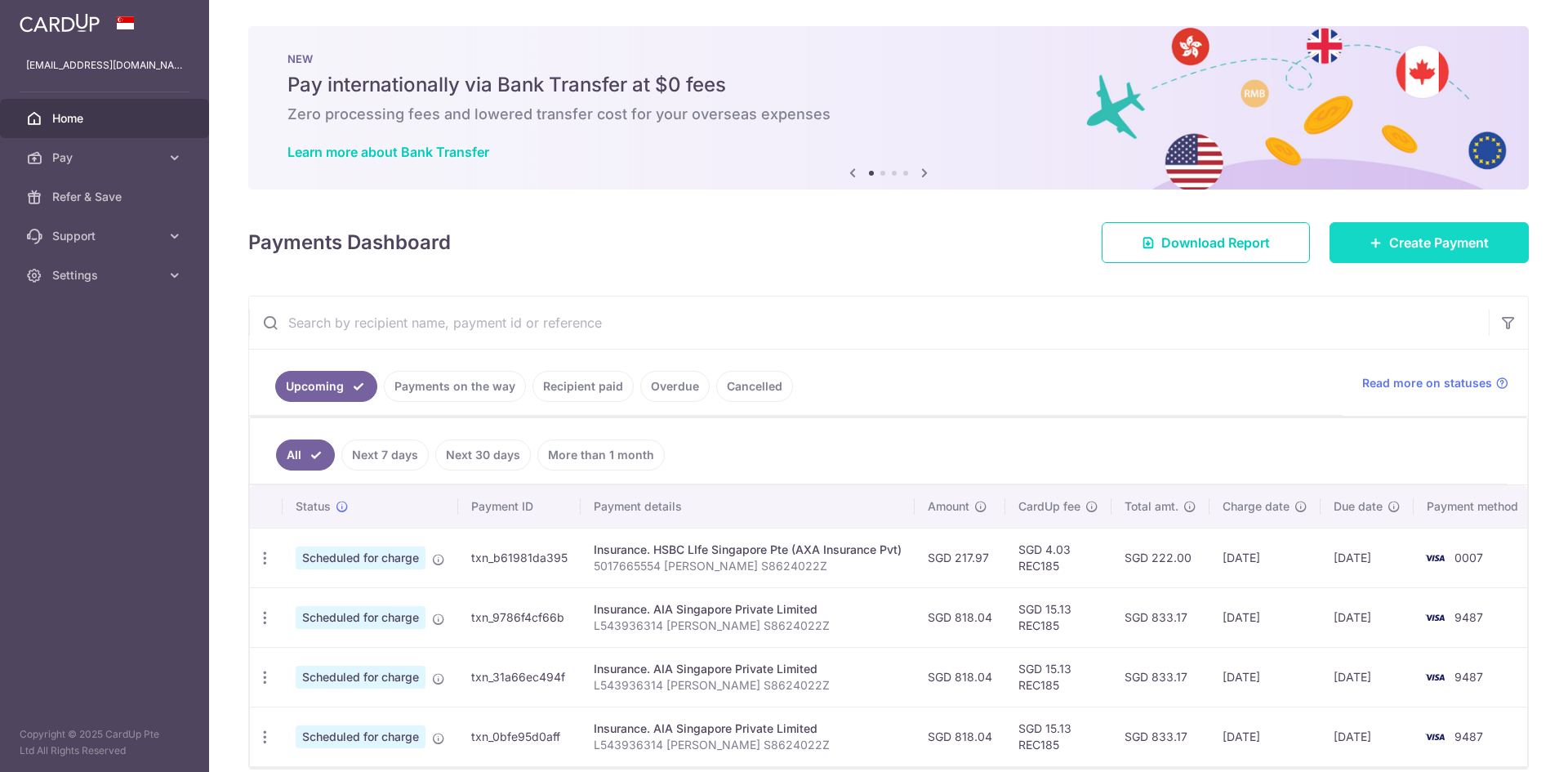
click at [1455, 261] on link "Create Payment" at bounding box center [1429, 242] width 199 height 41
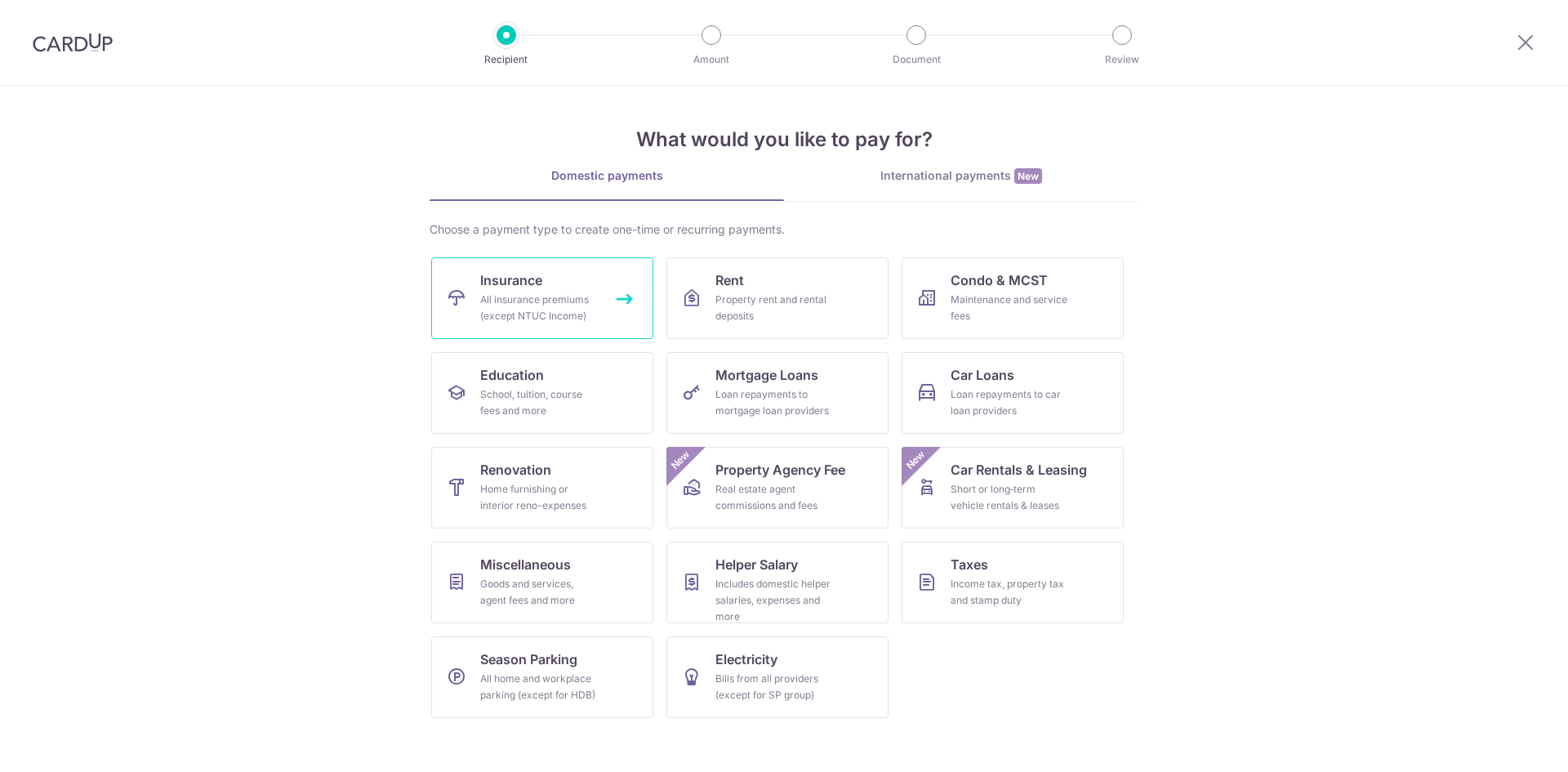
click at [566, 313] on div "All insurance premiums (except NTUC Income)" at bounding box center [538, 308] width 118 height 33
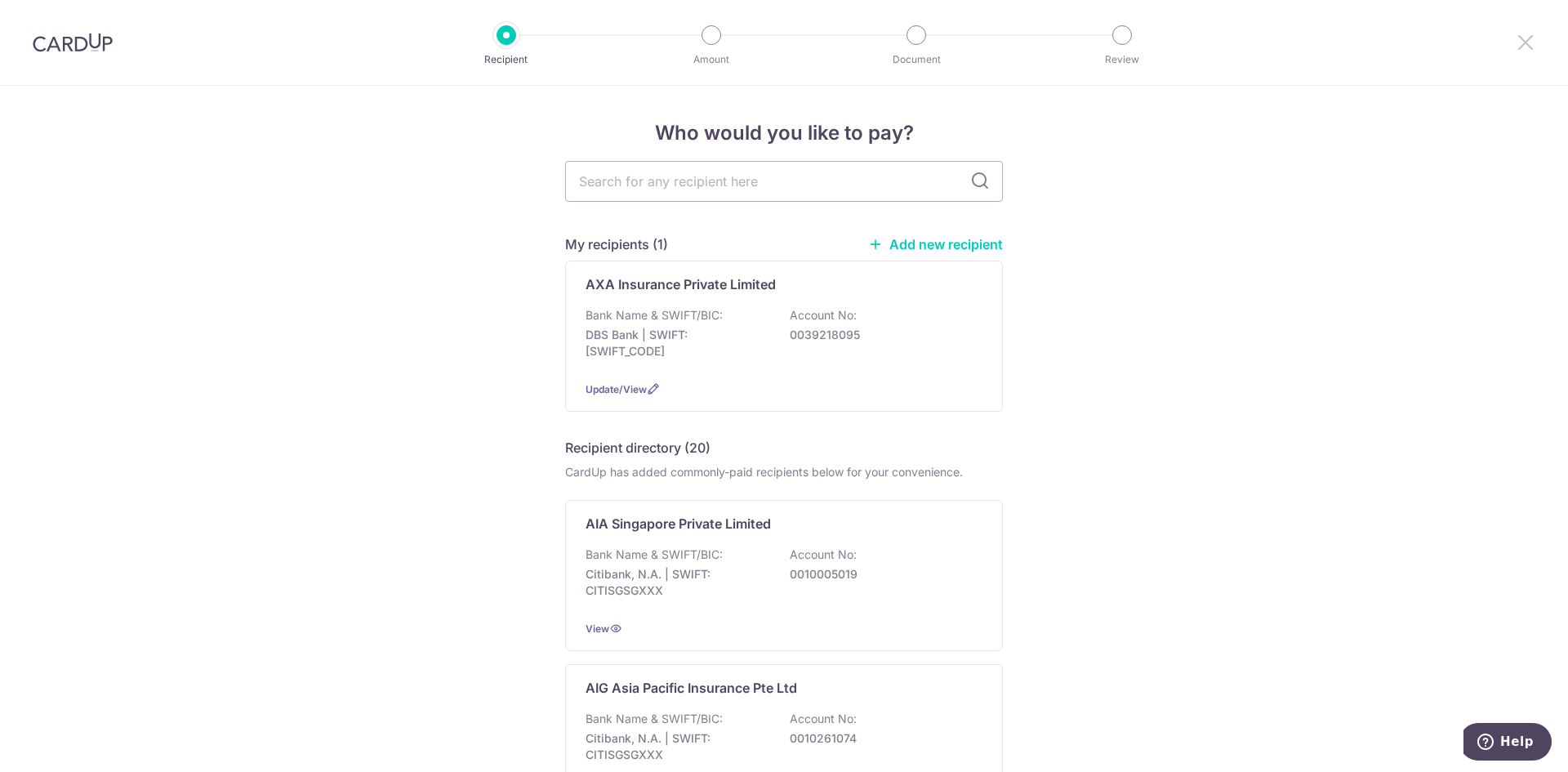
click at [1523, 47] on icon at bounding box center [1526, 41] width 20 height 20
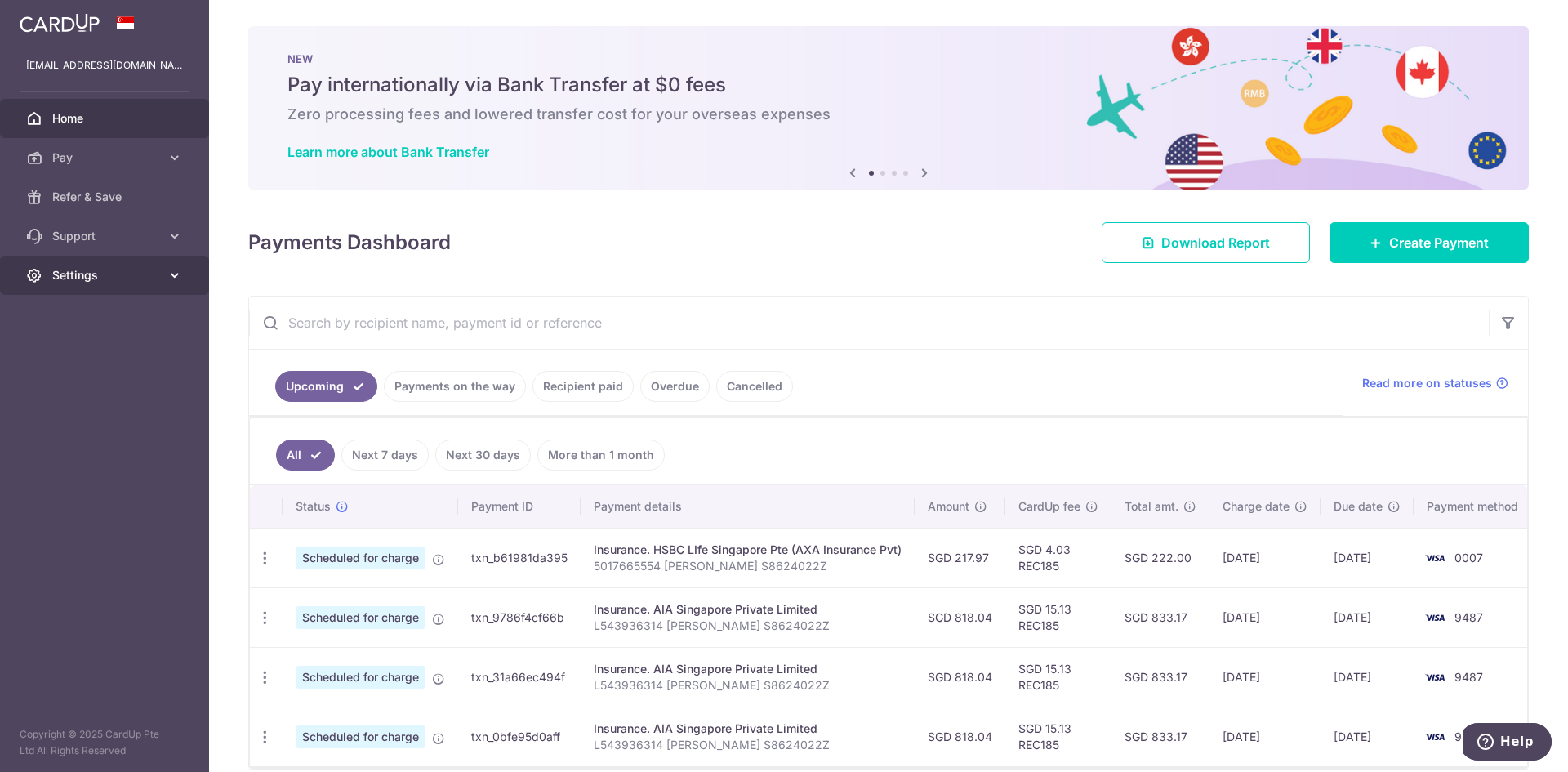
click at [163, 277] on link "Settings" at bounding box center [104, 275] width 209 height 39
click at [151, 307] on span "Account" at bounding box center [106, 314] width 108 height 16
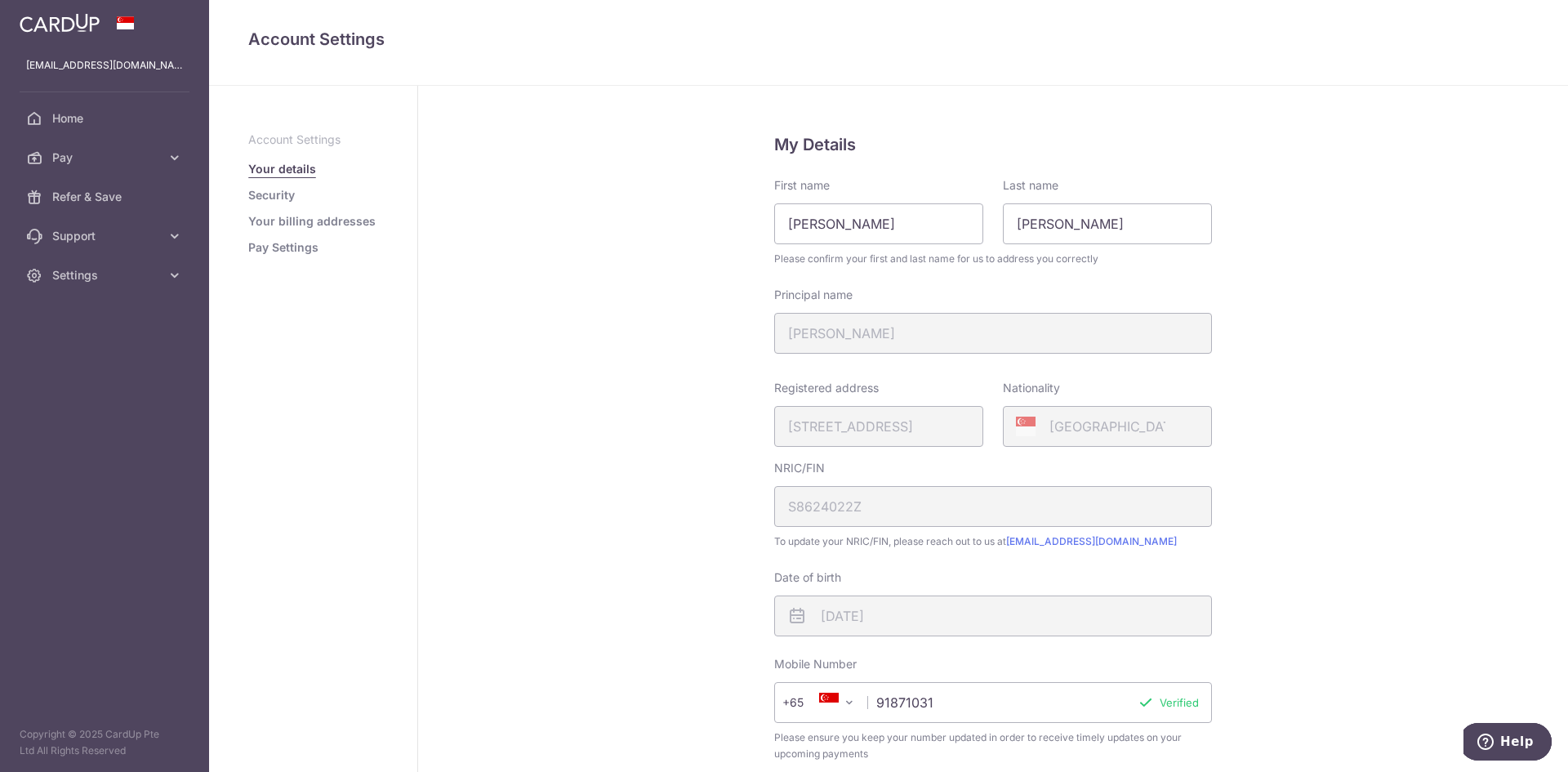
click at [294, 244] on link "Pay Settings" at bounding box center [283, 247] width 70 height 16
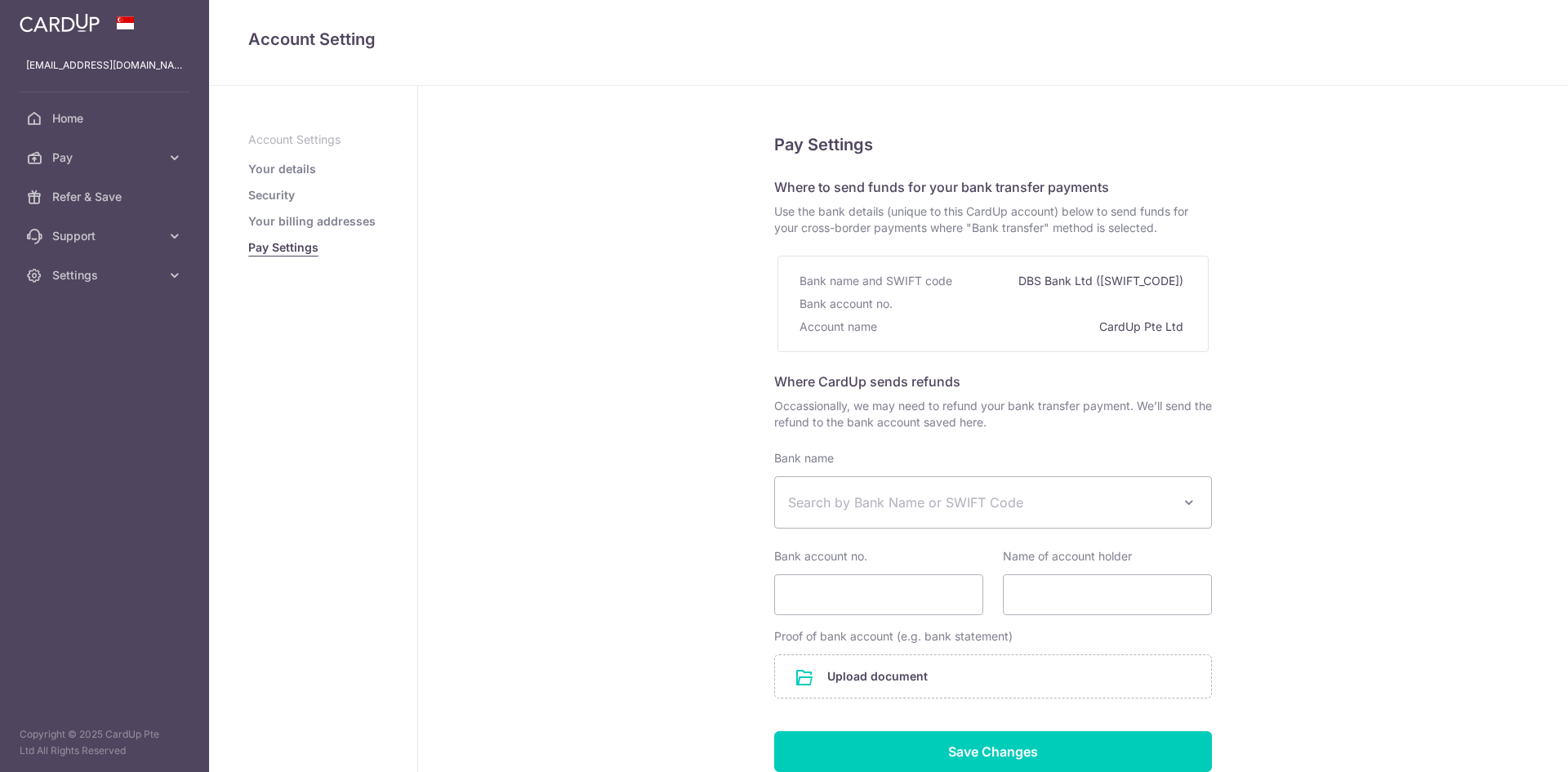
select select
click at [294, 168] on link "Your details" at bounding box center [282, 168] width 68 height 16
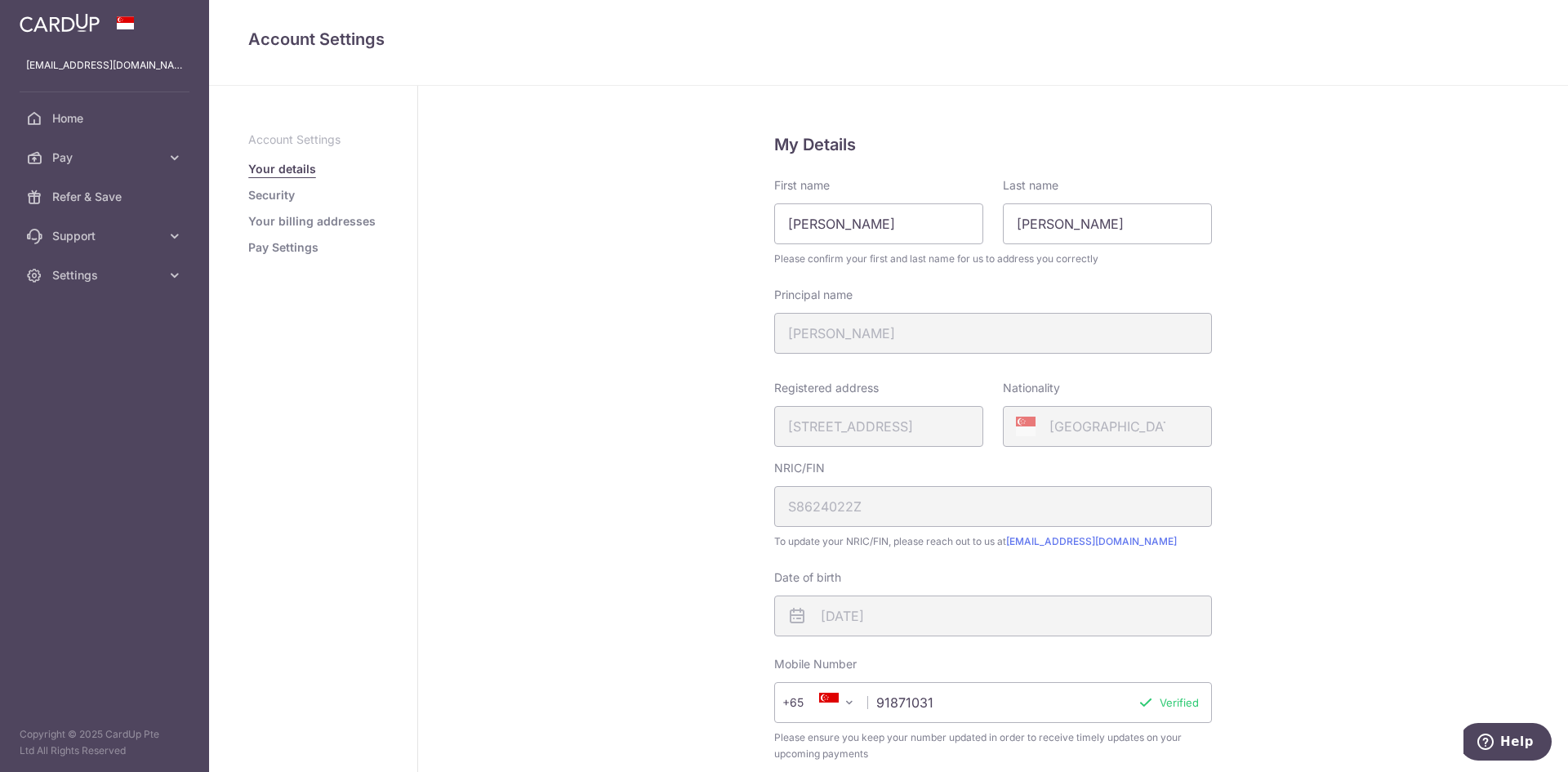
click at [281, 196] on link "Security" at bounding box center [272, 195] width 47 height 16
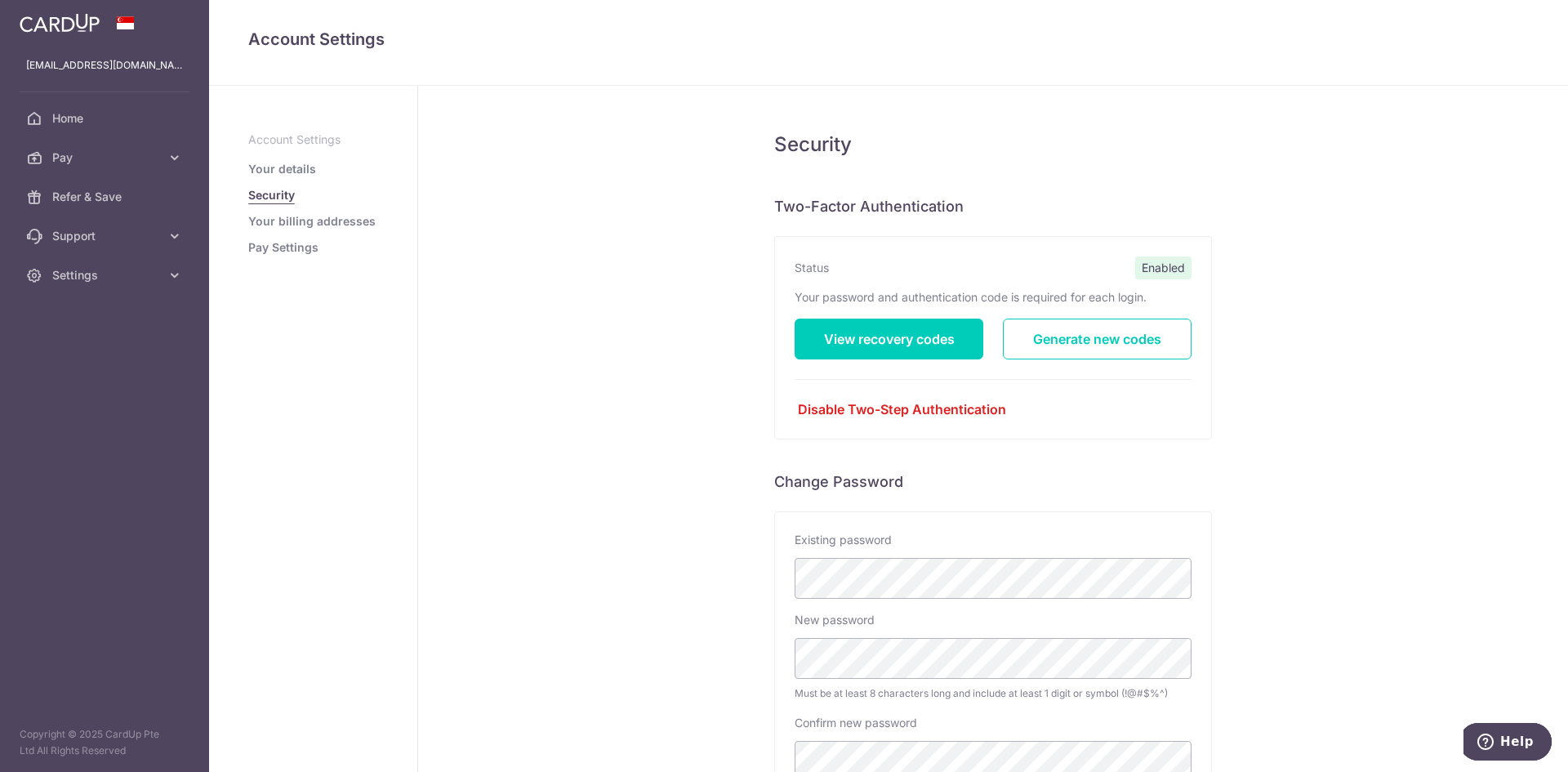
click at [300, 222] on link "Your billing addresses" at bounding box center [312, 221] width 127 height 16
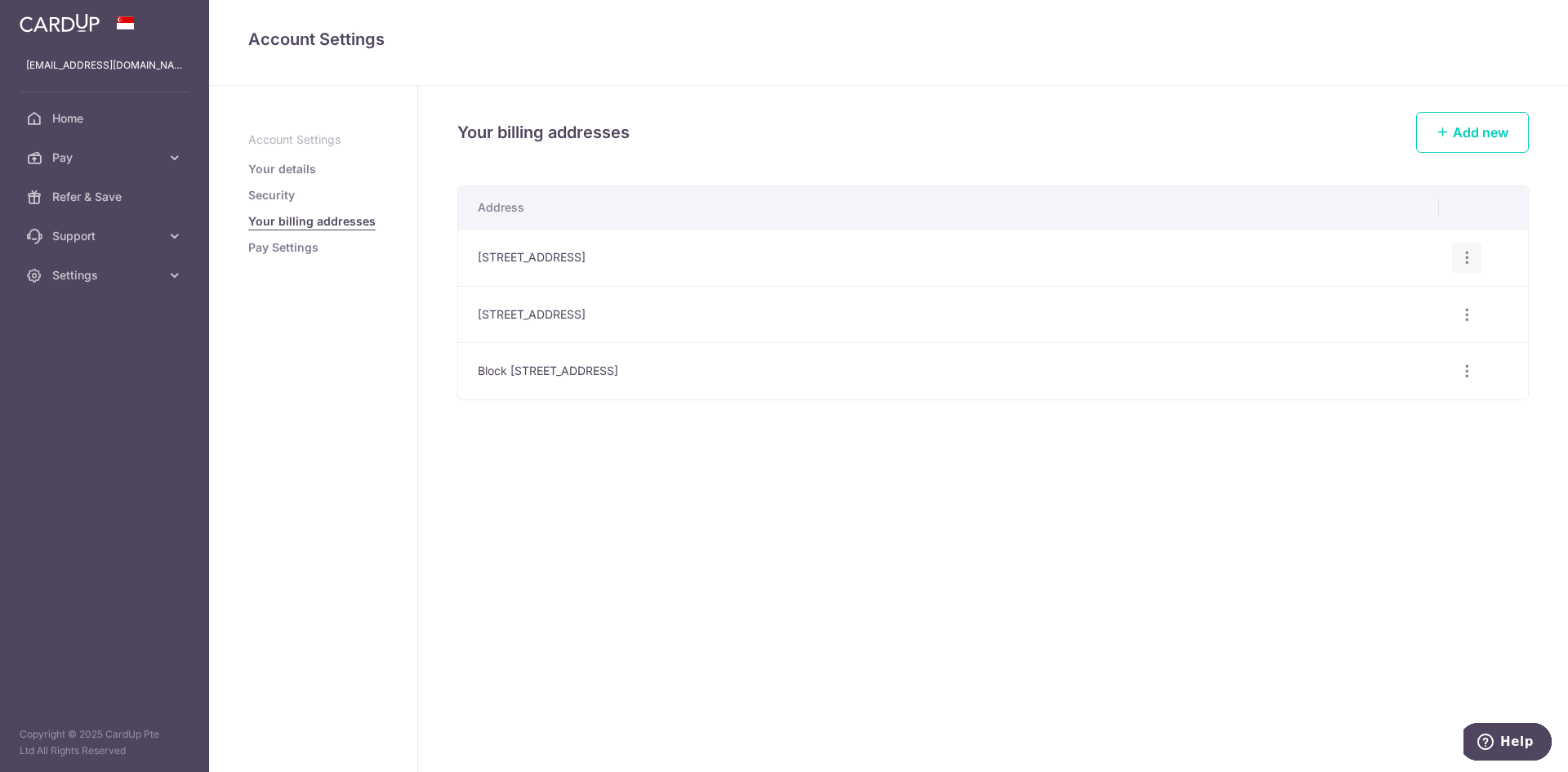
click at [1470, 258] on icon "button" at bounding box center [1468, 258] width 17 height 17
click at [1430, 339] on span "Delete address" at bounding box center [1412, 342] width 111 height 20
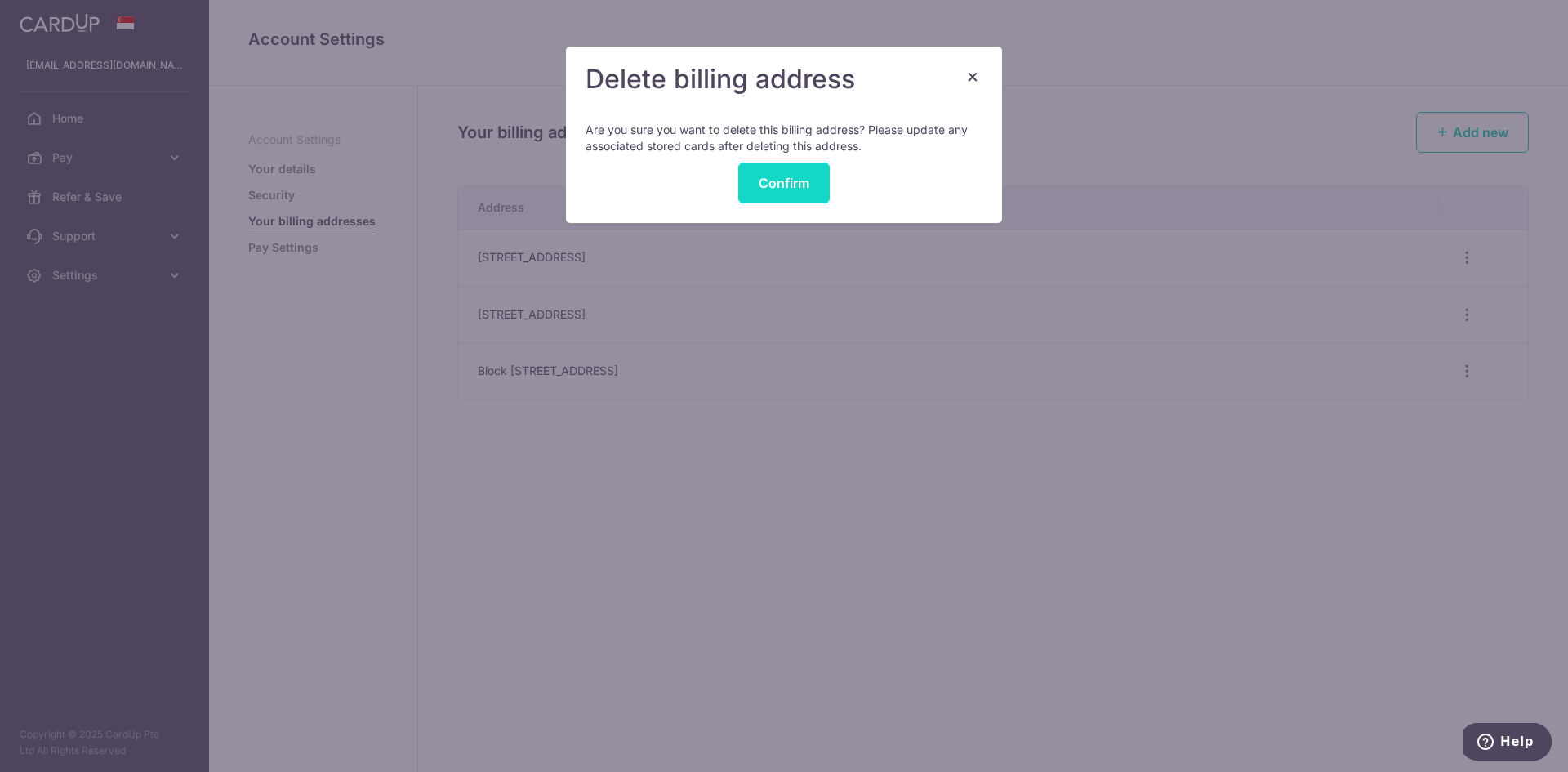
click at [821, 182] on button "Confirm" at bounding box center [784, 183] width 92 height 41
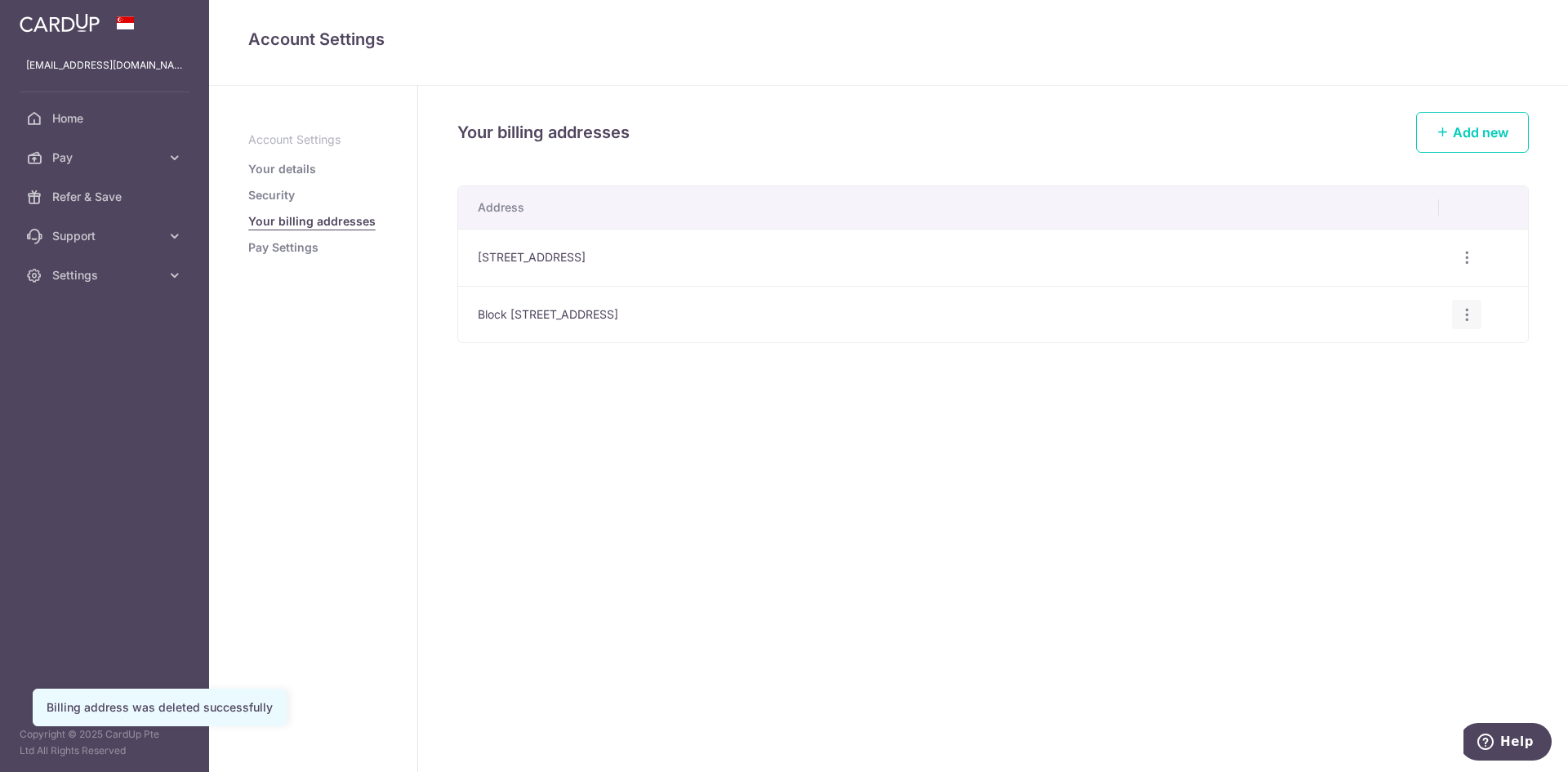
click at [1470, 320] on icon "button" at bounding box center [1468, 315] width 17 height 17
click at [962, 559] on div "Your billing addresses Add new Address [STREET_ADDRESS] Edit address Delete add…" at bounding box center [992, 430] width 1150 height 687
click at [138, 239] on span "Support" at bounding box center [106, 235] width 108 height 16
click at [152, 370] on span "Settings" at bounding box center [106, 374] width 108 height 16
click at [165, 165] on link "Pay" at bounding box center [104, 157] width 209 height 39
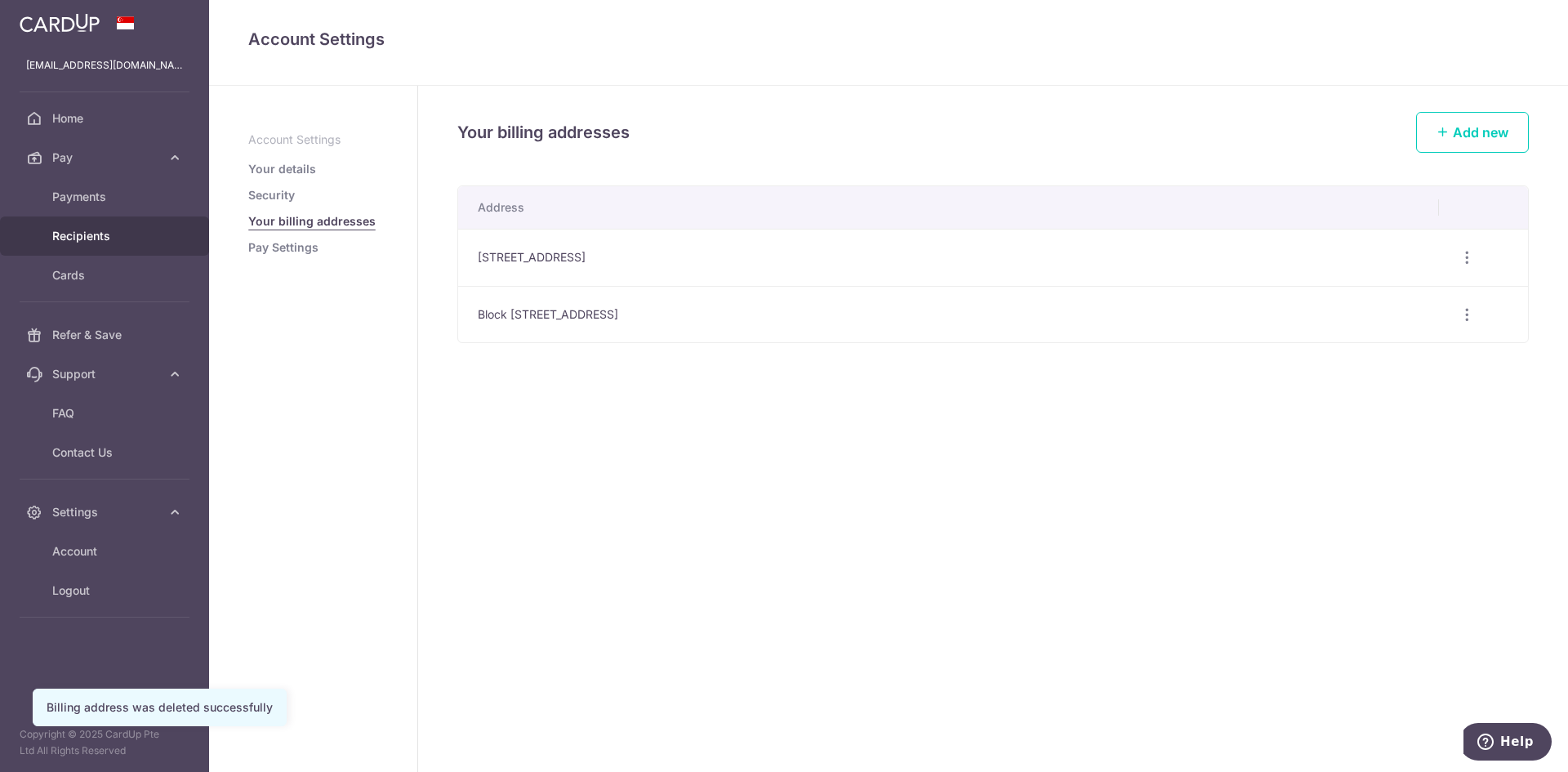
click at [101, 234] on span "Recipients" at bounding box center [106, 235] width 108 height 16
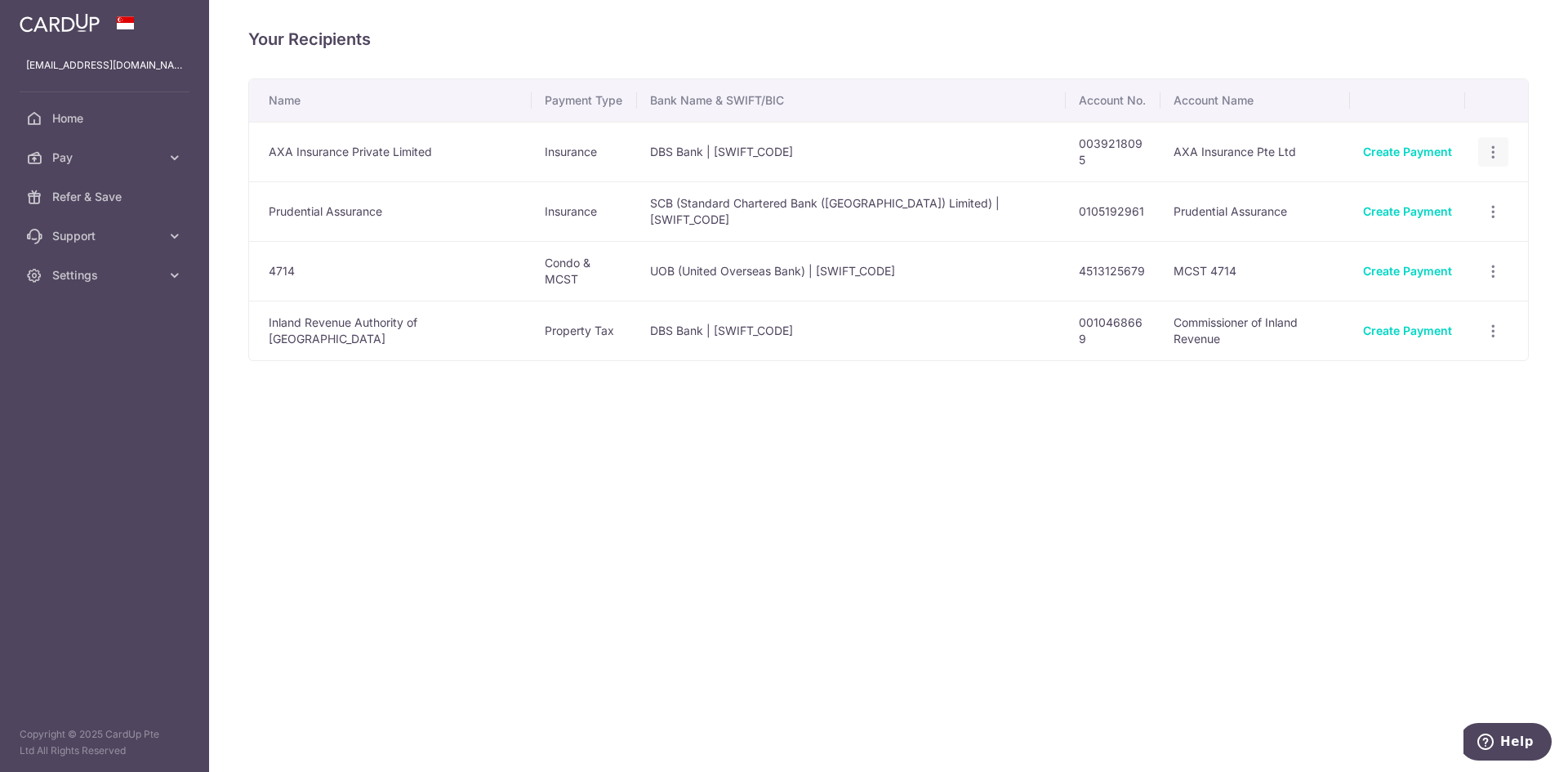
click at [1494, 148] on icon "button" at bounding box center [1493, 152] width 17 height 17
click at [1470, 193] on span "View/Edit" at bounding box center [1439, 197] width 111 height 20
click at [1498, 148] on icon "button" at bounding box center [1493, 152] width 17 height 17
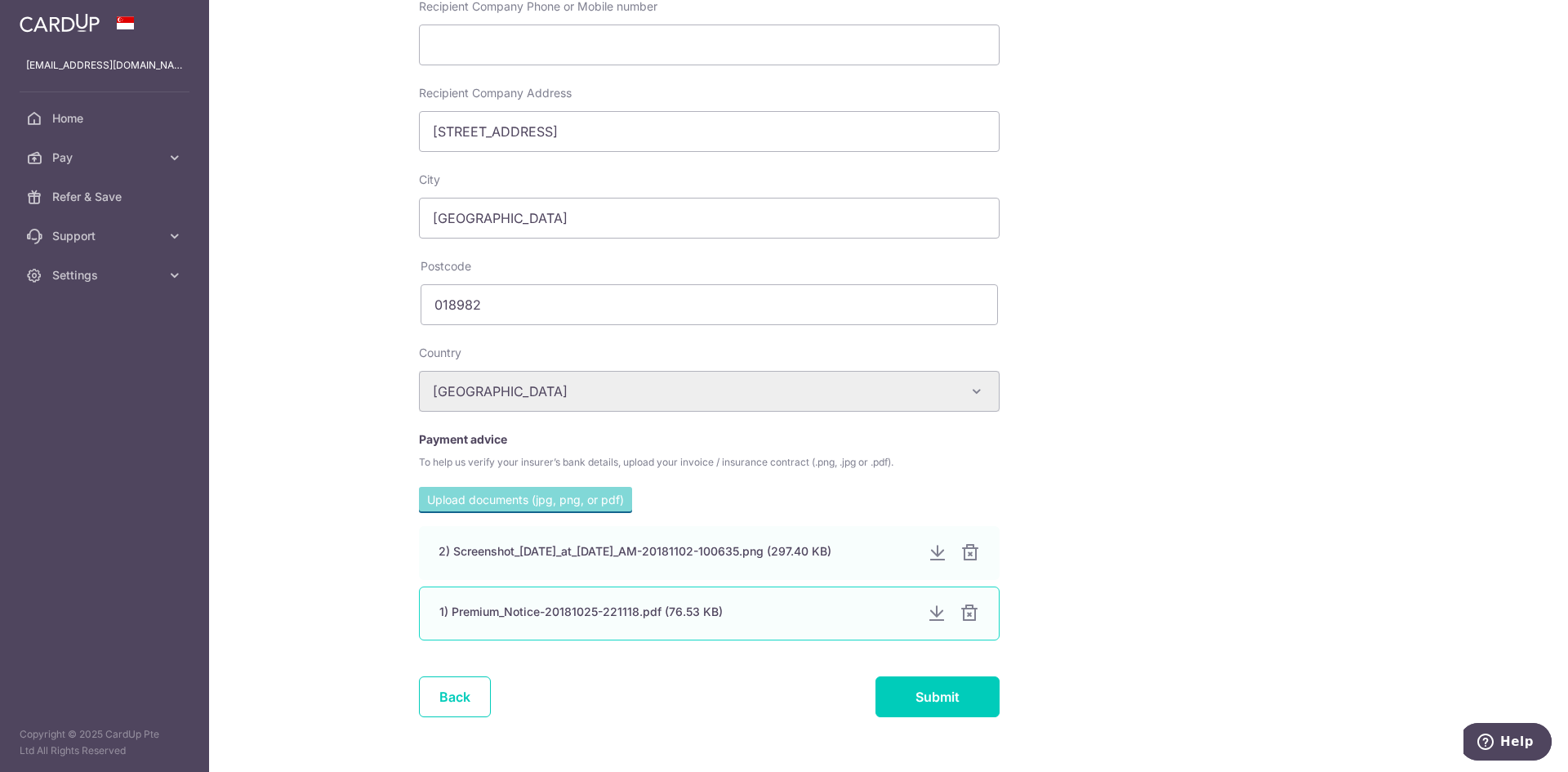
scroll to position [532, 0]
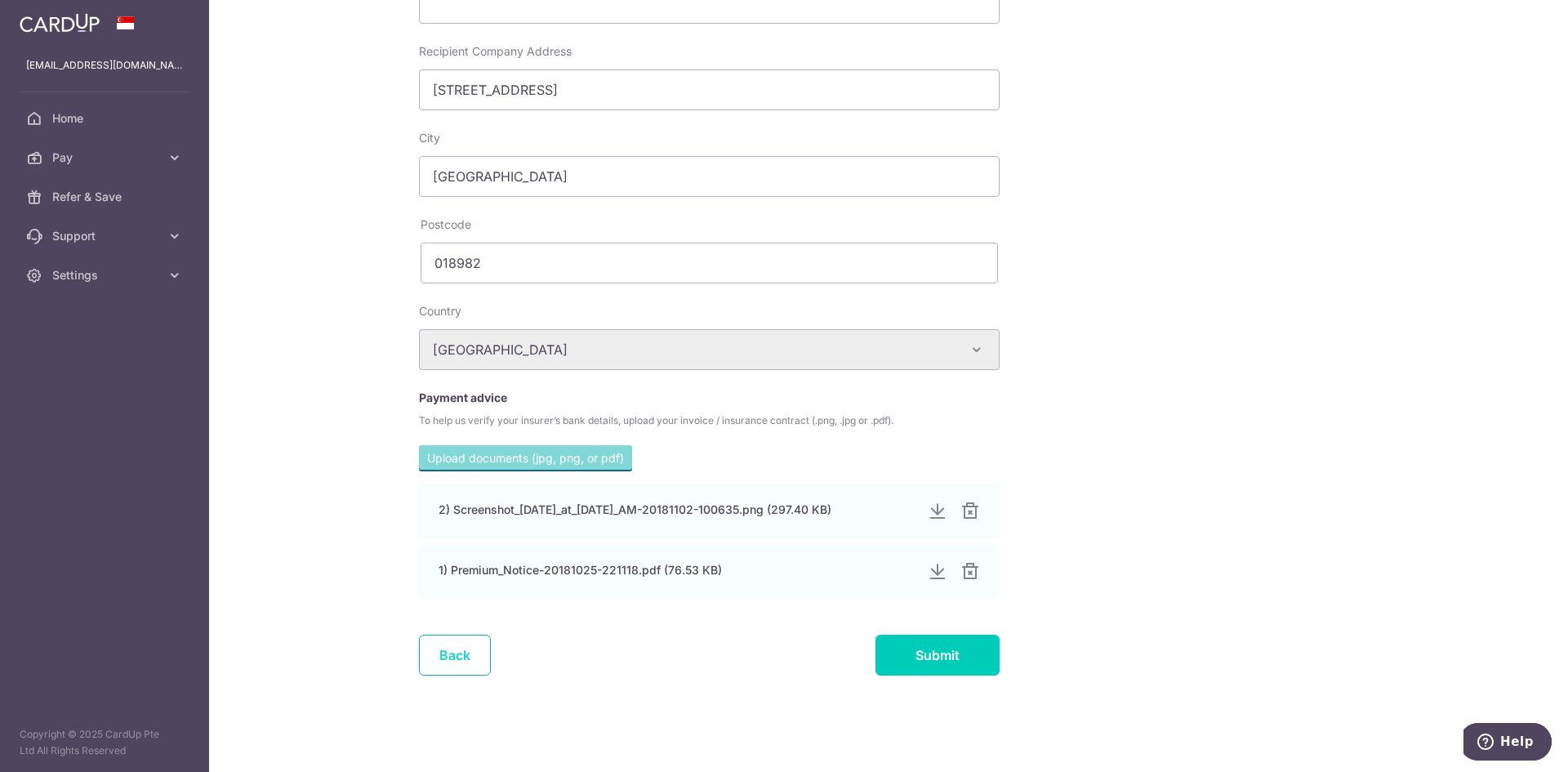
click at [446, 649] on link "Back" at bounding box center [454, 655] width 72 height 41
